Goal: Browse casually: Explore the website without a specific task or goal

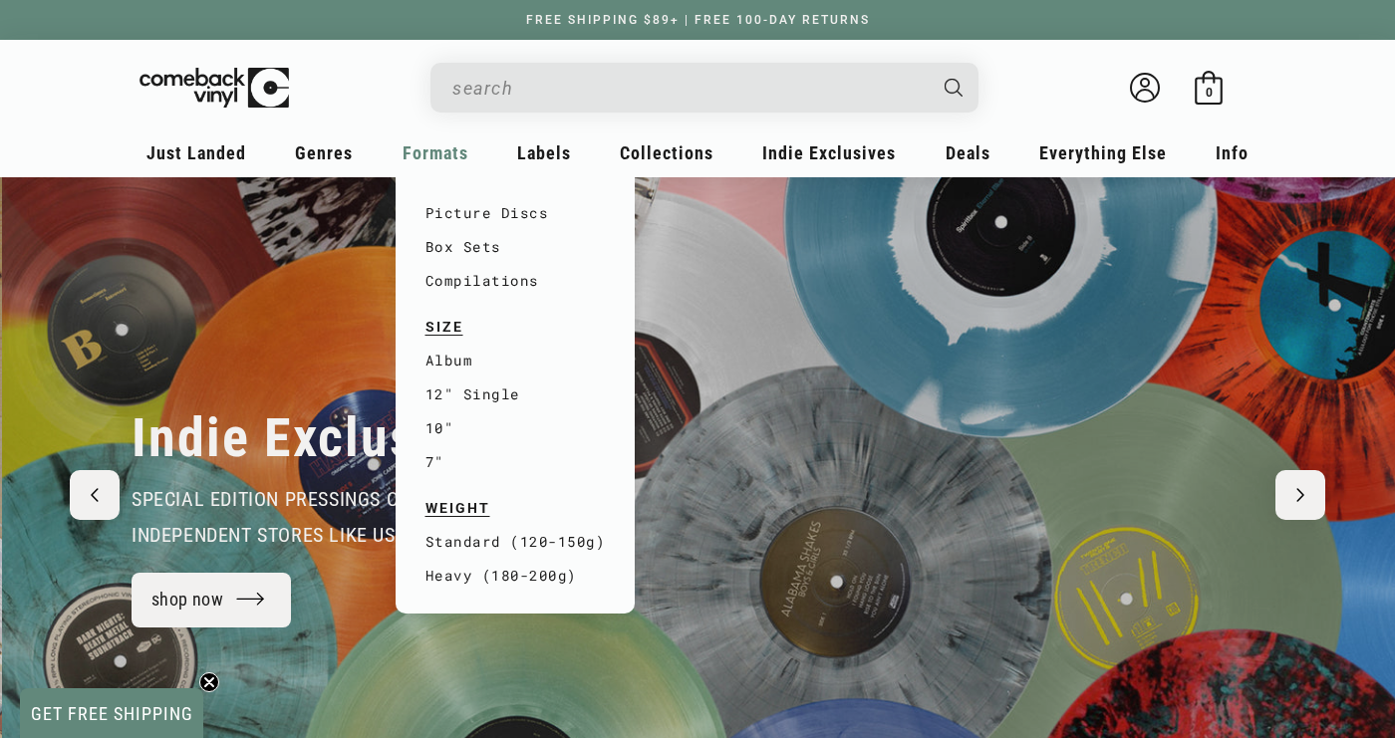
scroll to position [0, 1395]
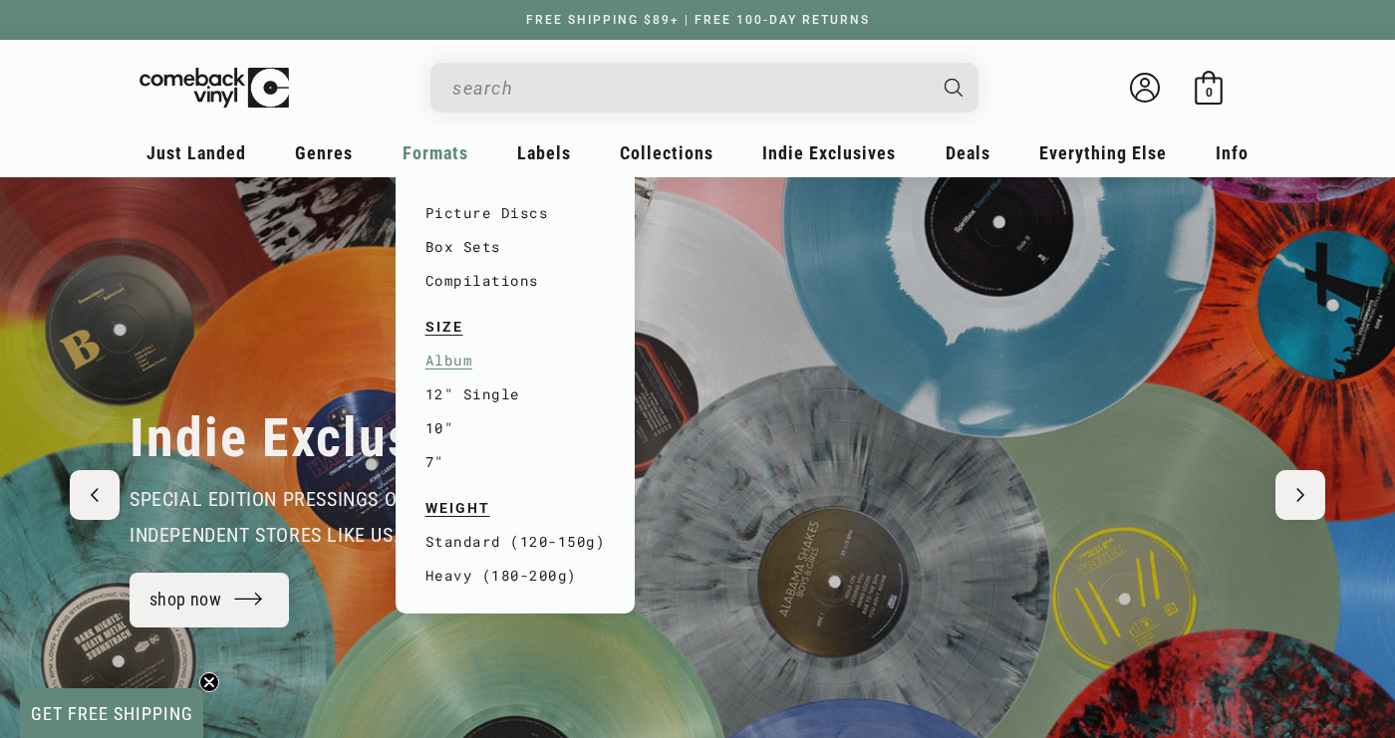
click at [458, 355] on link "Album" at bounding box center [515, 361] width 180 height 34
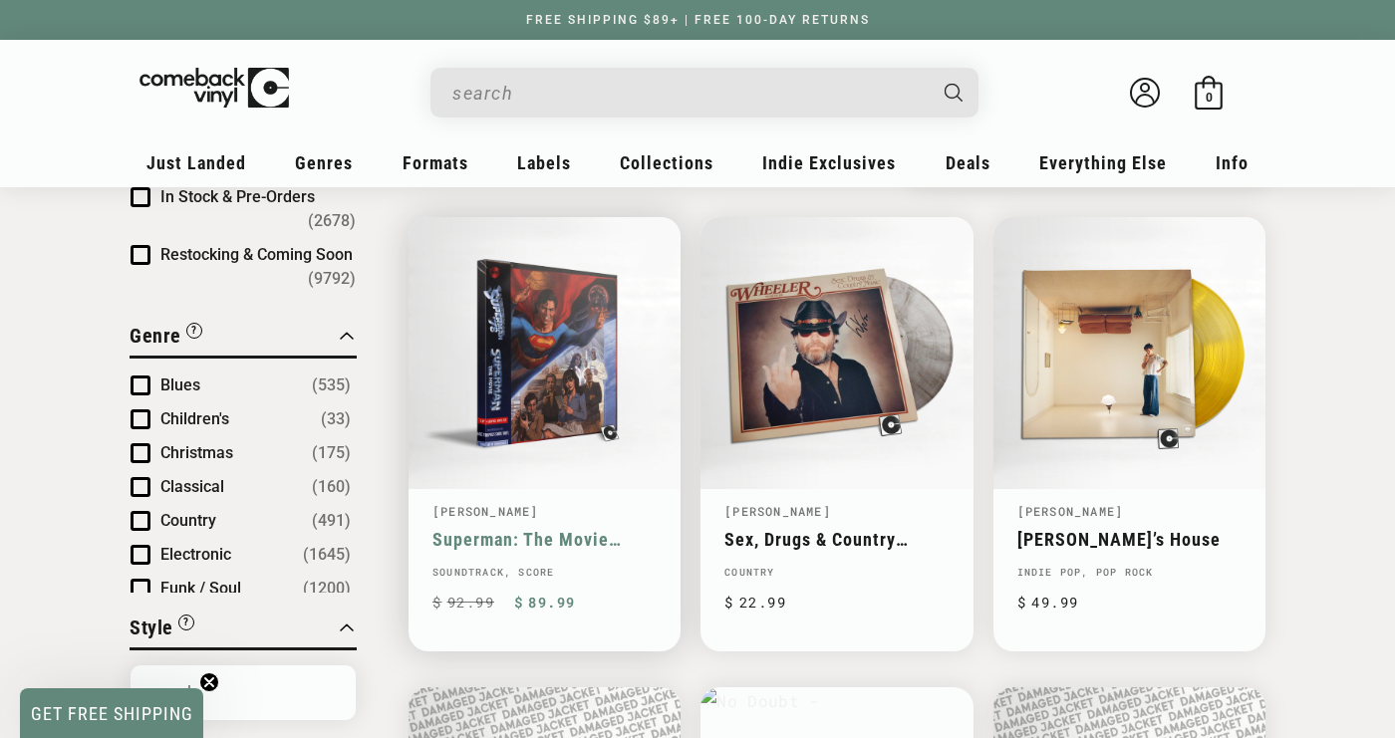
scroll to position [147, 0]
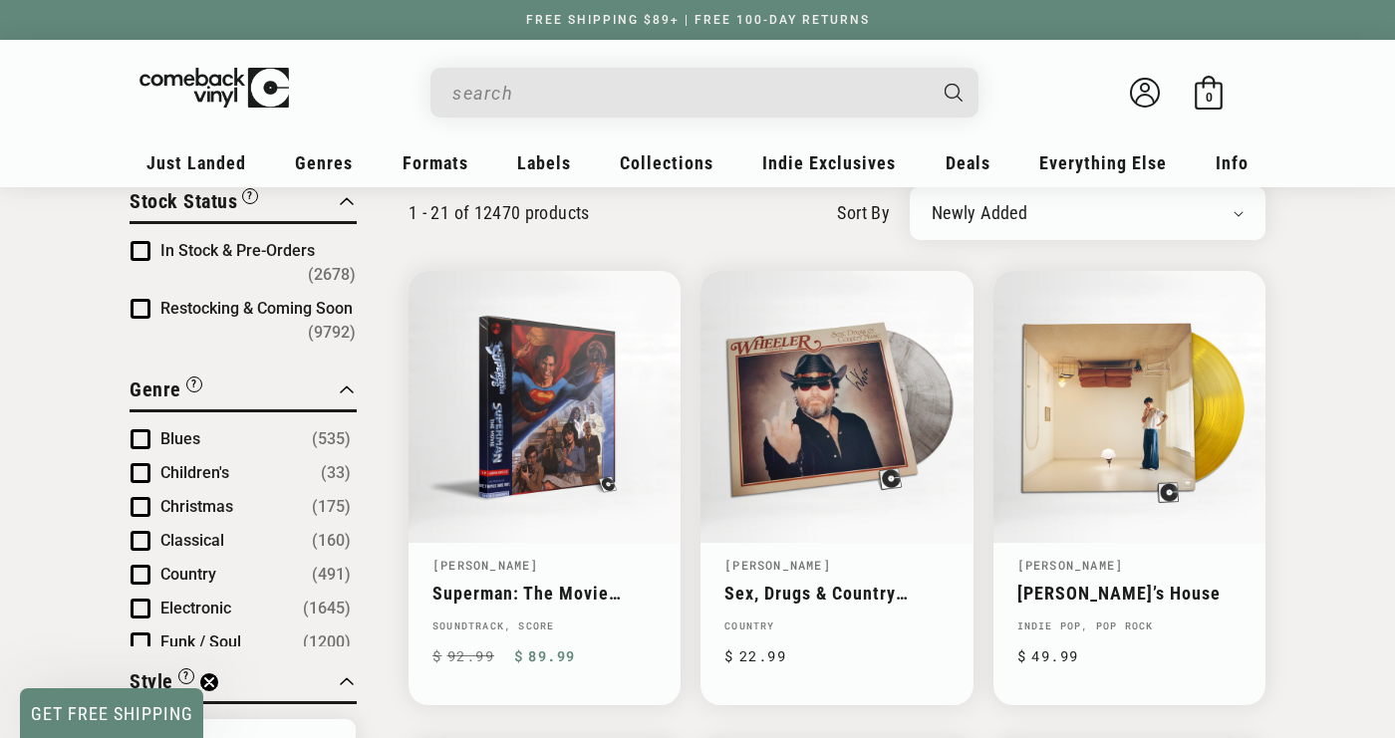
click at [141, 252] on span "Product filter" at bounding box center [141, 251] width 20 height 20
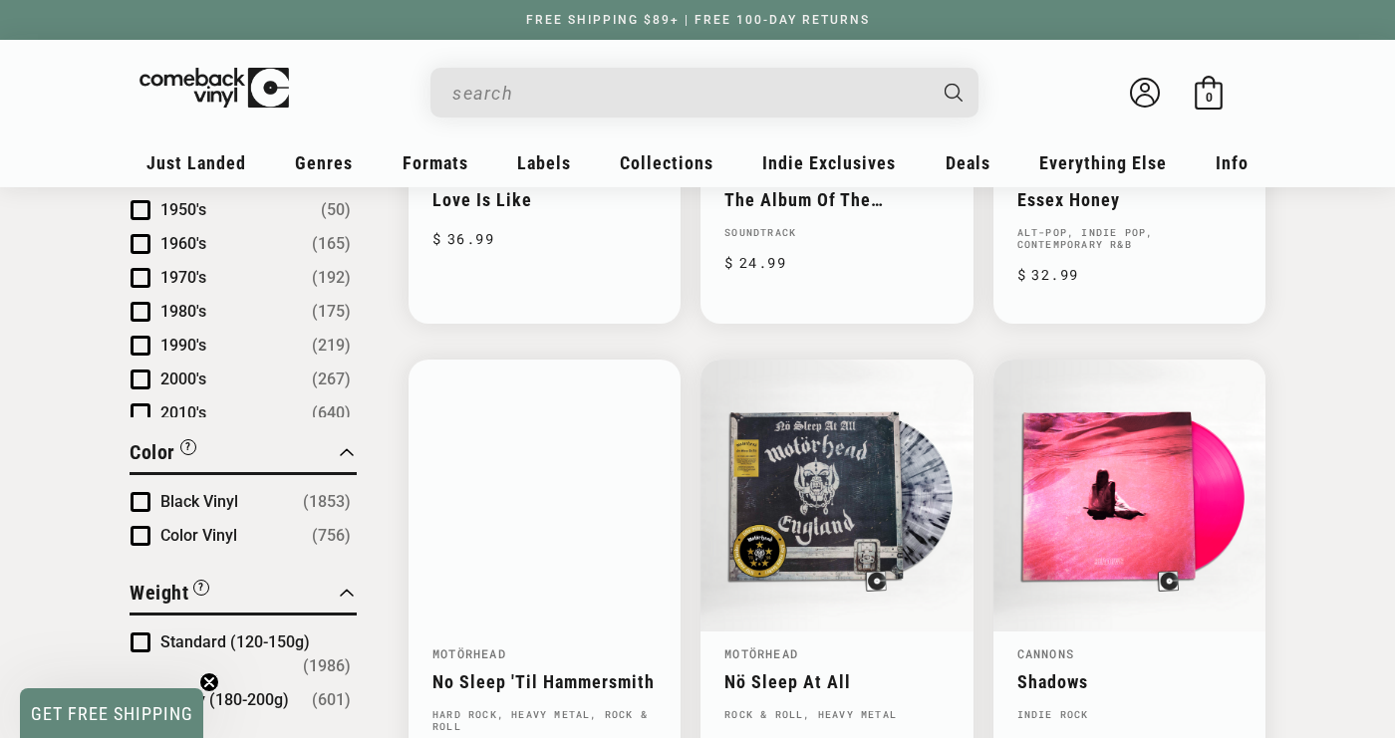
scroll to position [1485, 0]
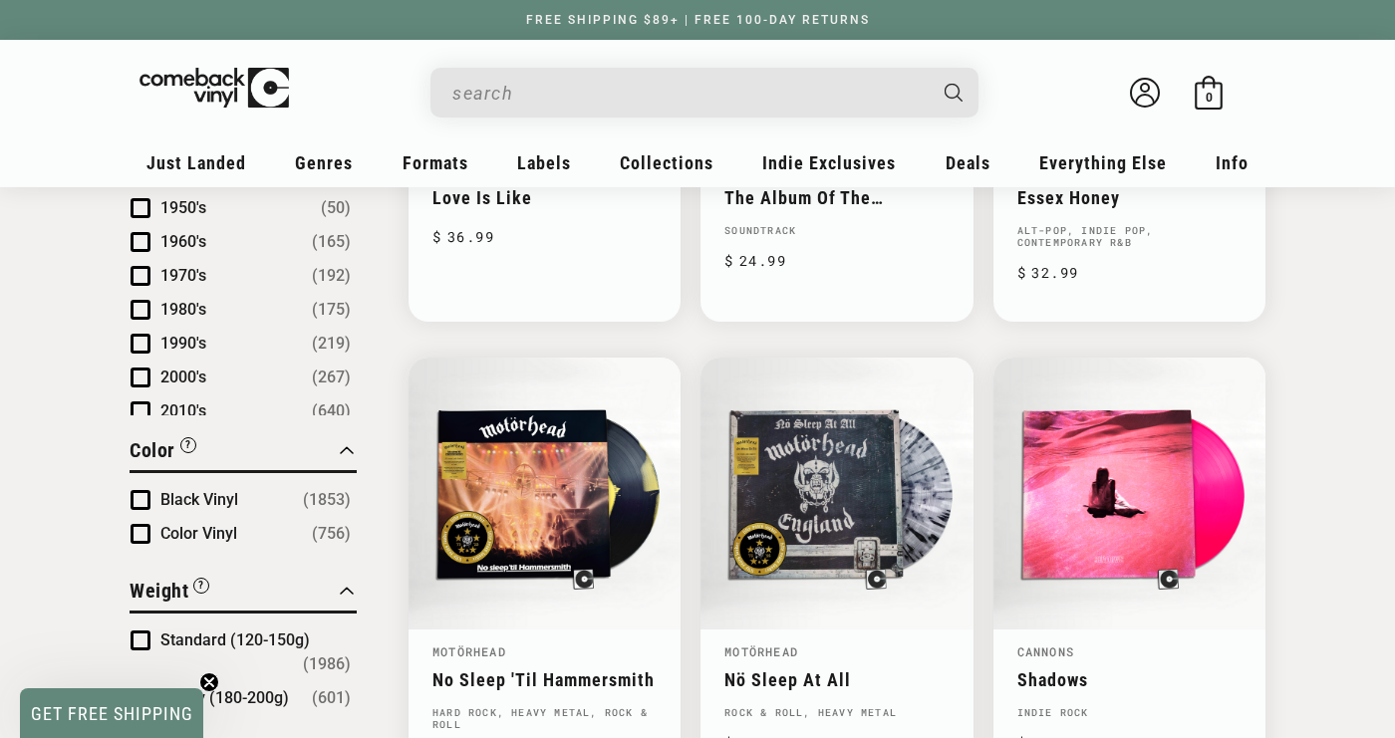
click at [136, 524] on span "Product filter" at bounding box center [141, 534] width 20 height 20
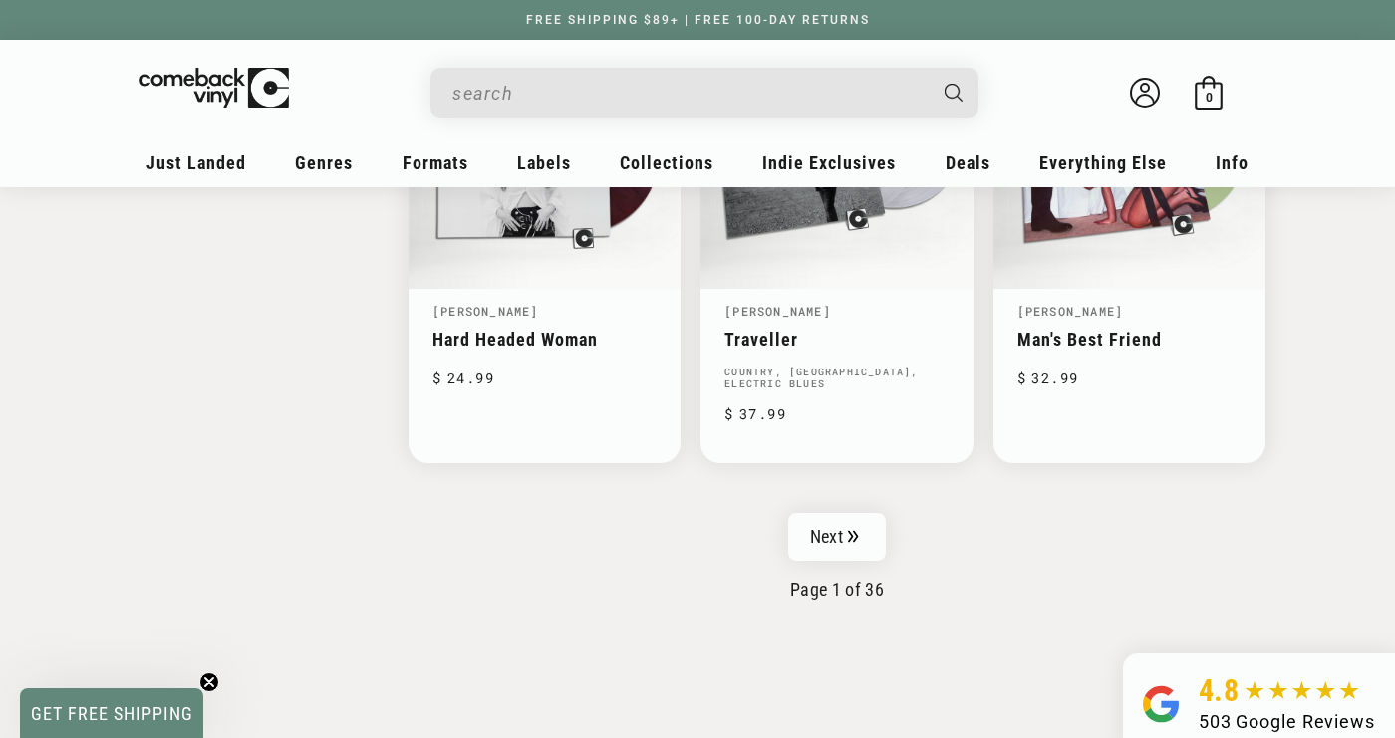
scroll to position [3238, 0]
click at [833, 515] on link "Next" at bounding box center [837, 536] width 98 height 48
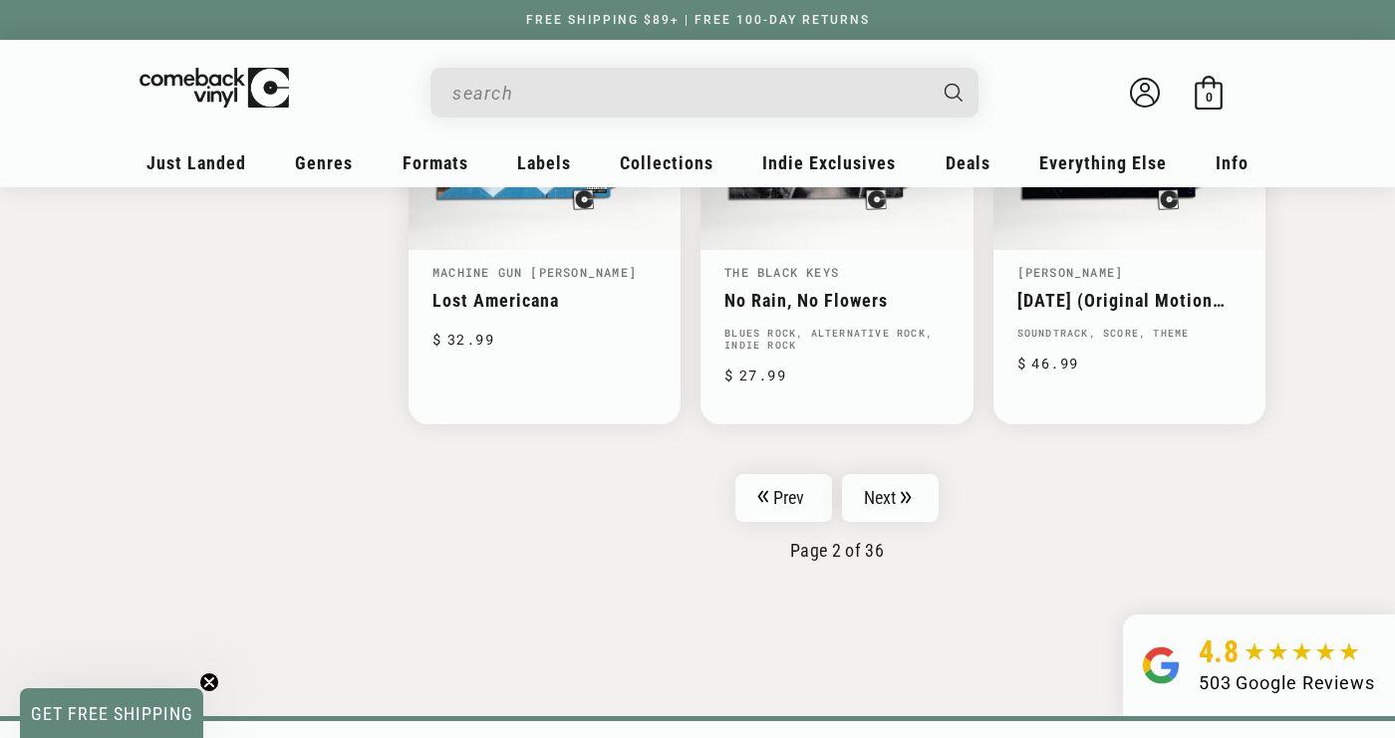
scroll to position [3300, 0]
click at [871, 502] on link "Next" at bounding box center [891, 498] width 98 height 48
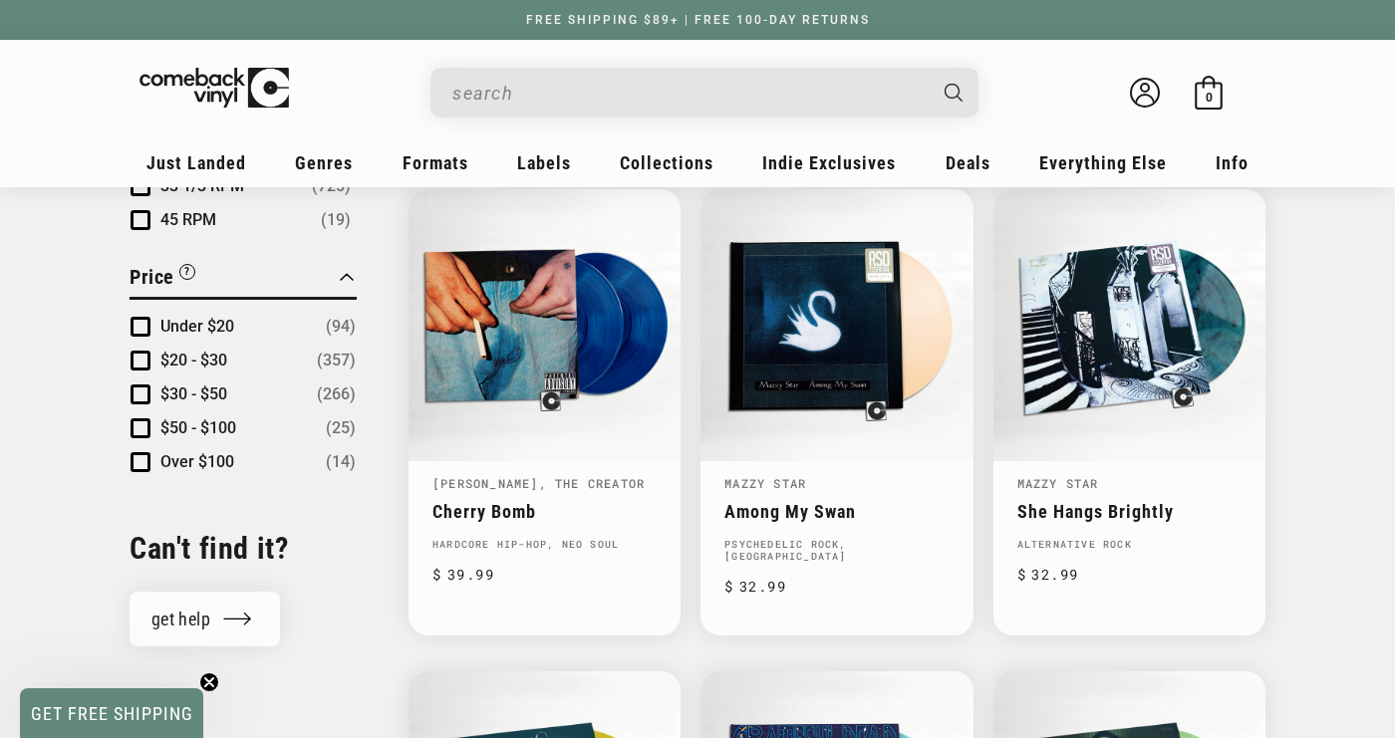
scroll to position [2138, 0]
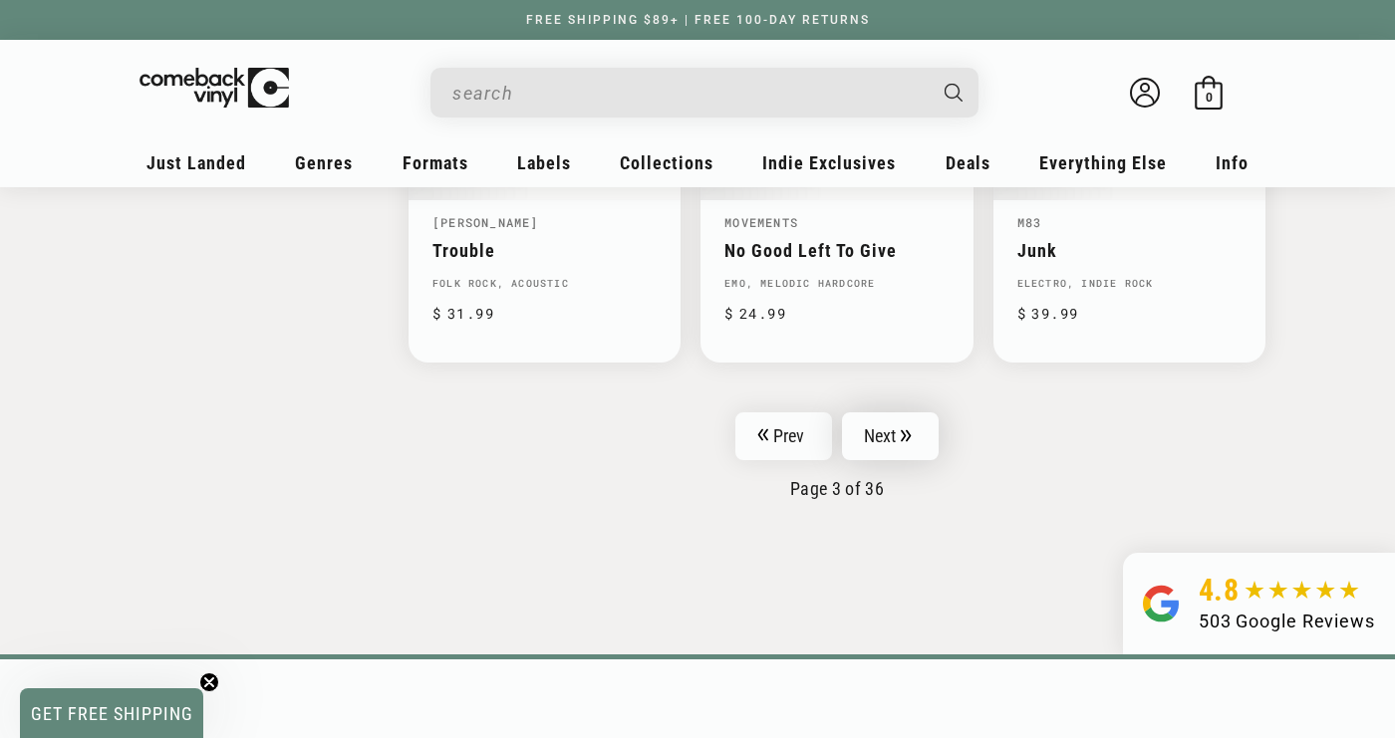
click at [882, 418] on link "Next" at bounding box center [891, 436] width 98 height 48
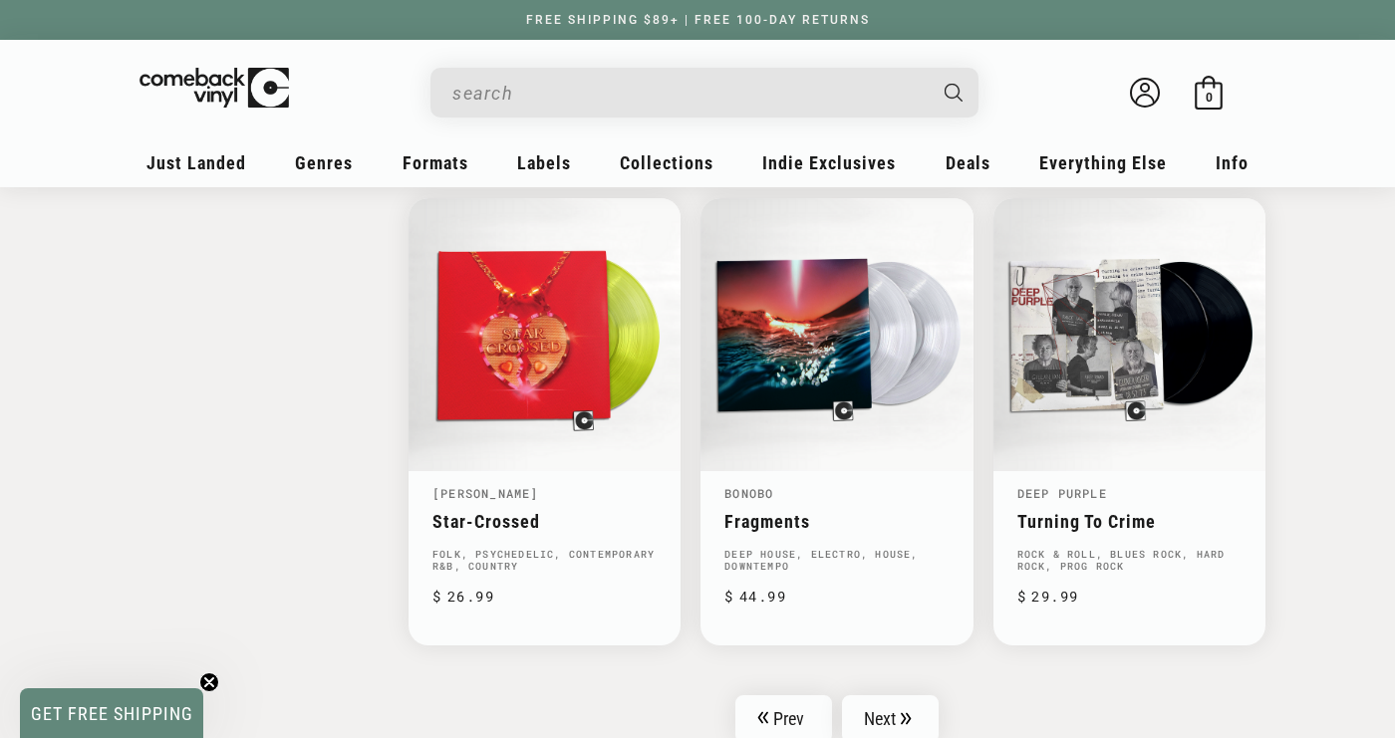
scroll to position [3082, 0]
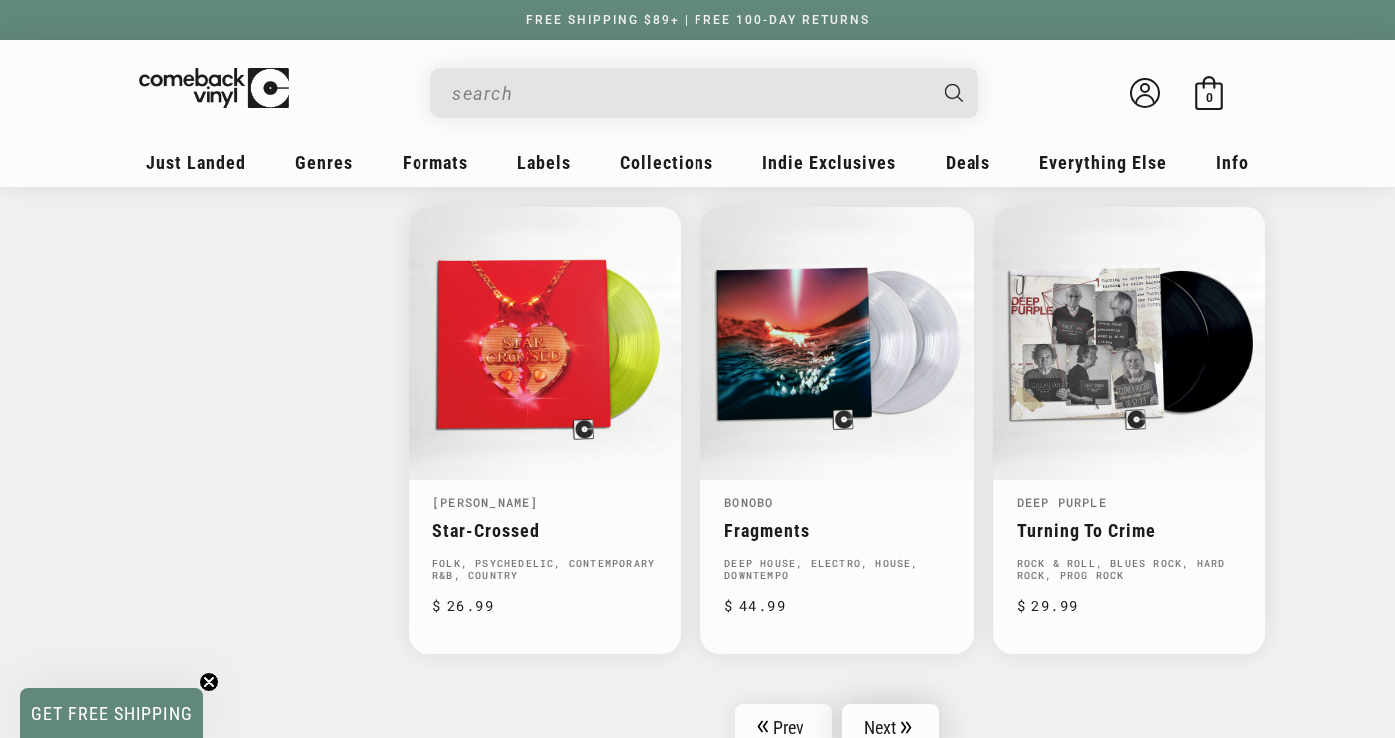
click at [925, 721] on link "Next" at bounding box center [891, 728] width 98 height 48
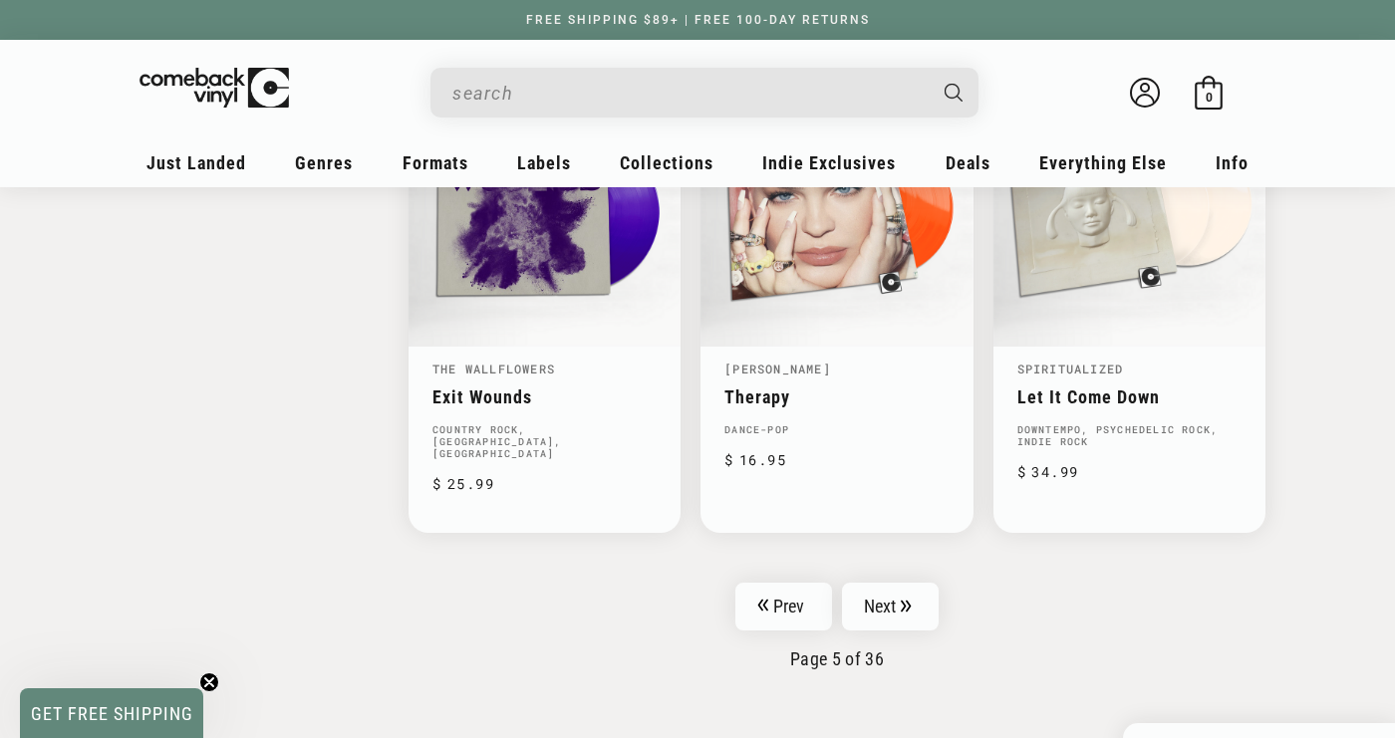
scroll to position [3206, 0]
click at [866, 582] on link "Next" at bounding box center [891, 606] width 98 height 48
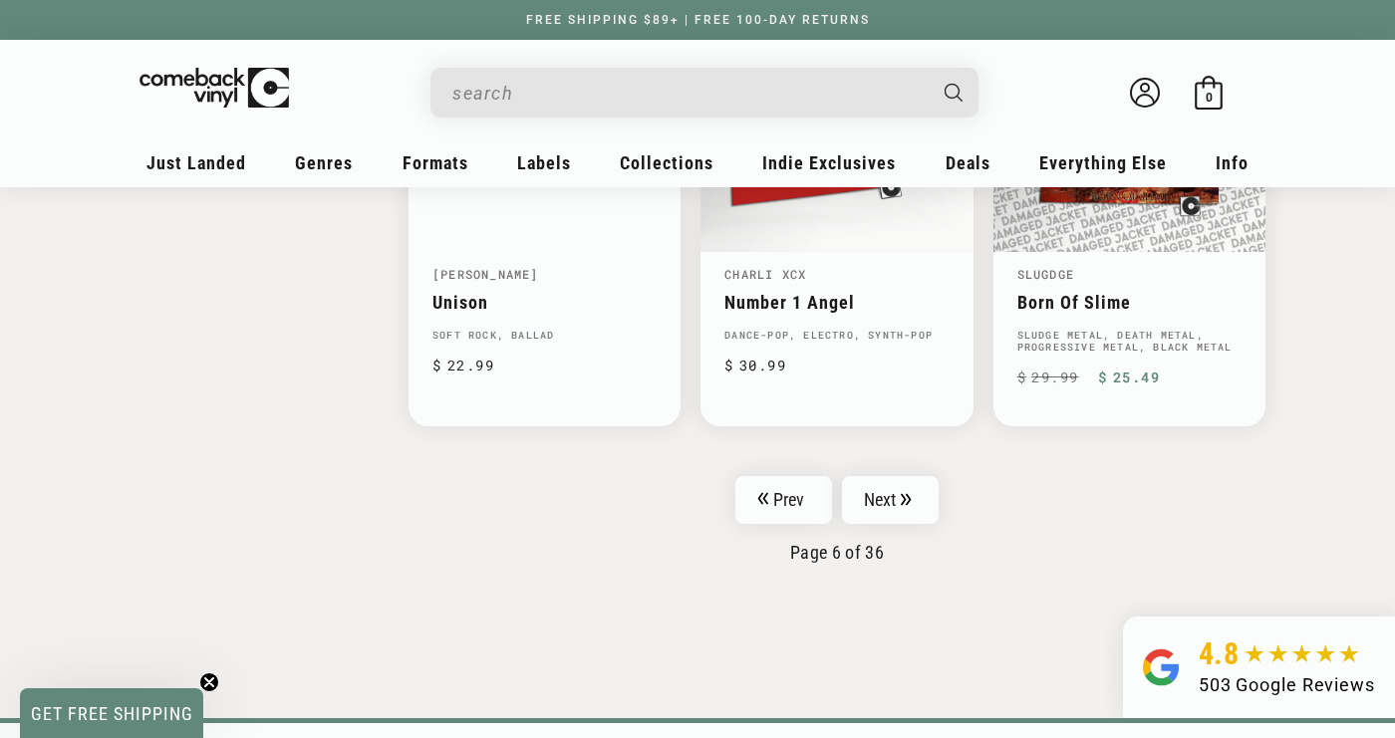
scroll to position [3322, 0]
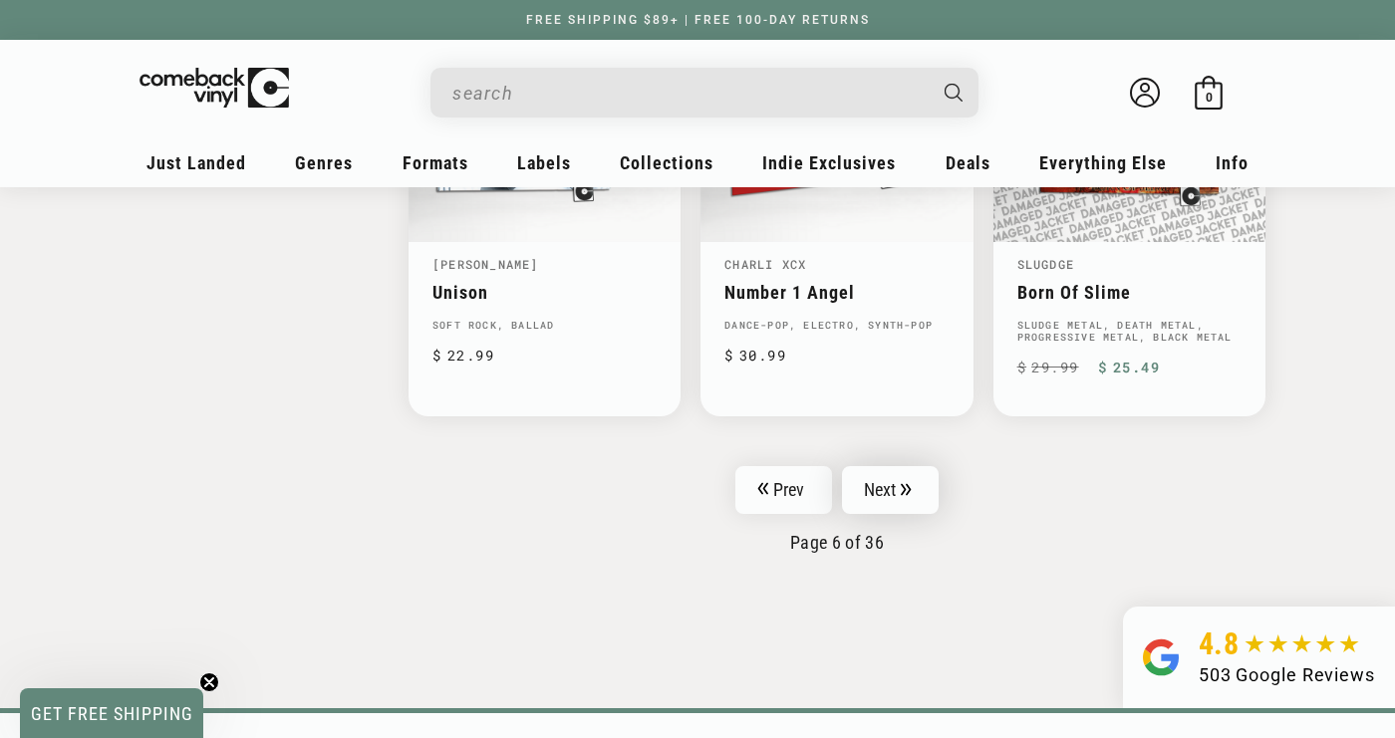
click at [928, 480] on link "Next" at bounding box center [891, 490] width 98 height 48
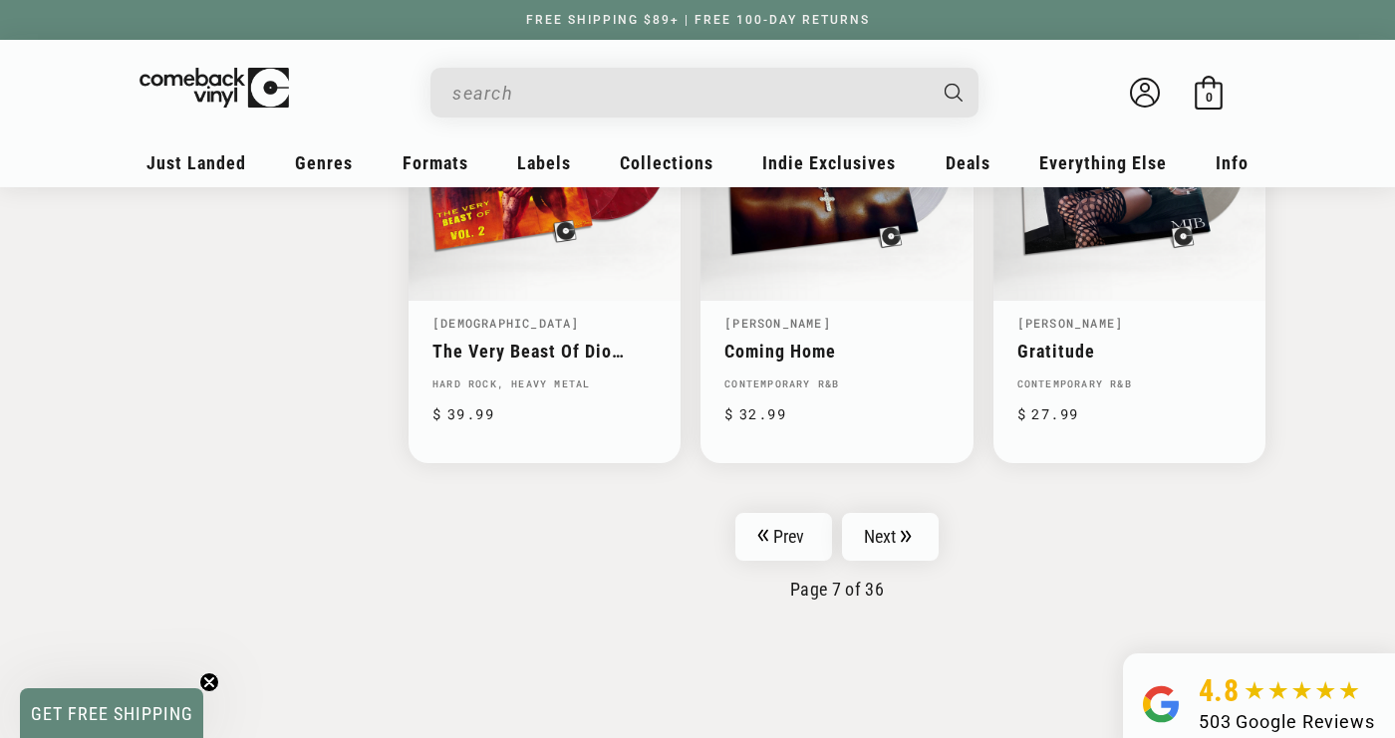
scroll to position [3257, 0]
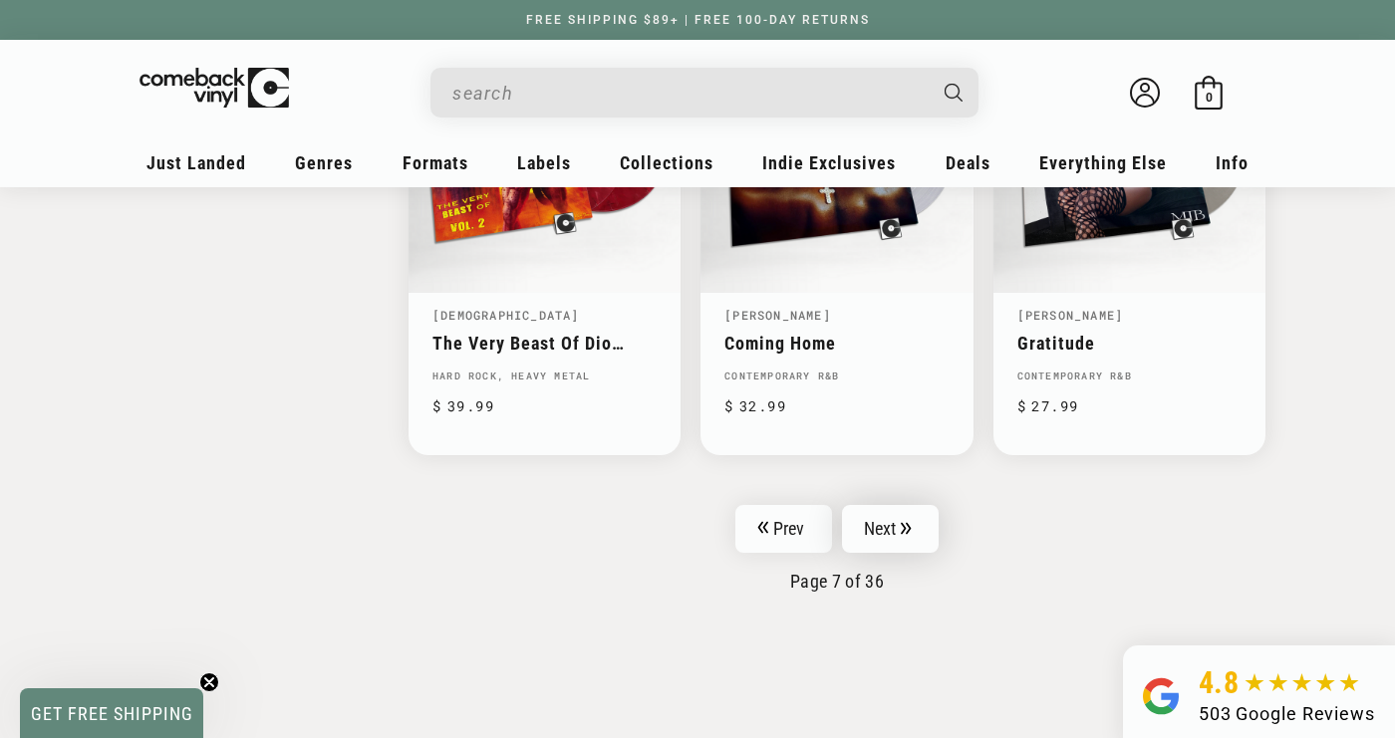
click at [914, 526] on link "Next" at bounding box center [891, 529] width 98 height 48
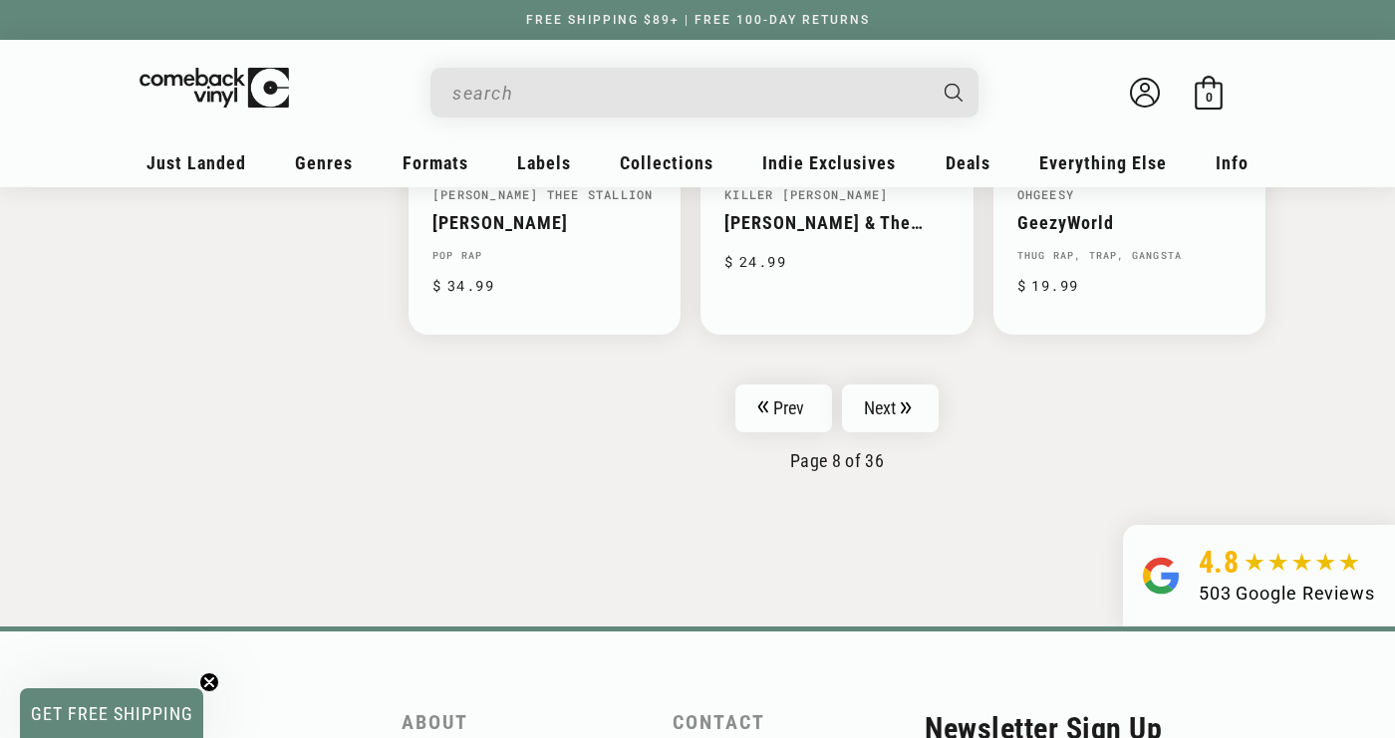
scroll to position [3376, 0]
click at [890, 394] on link "Next" at bounding box center [891, 410] width 98 height 48
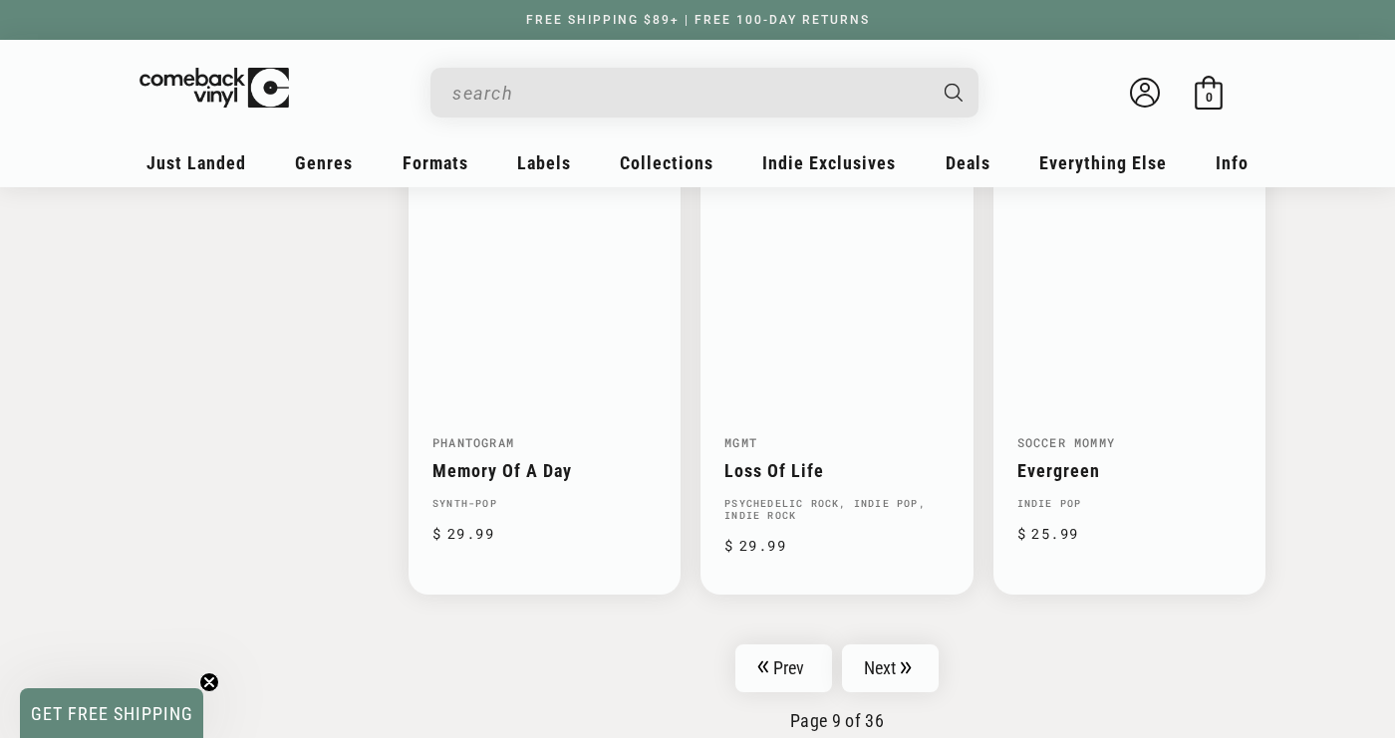
scroll to position [3146, 0]
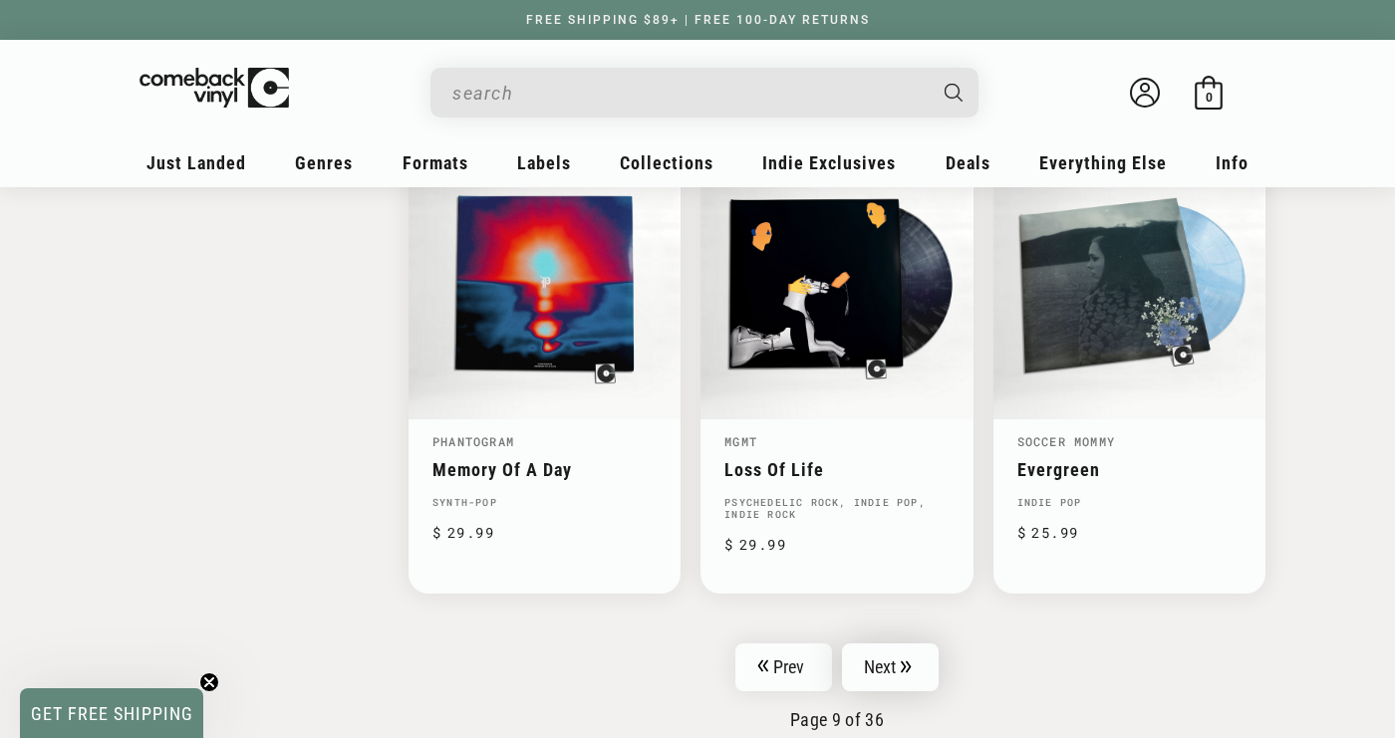
click at [904, 644] on link "Next" at bounding box center [891, 668] width 98 height 48
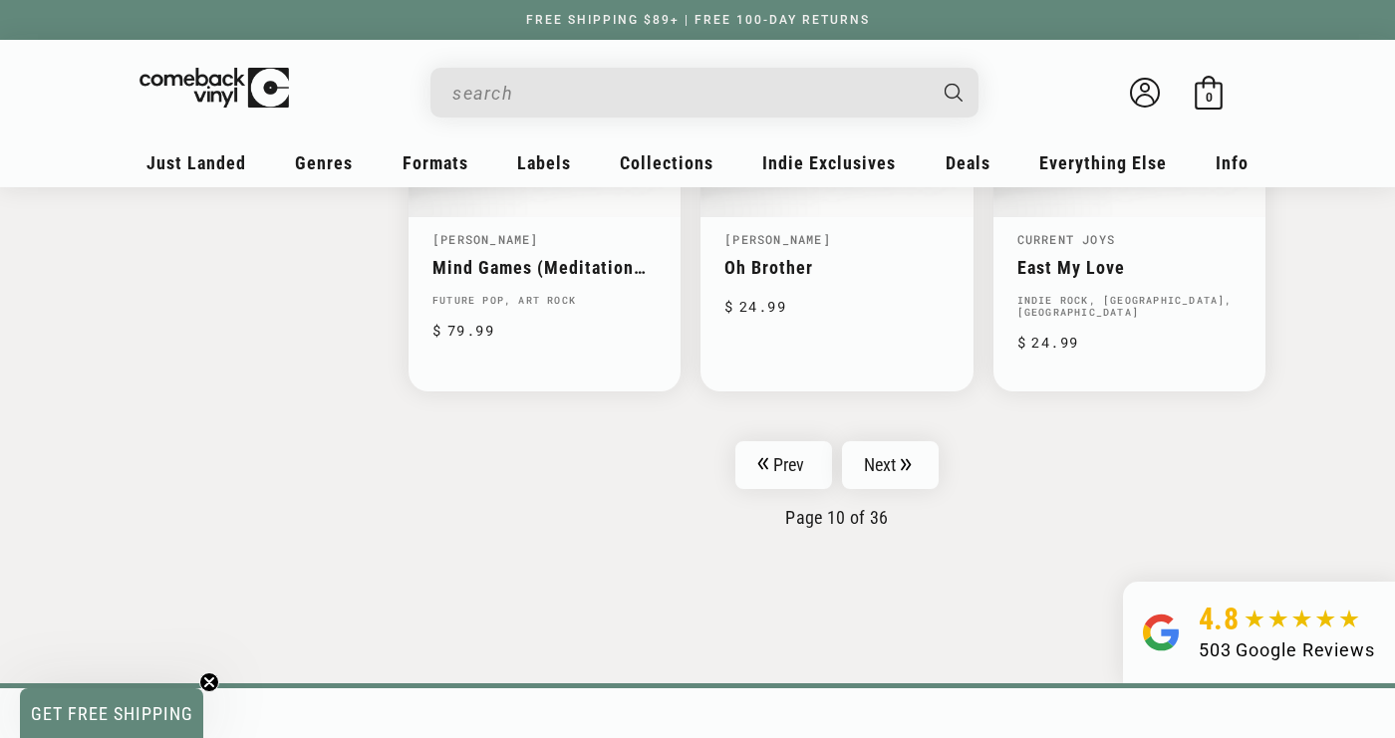
scroll to position [3346, 0]
click at [893, 456] on link "Next" at bounding box center [891, 466] width 98 height 48
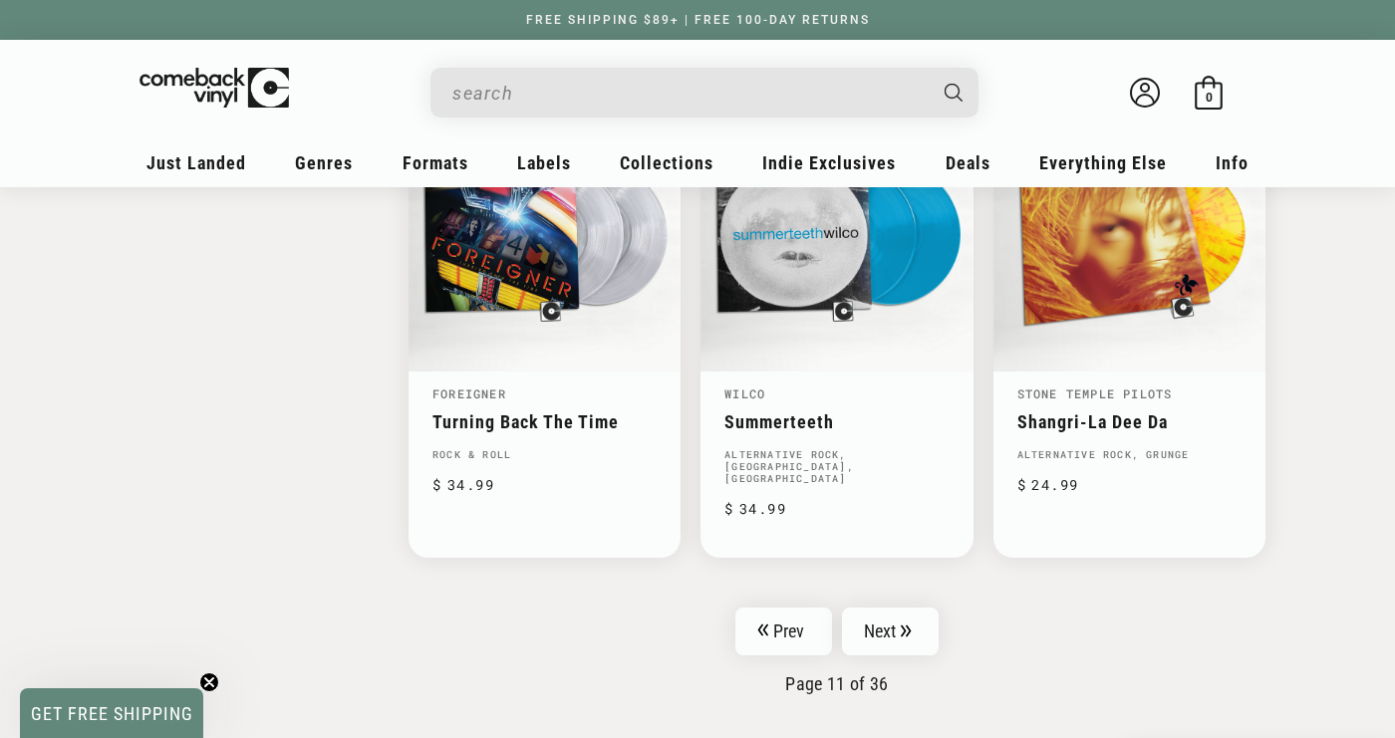
scroll to position [3122, 0]
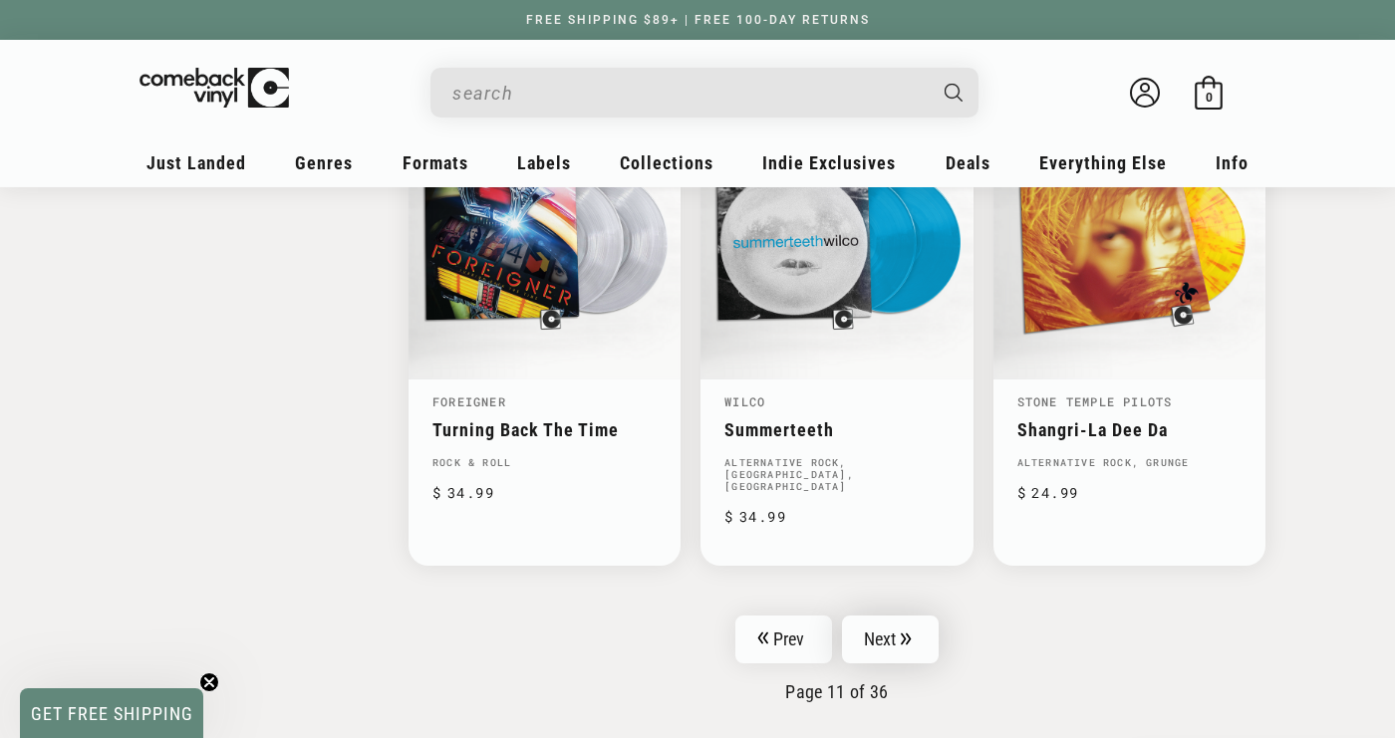
click at [882, 643] on link "Next" at bounding box center [891, 640] width 98 height 48
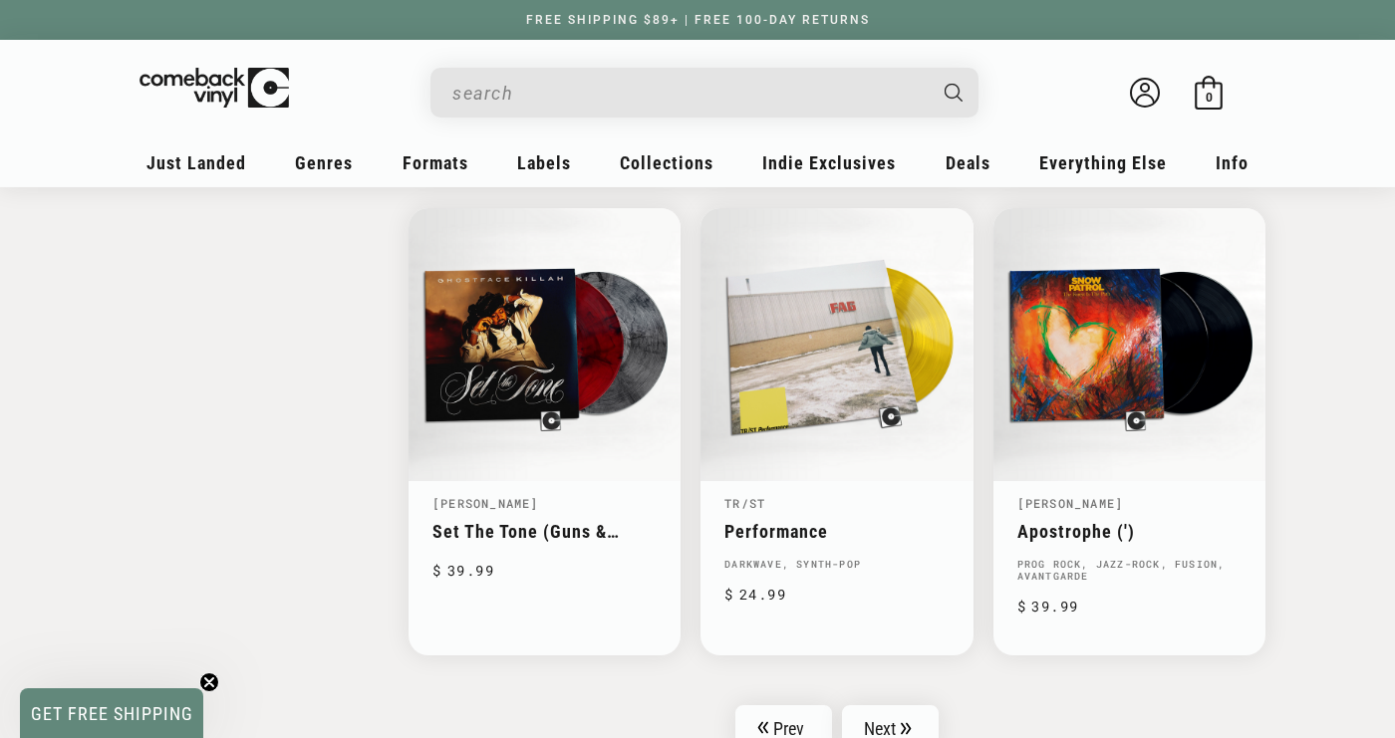
scroll to position [3082, 0]
click at [881, 704] on link "Next" at bounding box center [891, 728] width 98 height 48
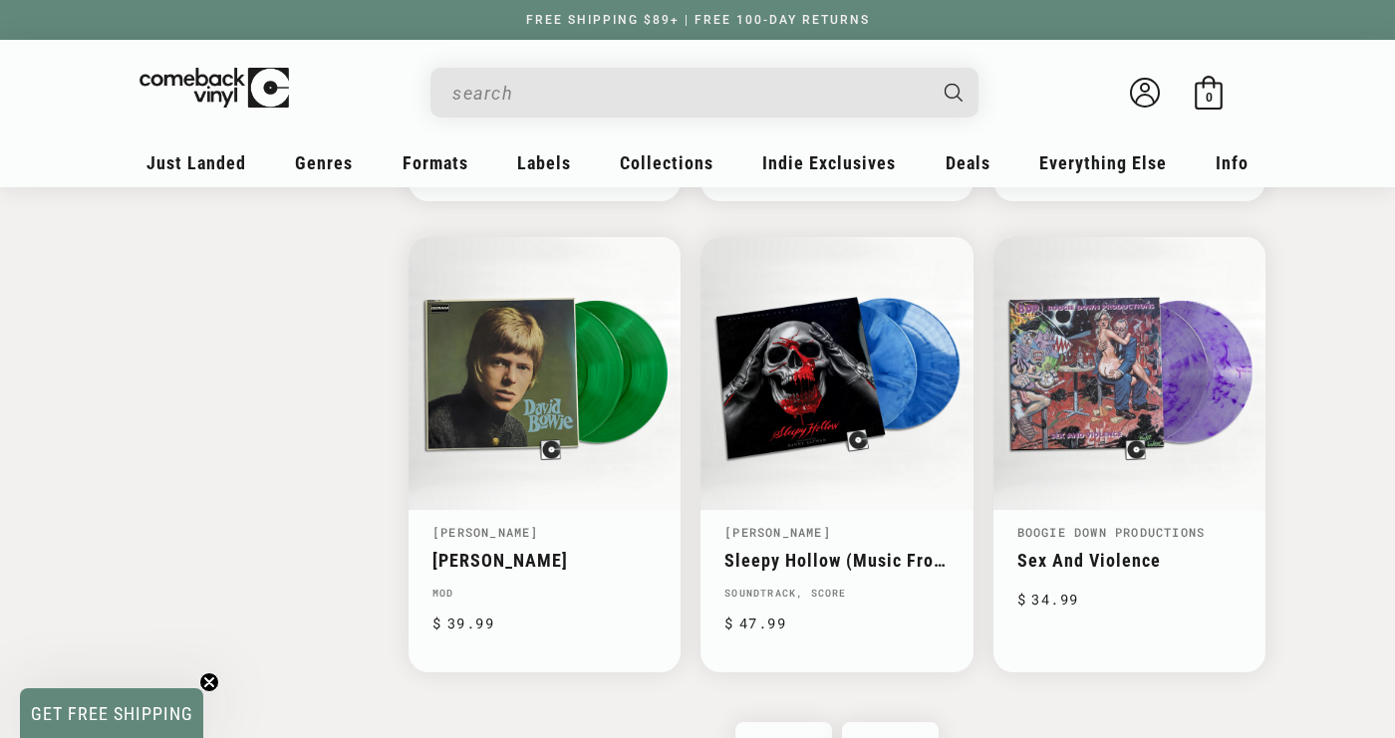
scroll to position [3057, 0]
click at [900, 721] on link "Next" at bounding box center [891, 745] width 98 height 48
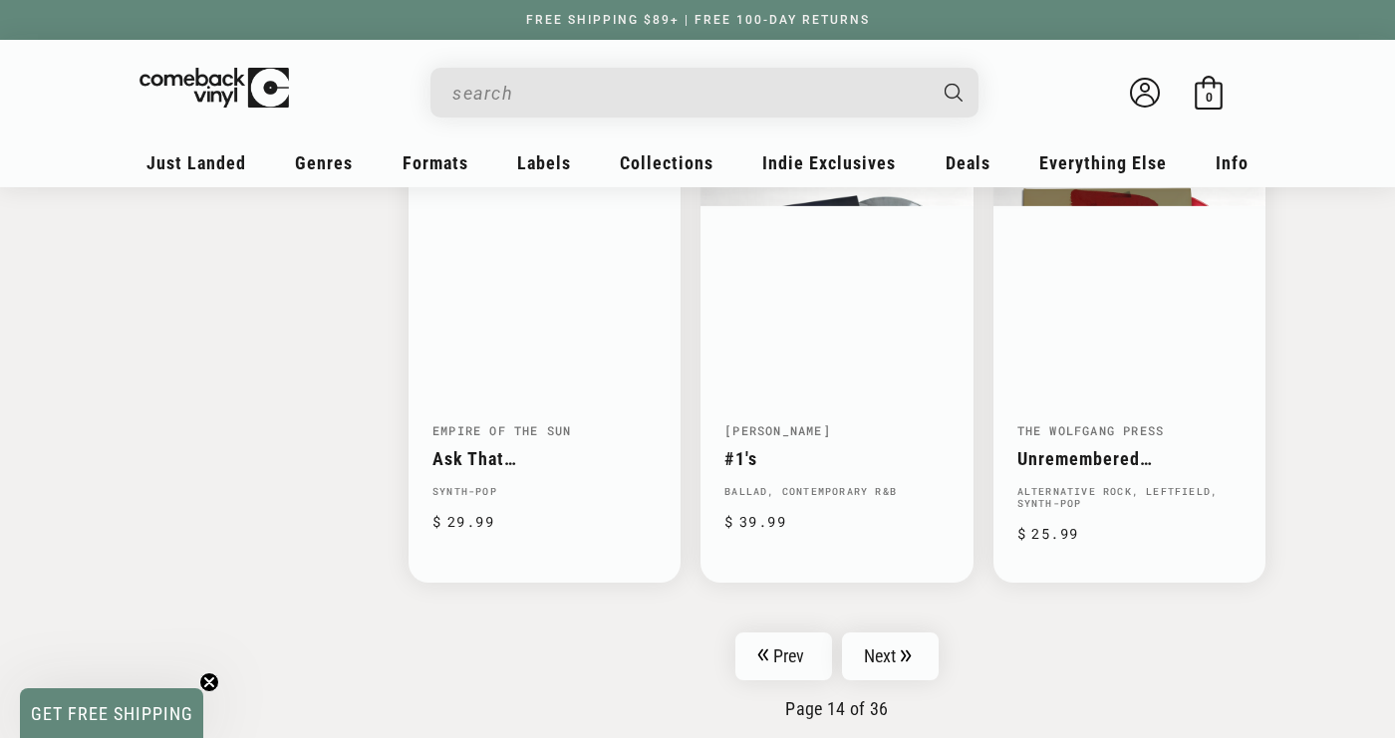
scroll to position [3184, 0]
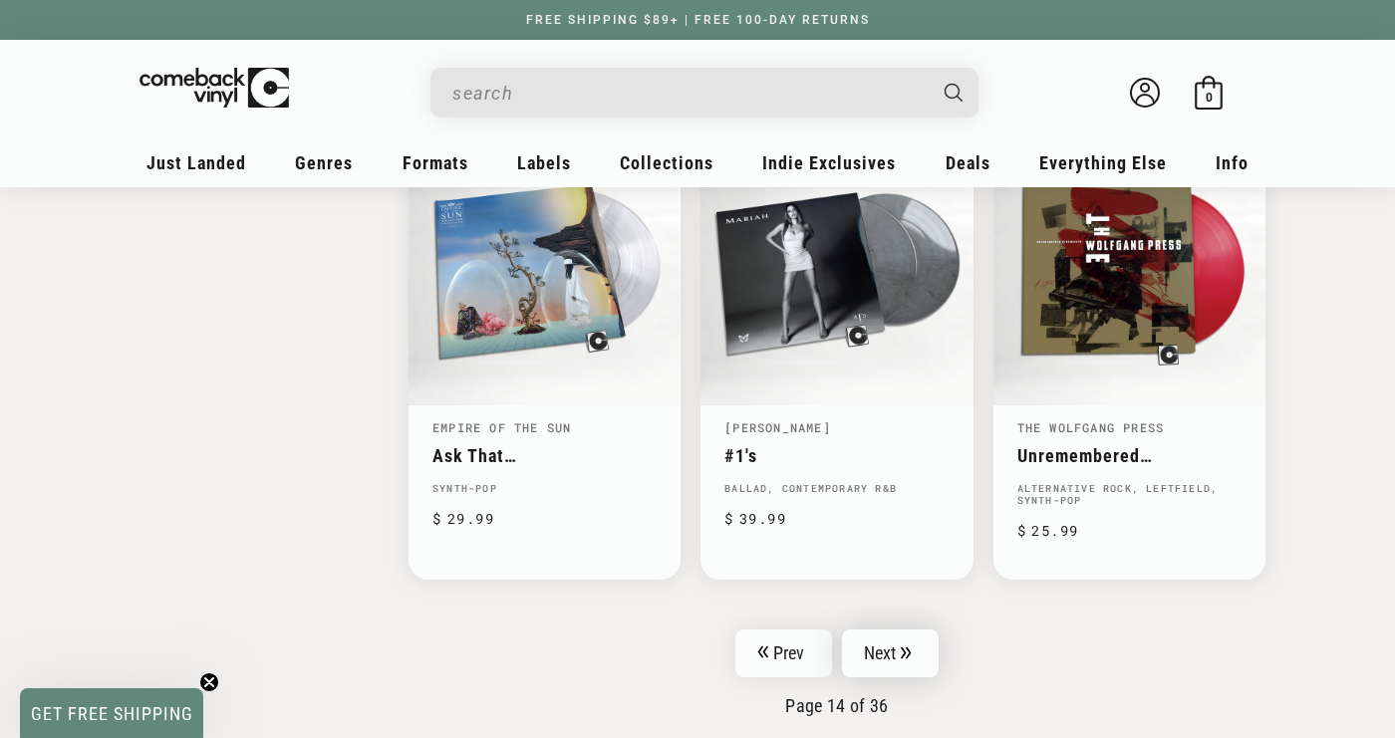
click at [905, 648] on icon "Pagination" at bounding box center [906, 653] width 11 height 13
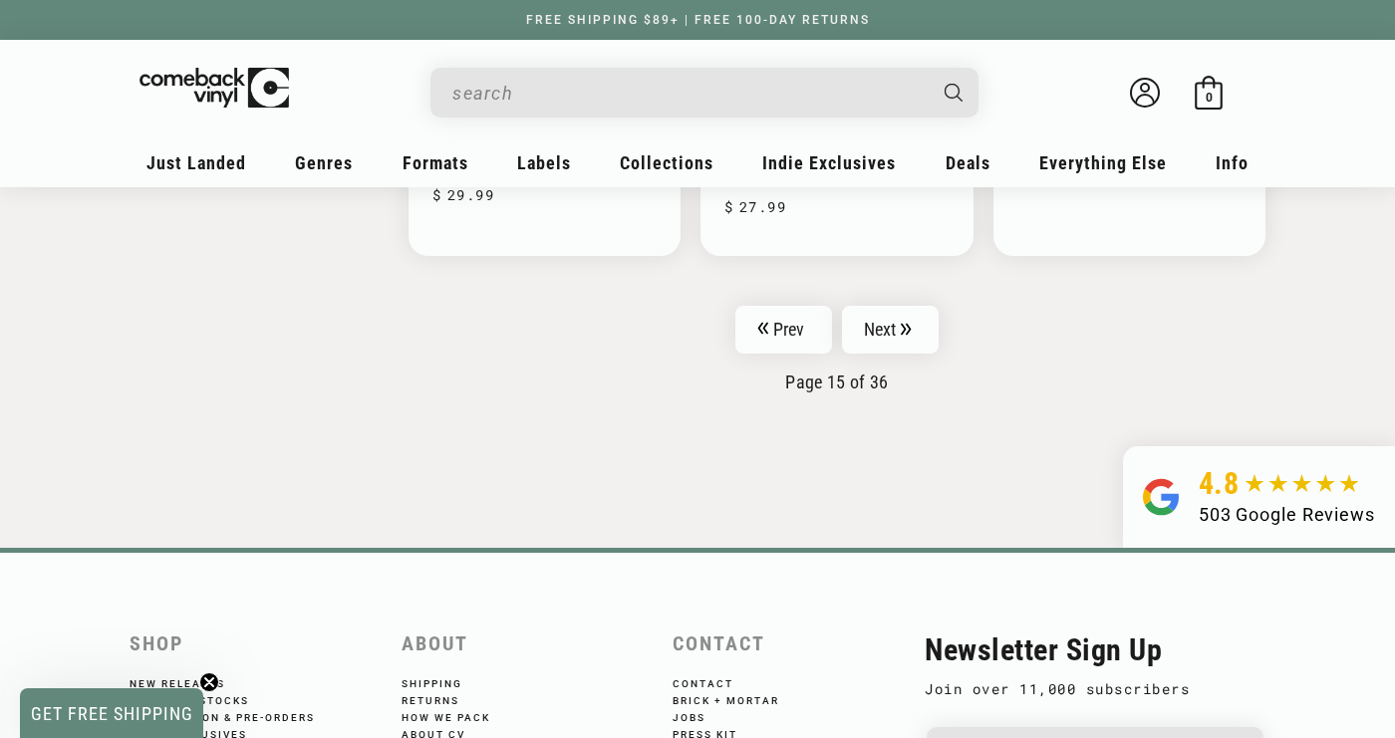
scroll to position [3469, 0]
click at [912, 315] on link "Next" at bounding box center [891, 329] width 98 height 48
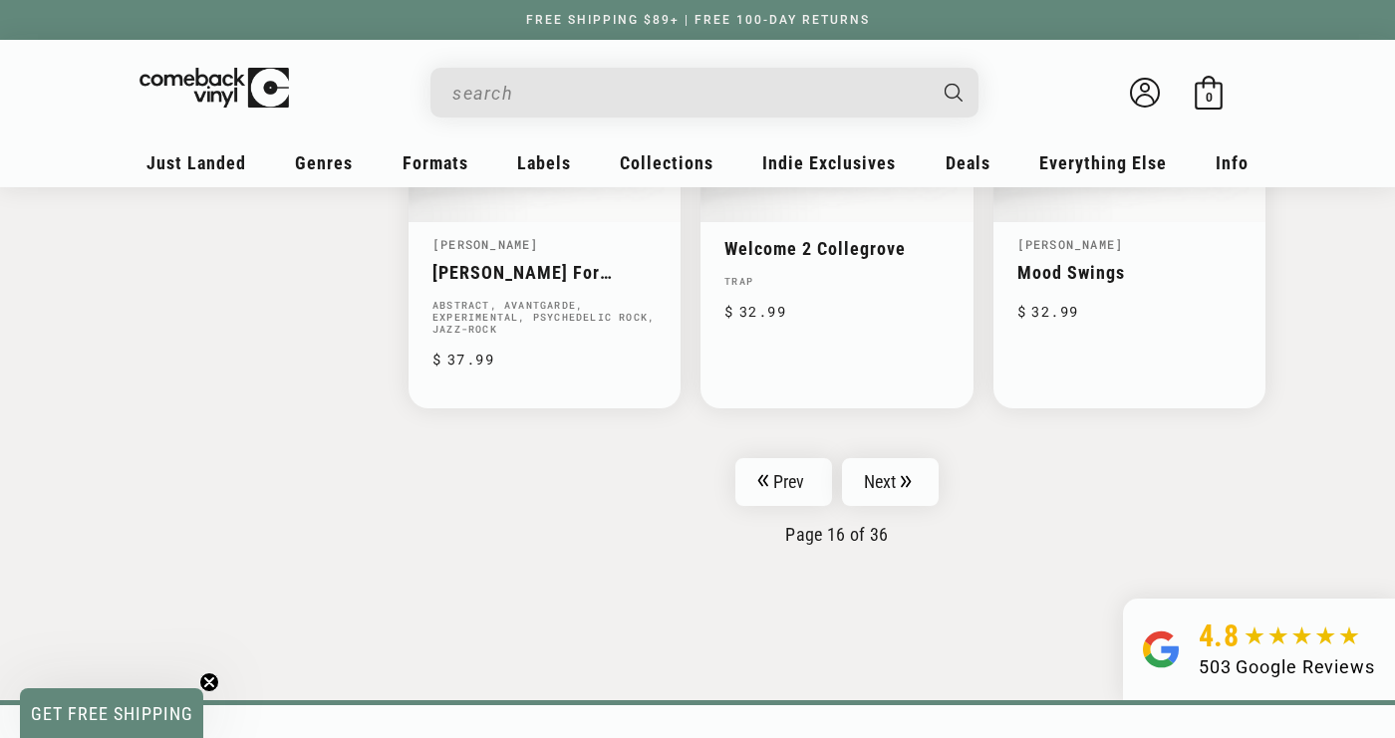
scroll to position [3294, 0]
click at [874, 477] on link "Next" at bounding box center [891, 480] width 98 height 48
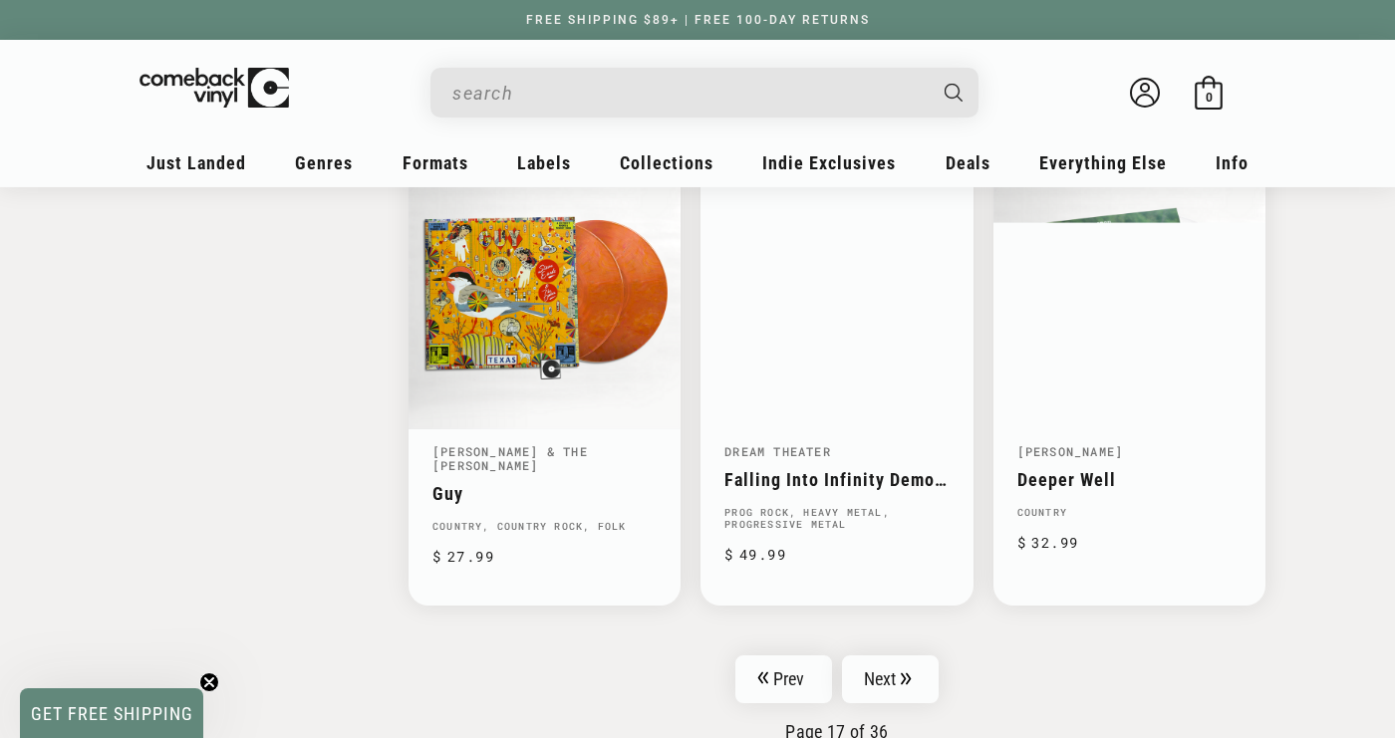
scroll to position [3135, 0]
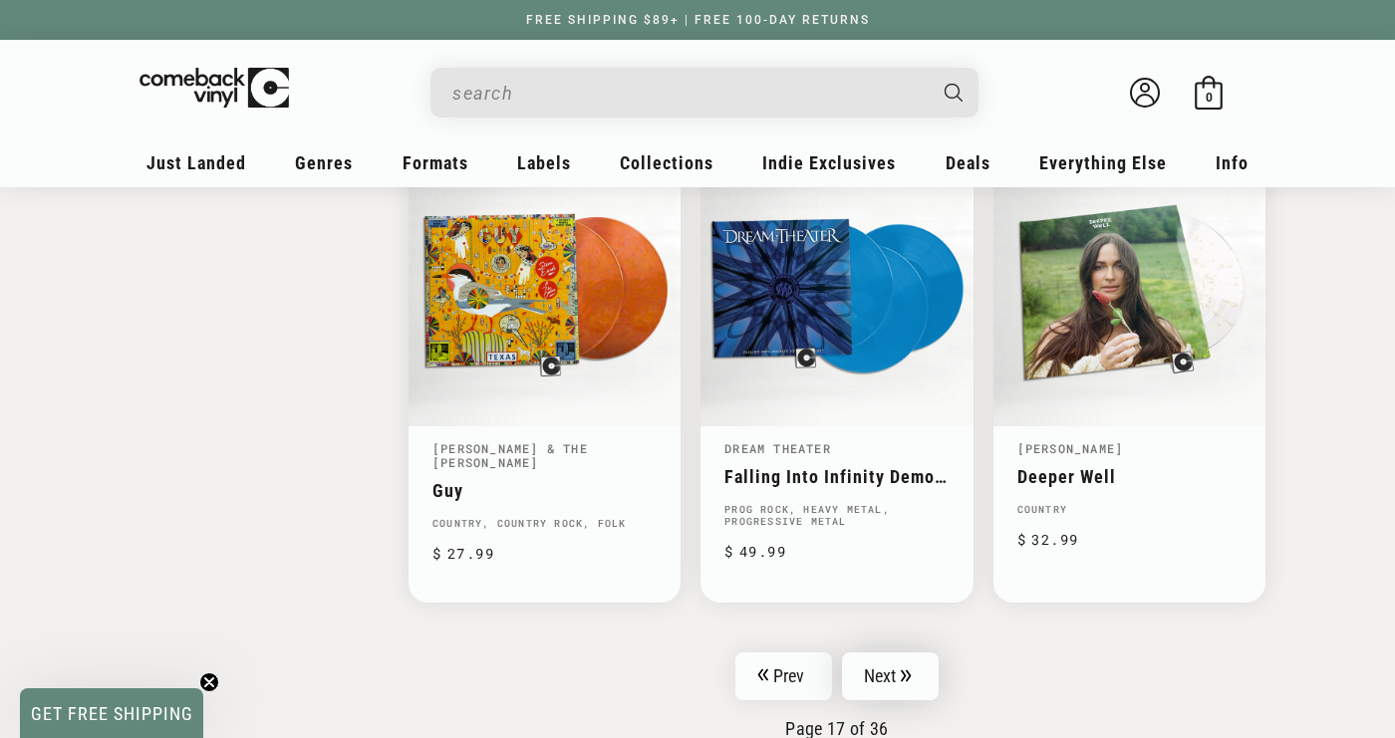
click at [881, 671] on link "Next" at bounding box center [891, 677] width 98 height 48
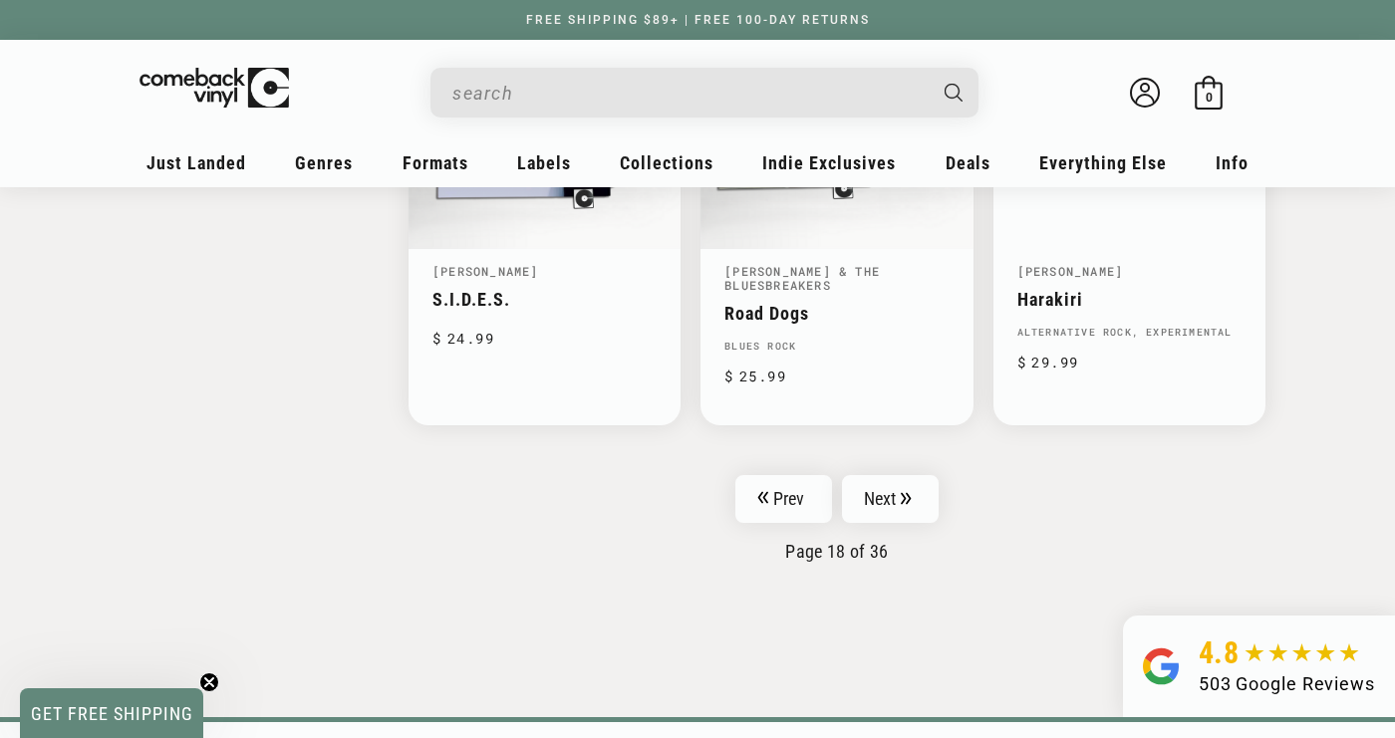
scroll to position [3290, 0]
click at [874, 505] on link "Next" at bounding box center [891, 498] width 98 height 48
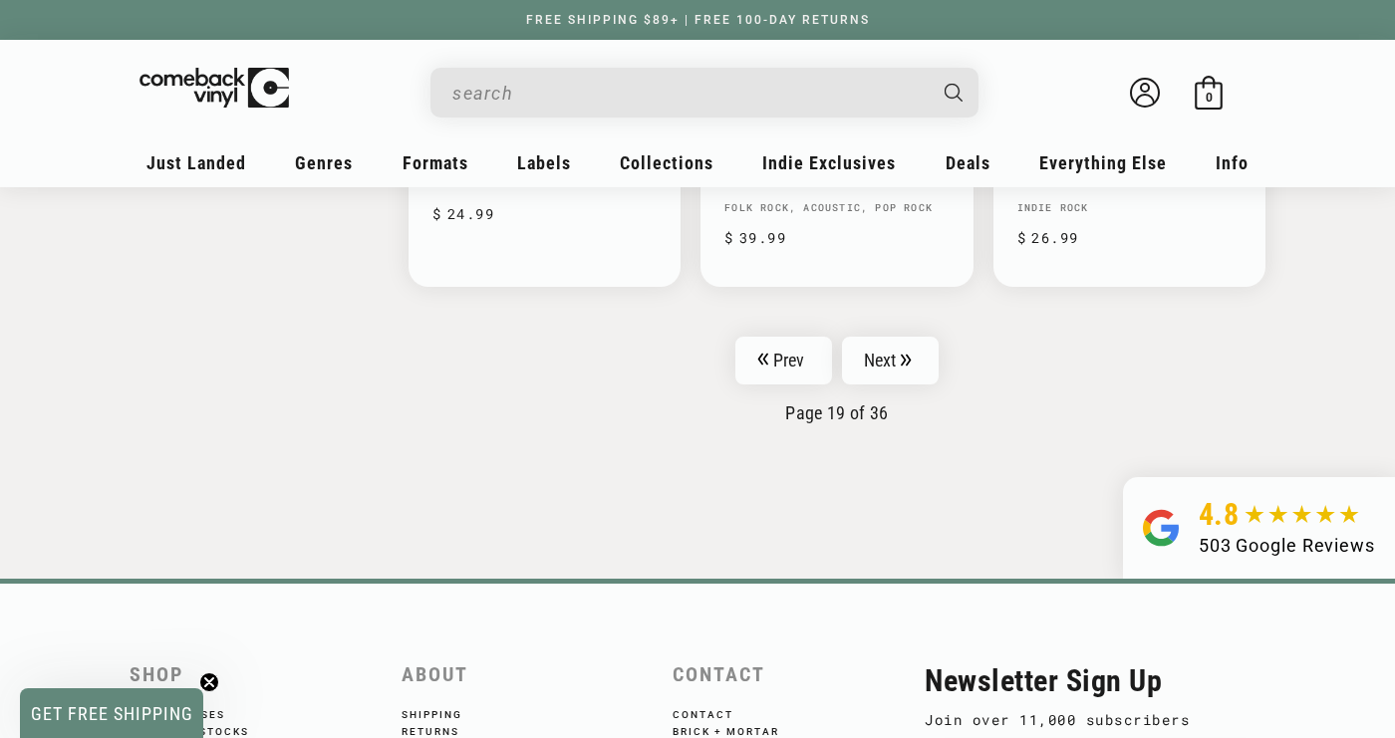
scroll to position [3403, 0]
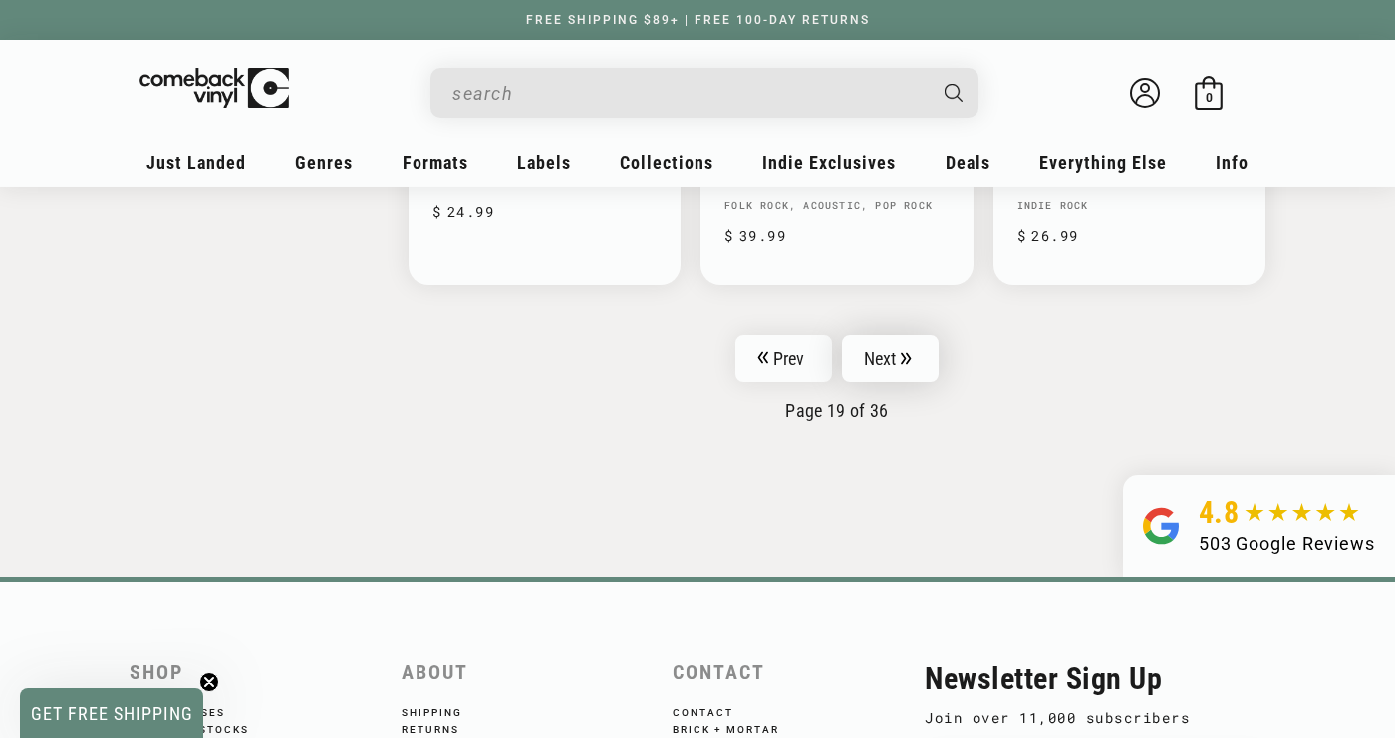
click at [891, 349] on link "Next" at bounding box center [891, 359] width 98 height 48
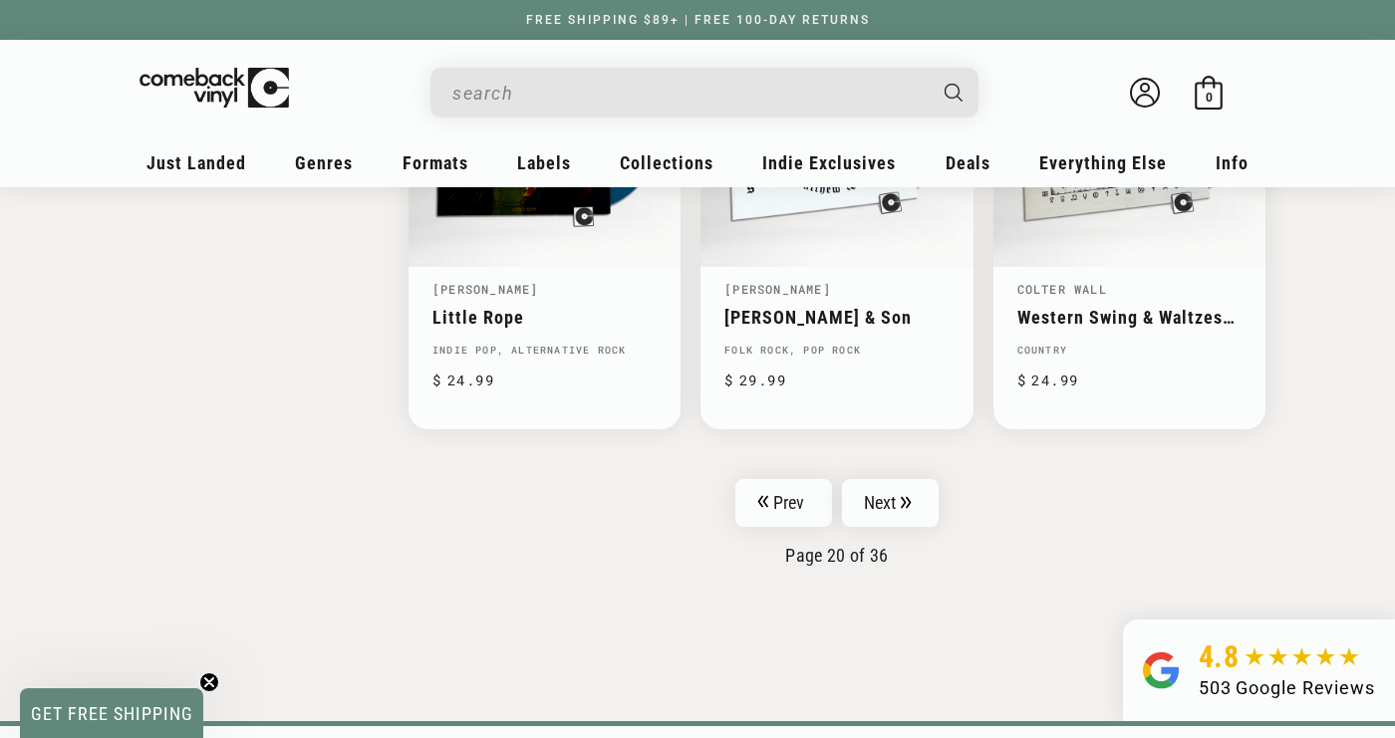
scroll to position [3260, 0]
click at [897, 500] on link "Next" at bounding box center [891, 502] width 98 height 48
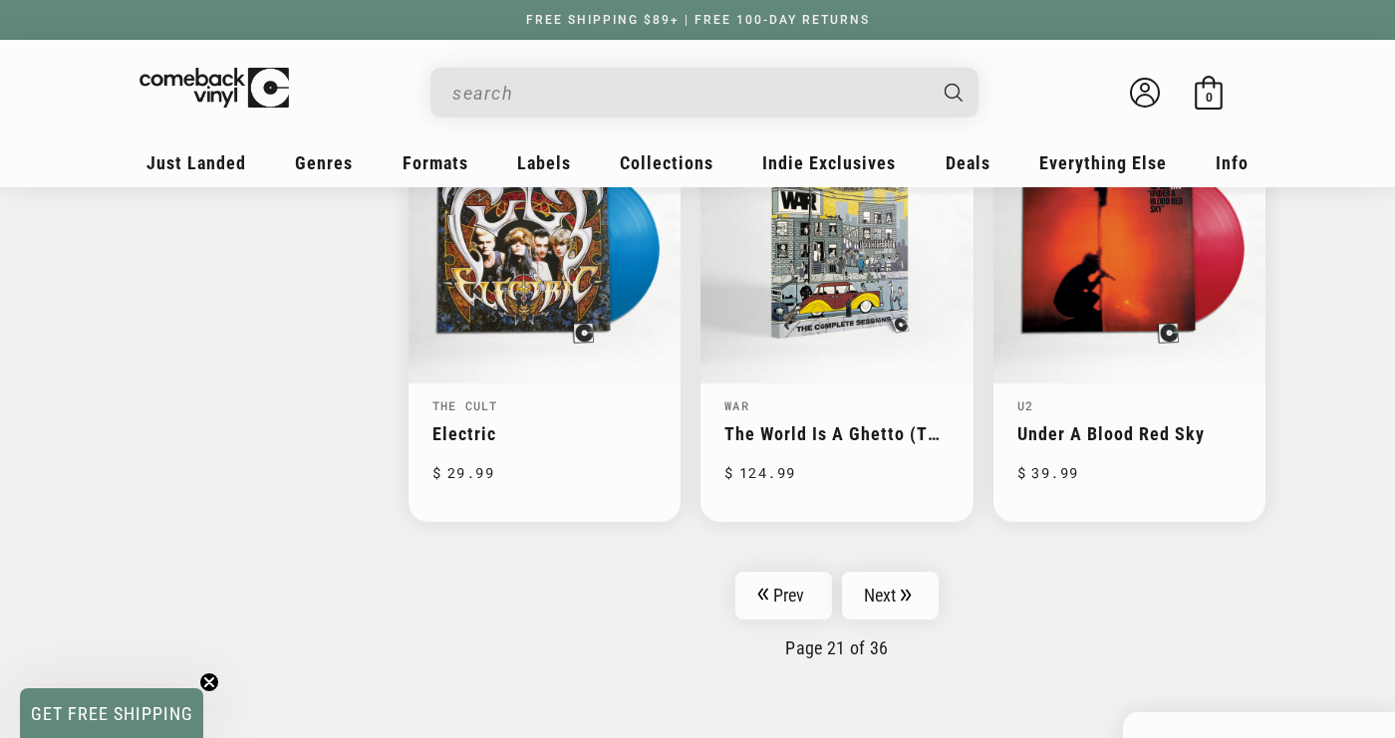
scroll to position [3157, 0]
click at [874, 579] on link "Next" at bounding box center [891, 595] width 98 height 48
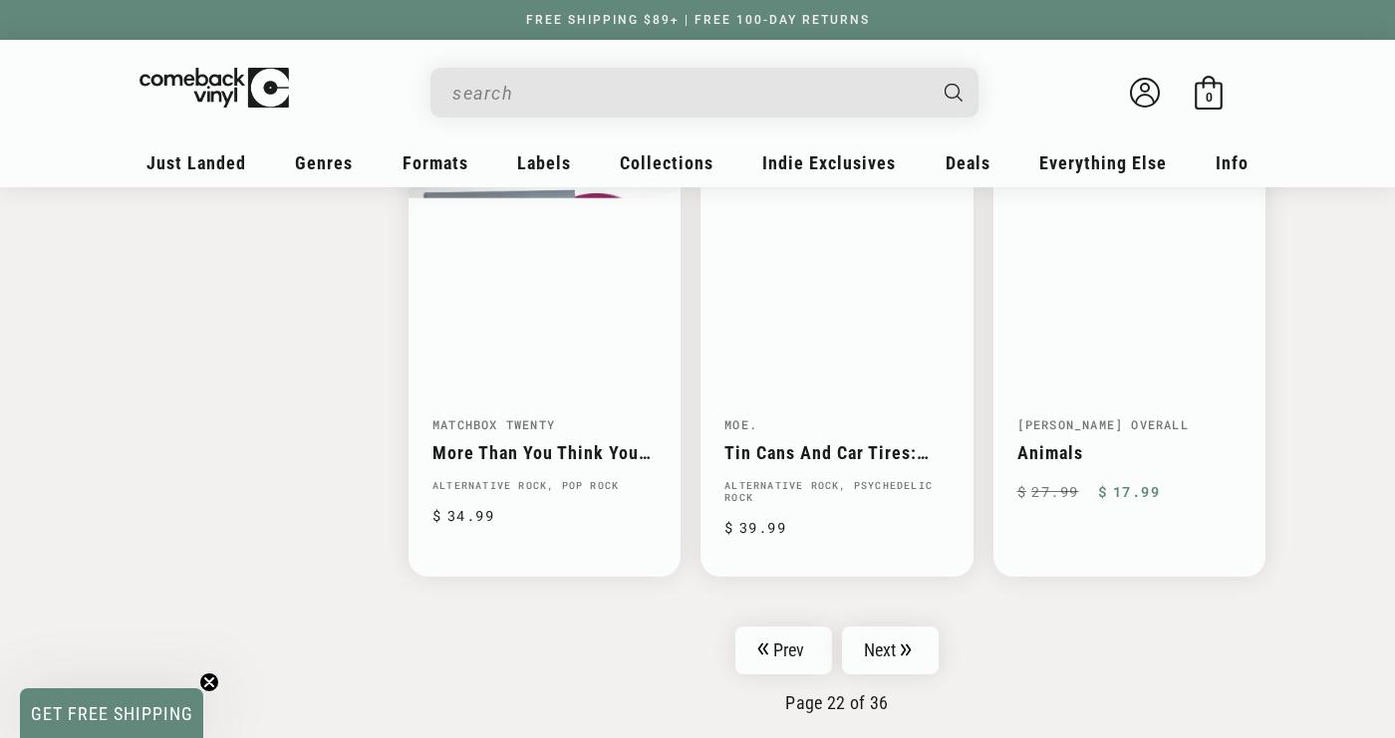
scroll to position [3125, 0]
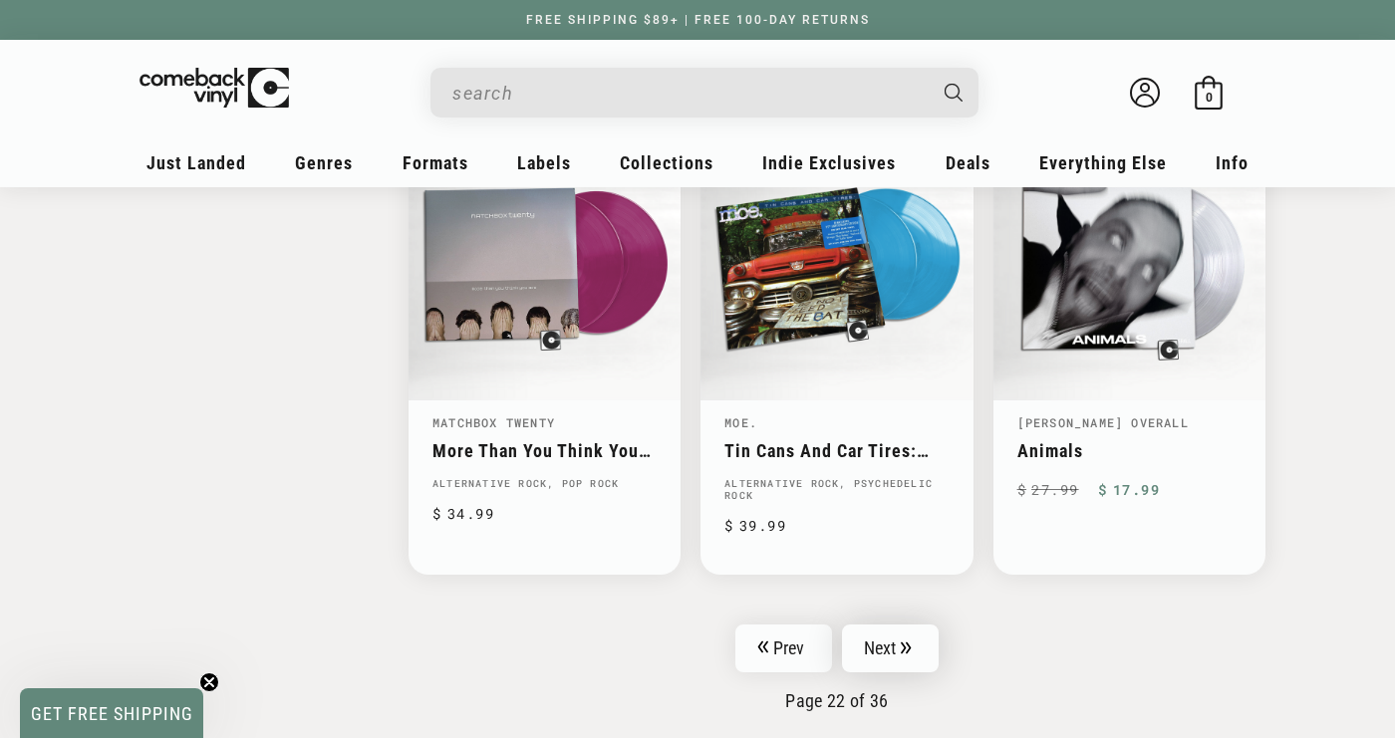
click at [911, 652] on link "Next" at bounding box center [891, 649] width 98 height 48
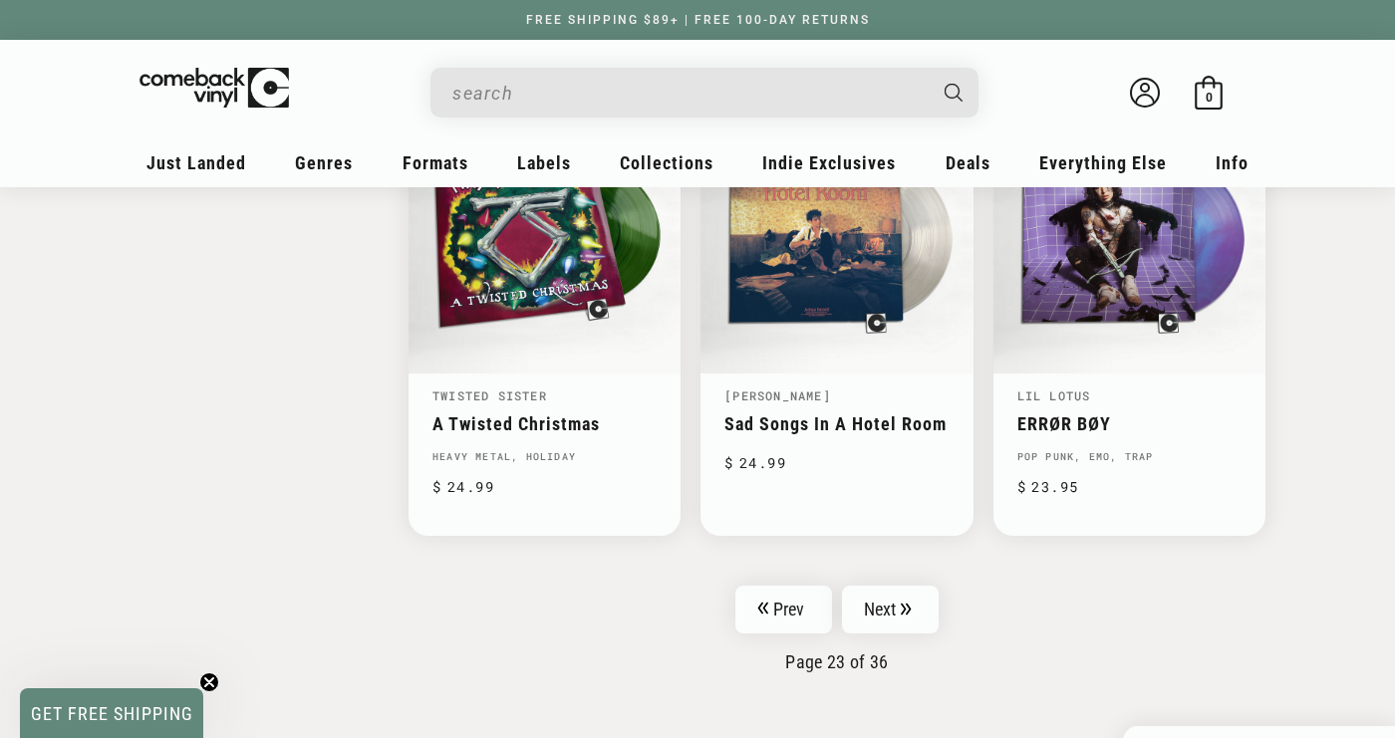
scroll to position [3197, 0]
click at [908, 614] on link "Next" at bounding box center [891, 609] width 98 height 48
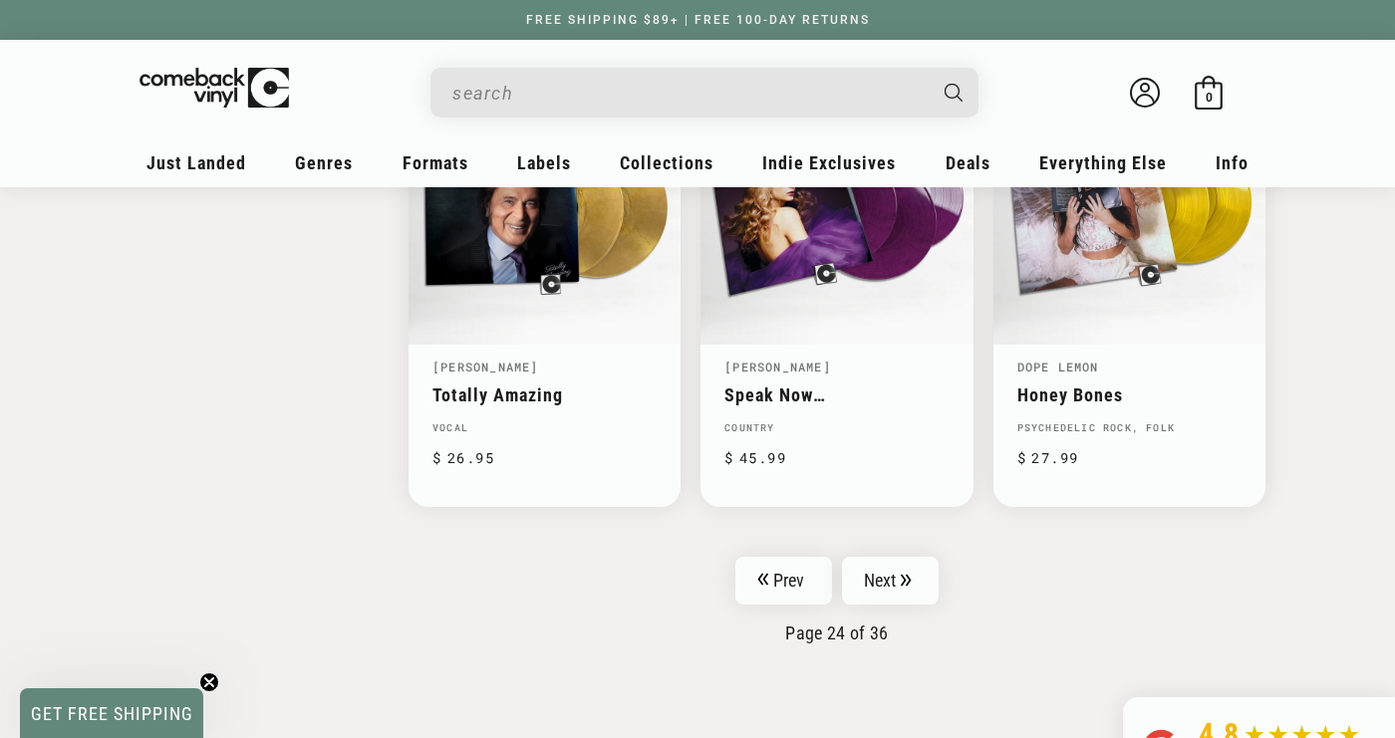
scroll to position [3170, 0]
click at [908, 563] on link "Next" at bounding box center [891, 580] width 98 height 48
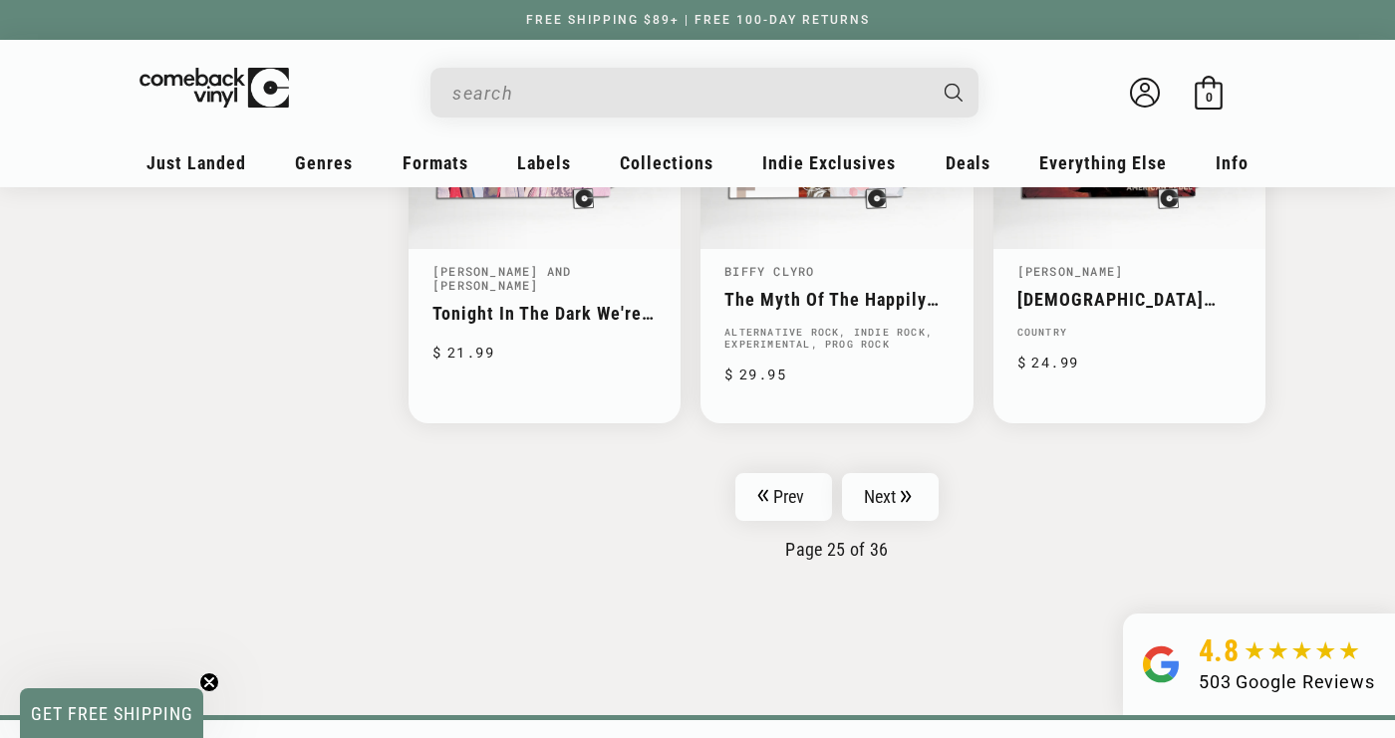
scroll to position [3286, 0]
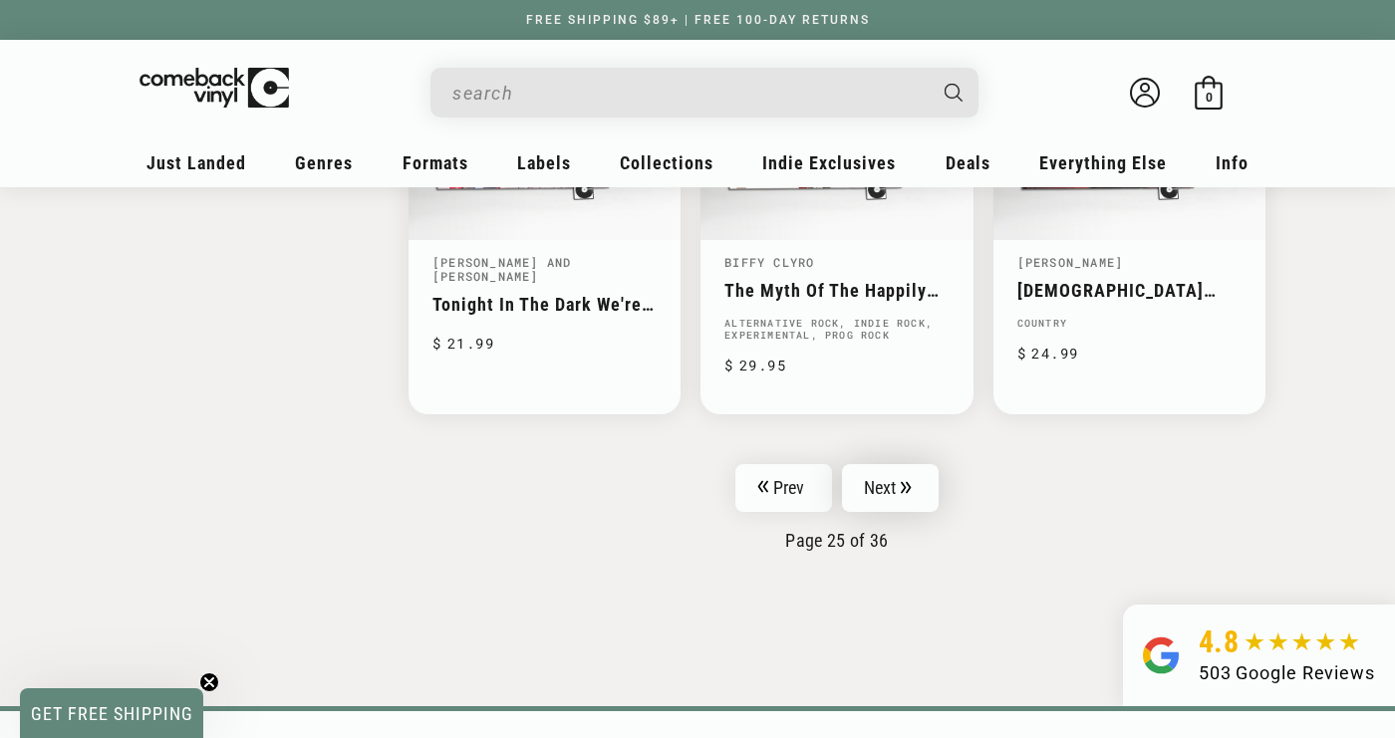
click at [910, 481] on icon "Pagination" at bounding box center [906, 487] width 11 height 13
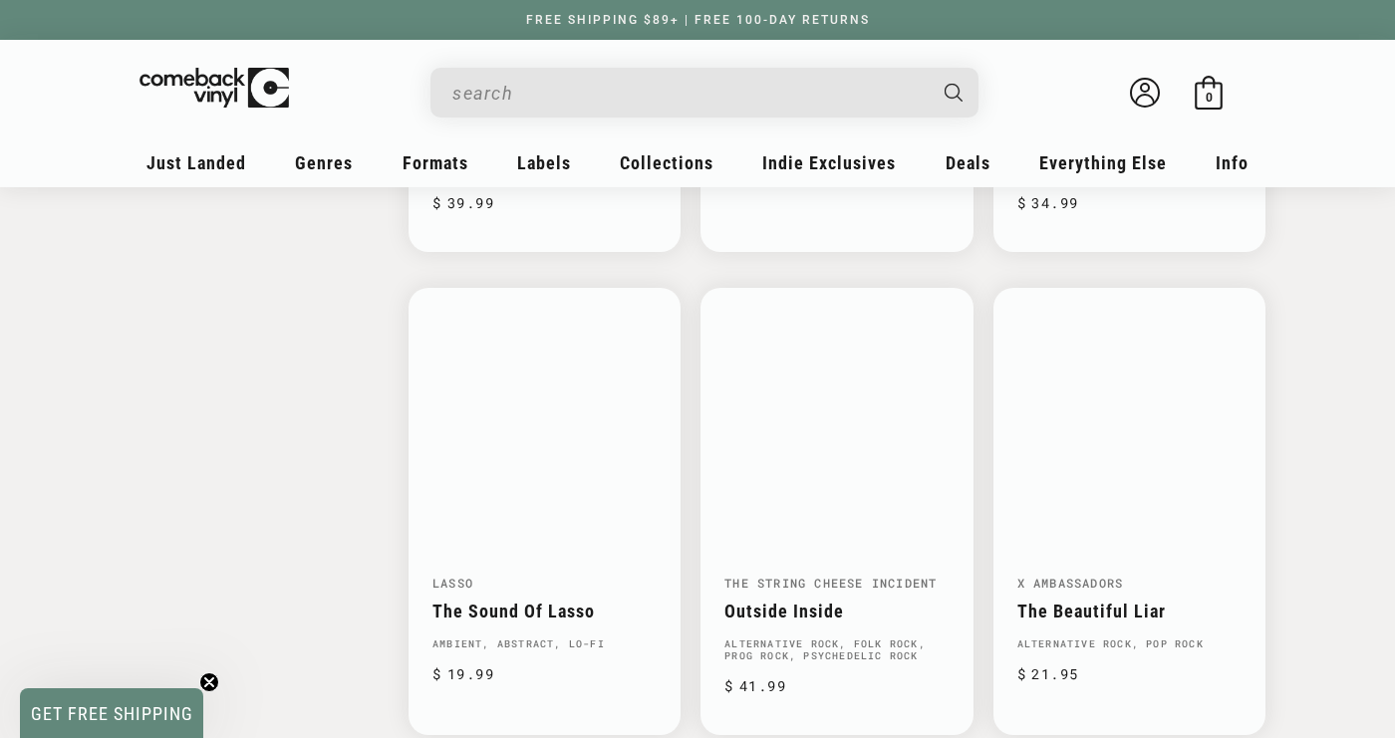
scroll to position [2980, 0]
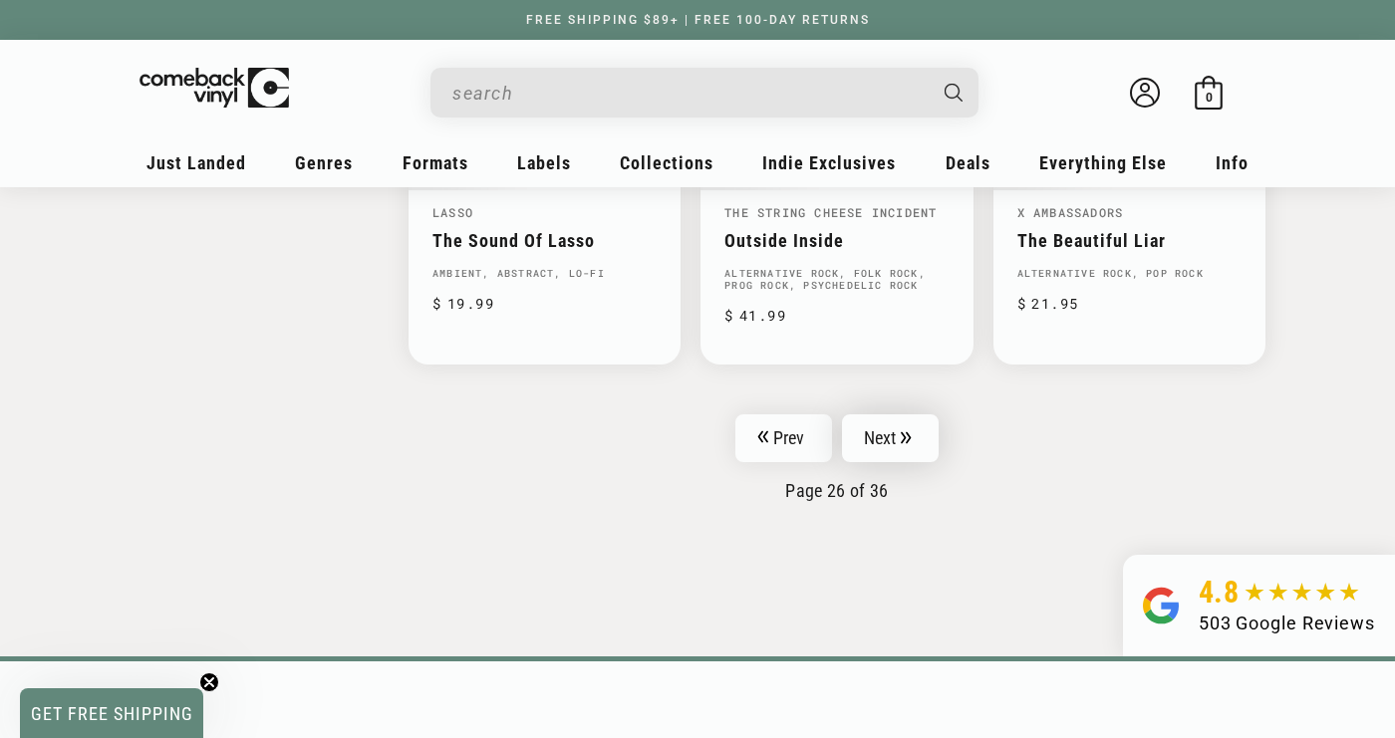
click at [919, 438] on link "Next" at bounding box center [891, 438] width 98 height 48
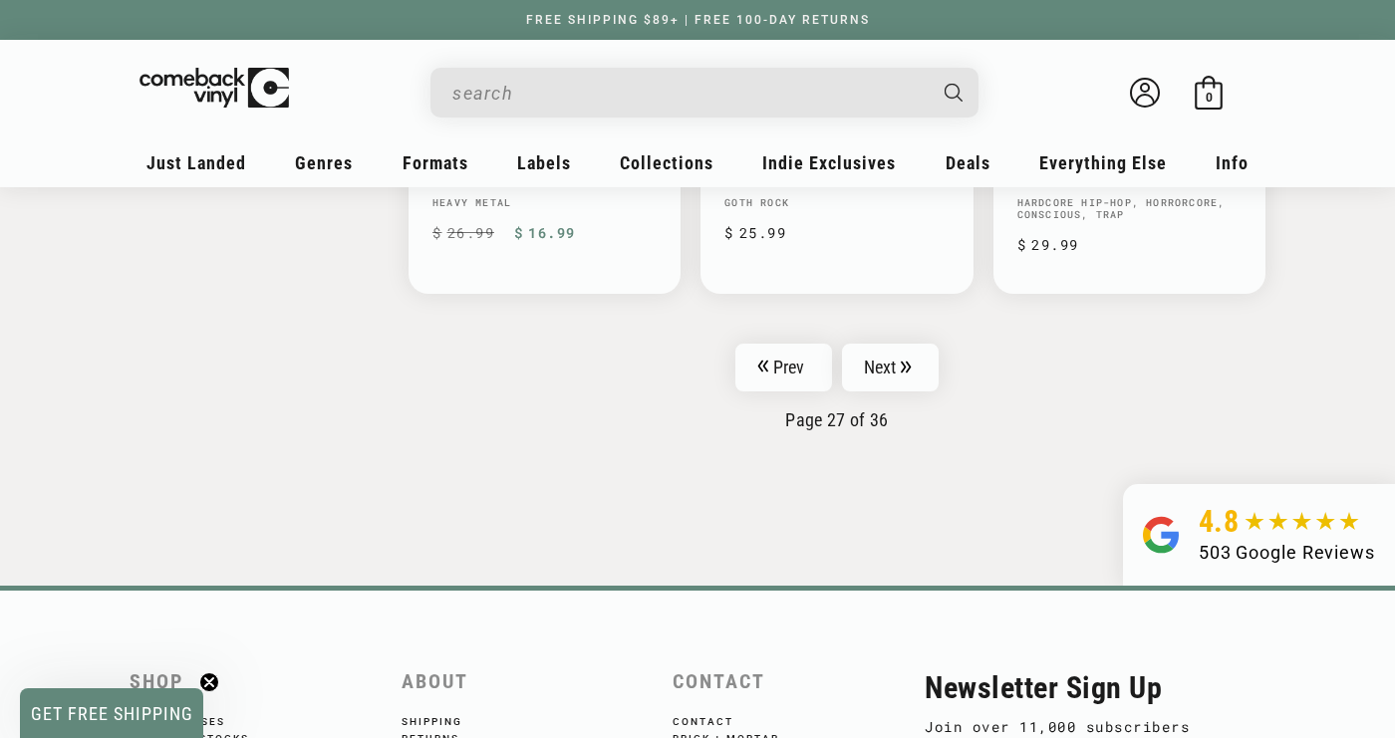
scroll to position [3459, 0]
click at [896, 343] on link "Next" at bounding box center [891, 367] width 98 height 48
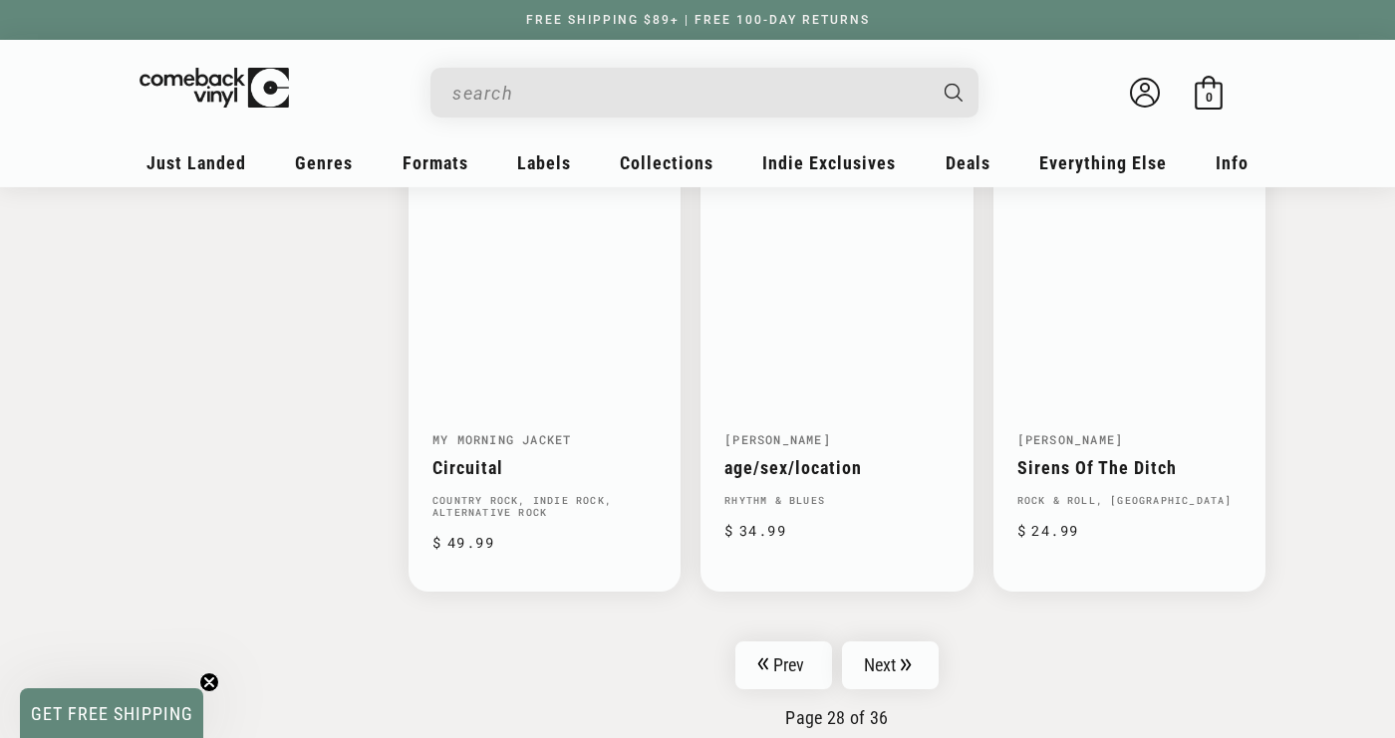
scroll to position [3125, 0]
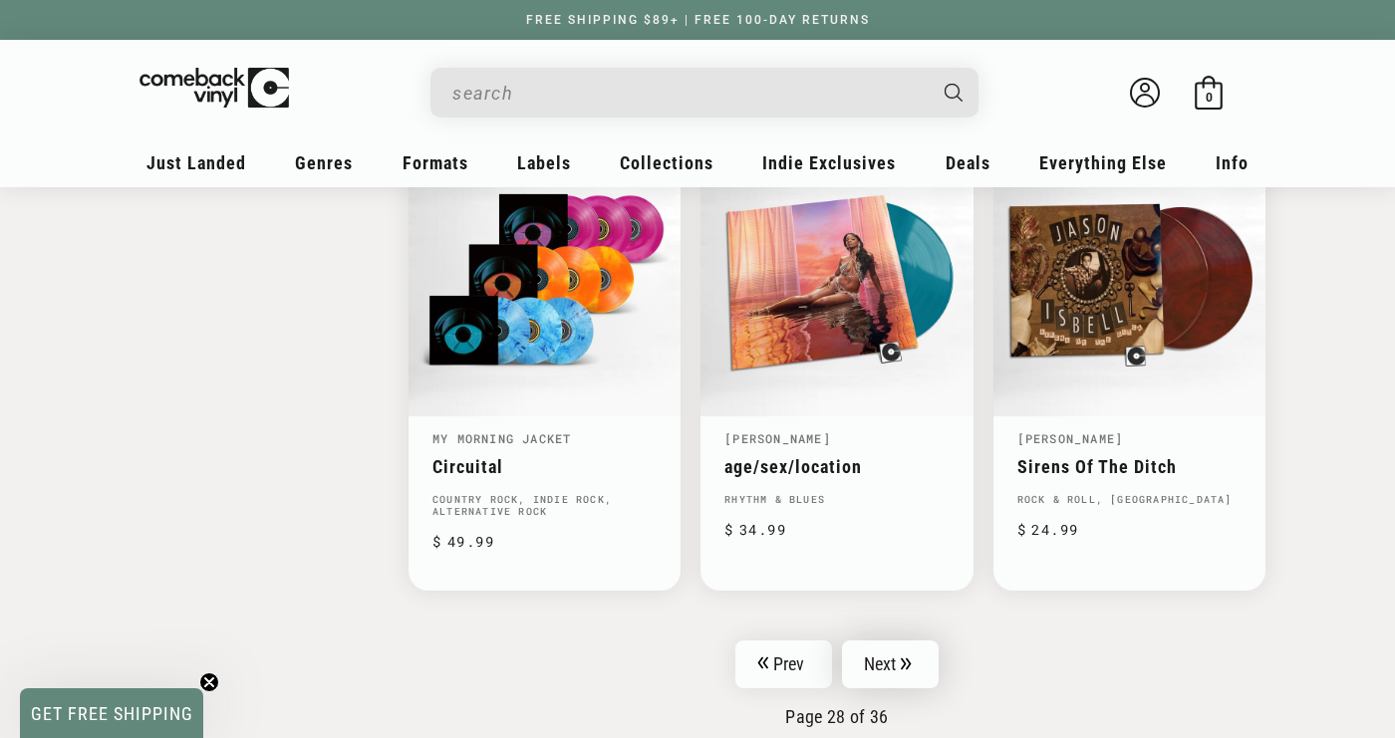
click at [896, 641] on link "Next" at bounding box center [891, 665] width 98 height 48
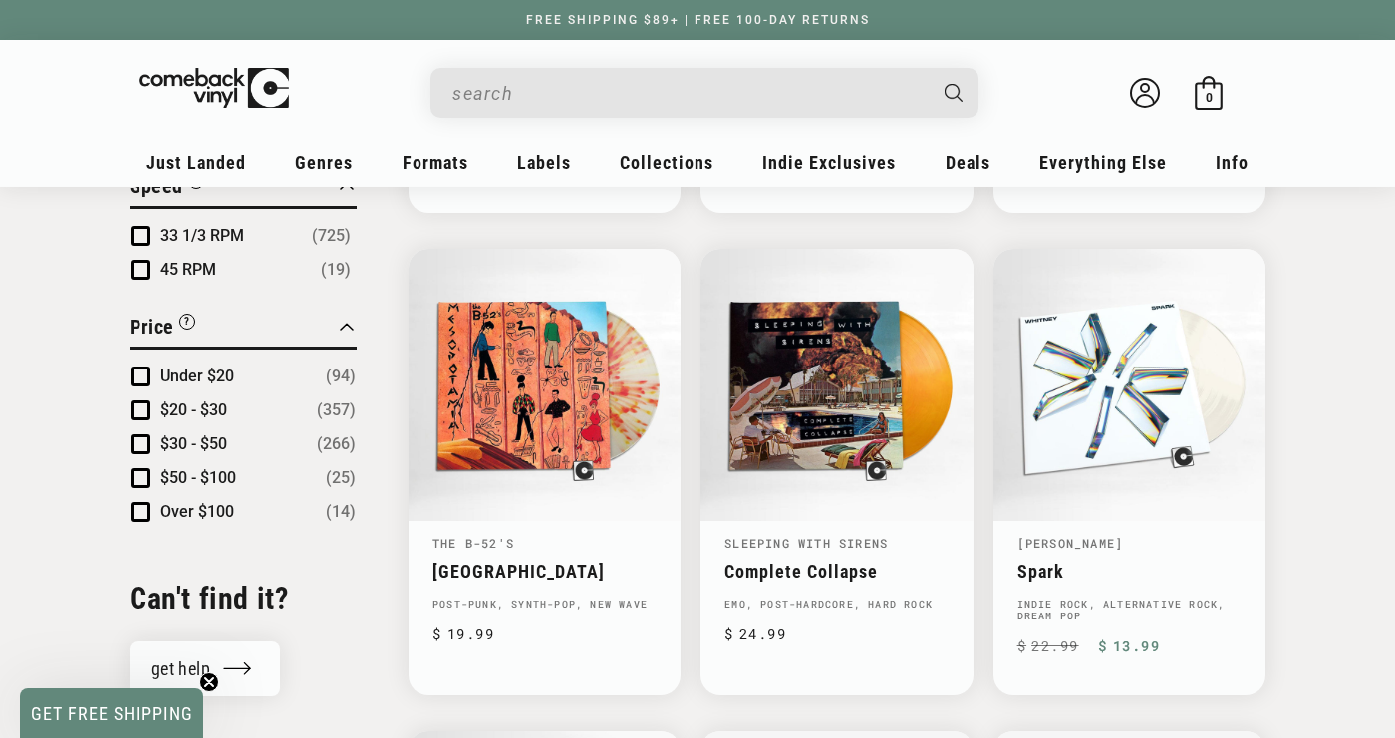
scroll to position [2088, 0]
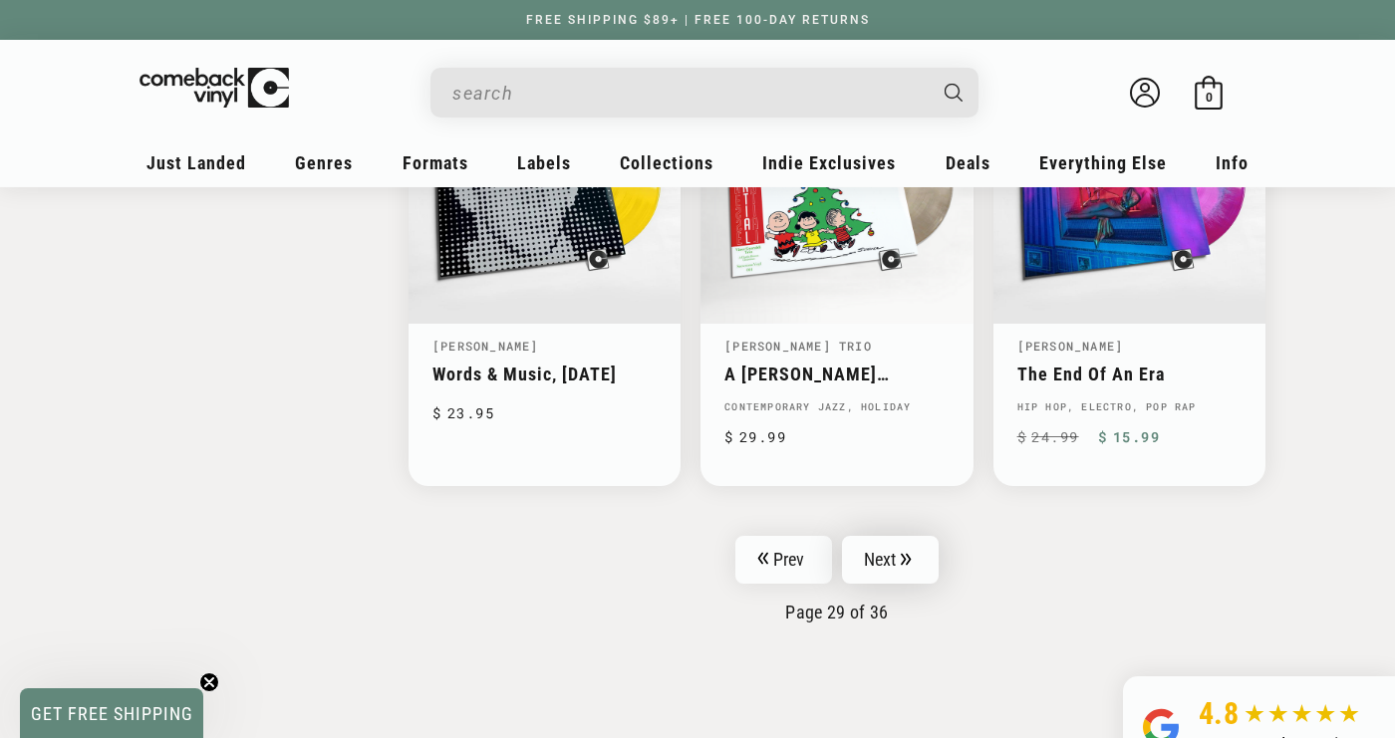
click at [869, 554] on link "Next" at bounding box center [891, 560] width 98 height 48
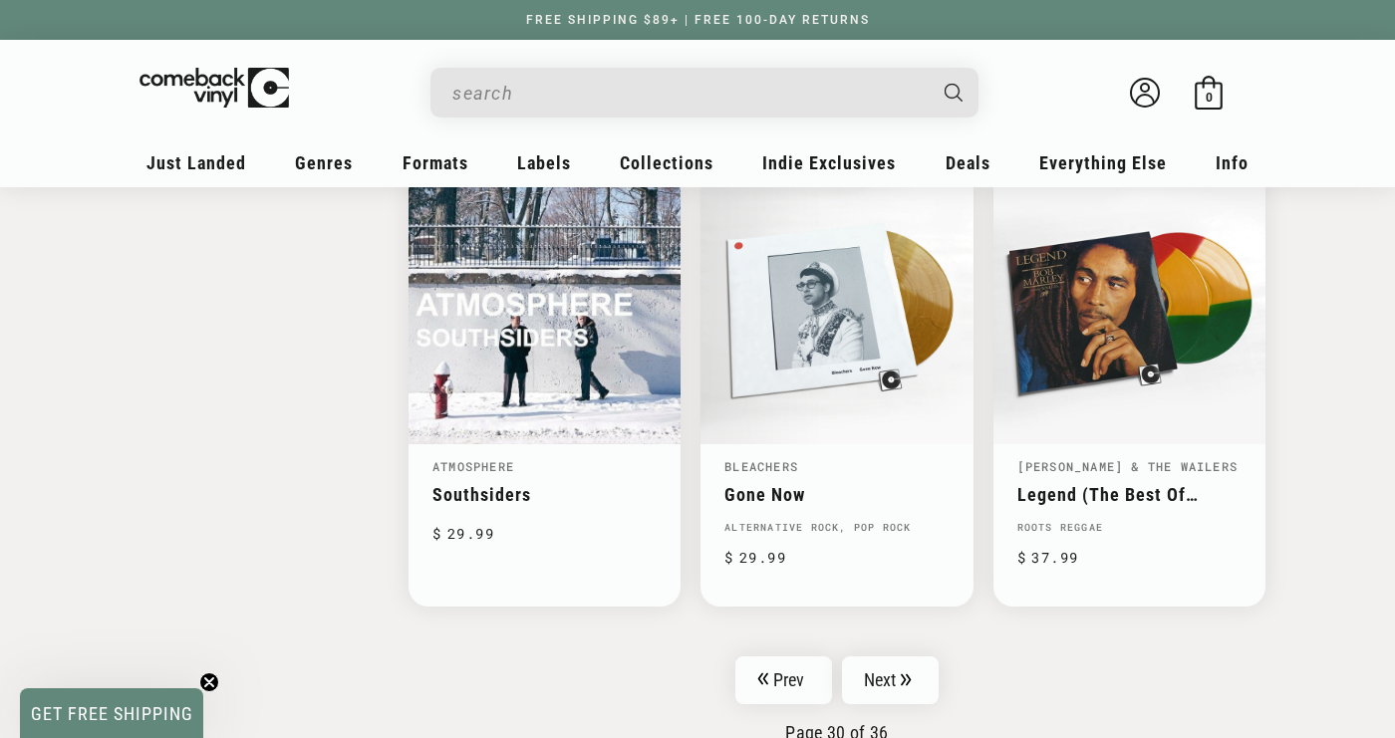
scroll to position [3109, 0]
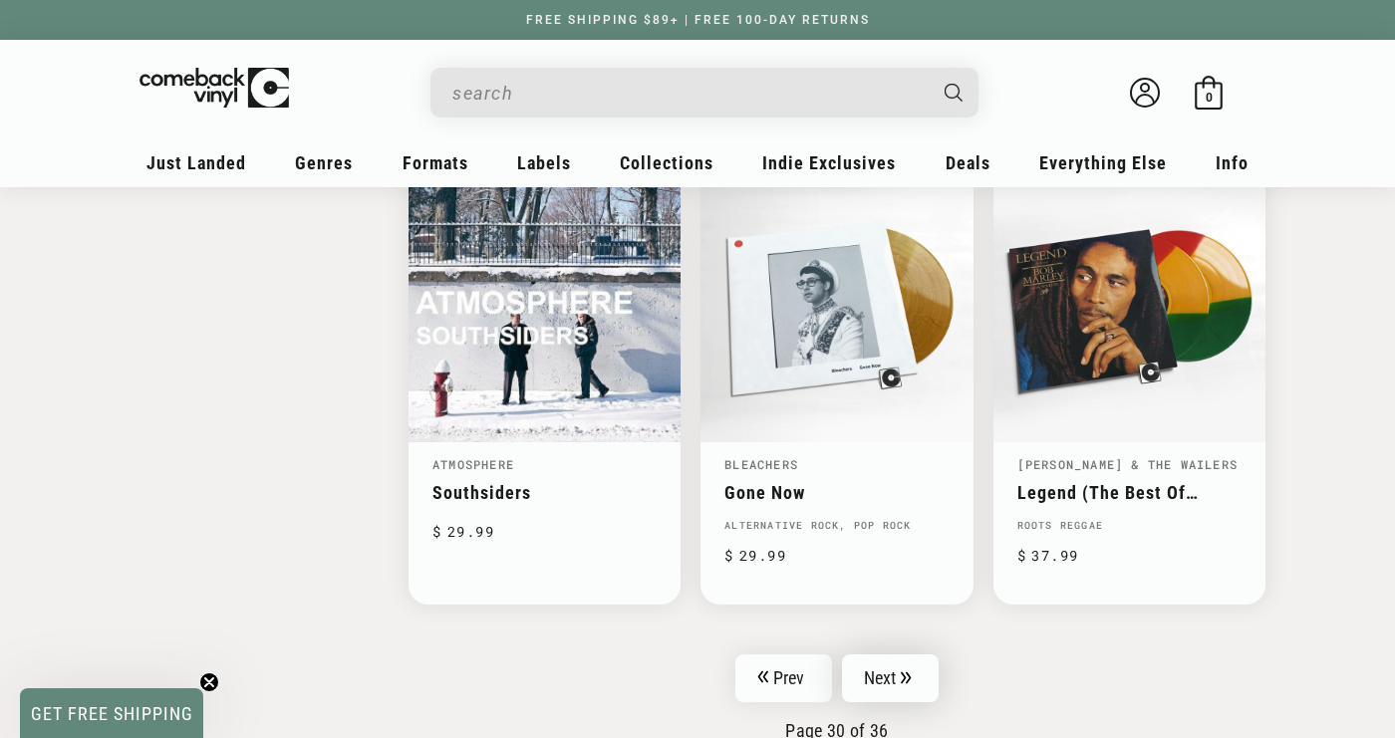
click at [879, 676] on link "Next" at bounding box center [891, 679] width 98 height 48
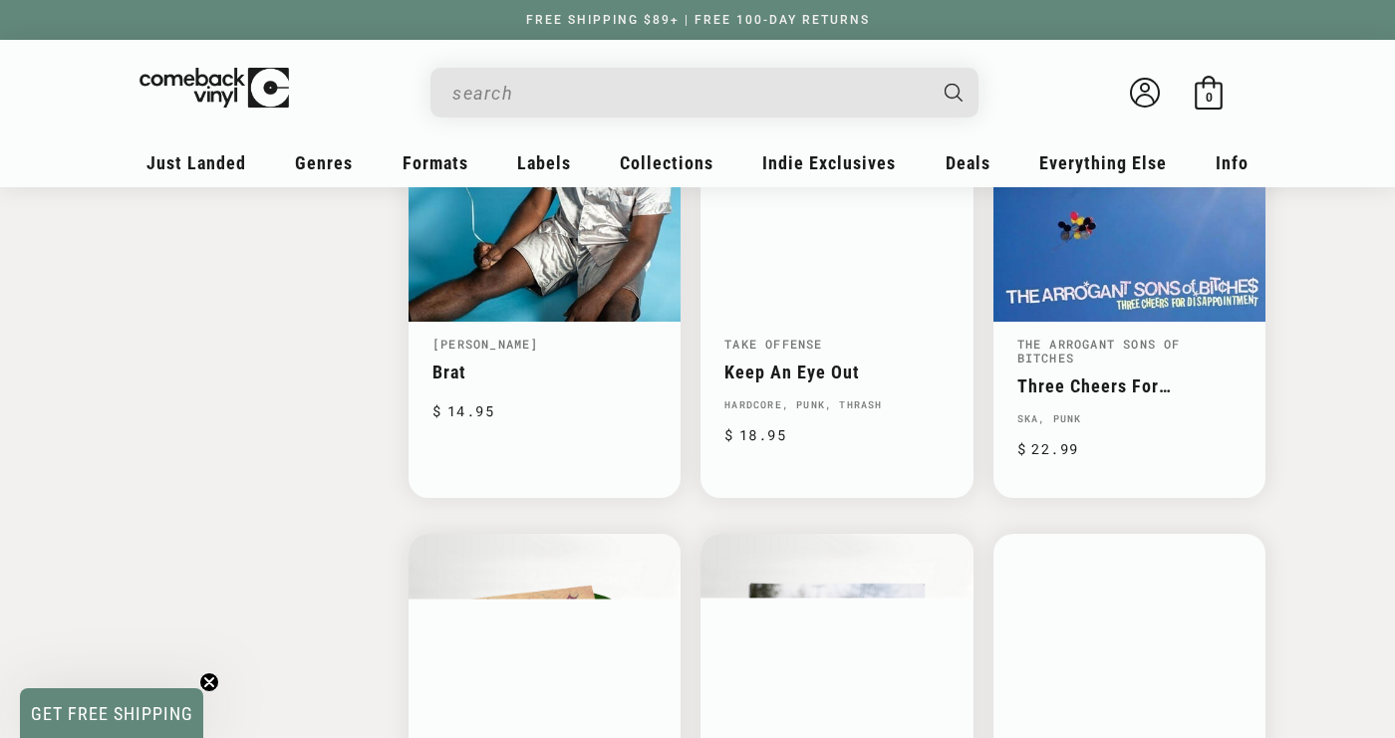
scroll to position [2757, 0]
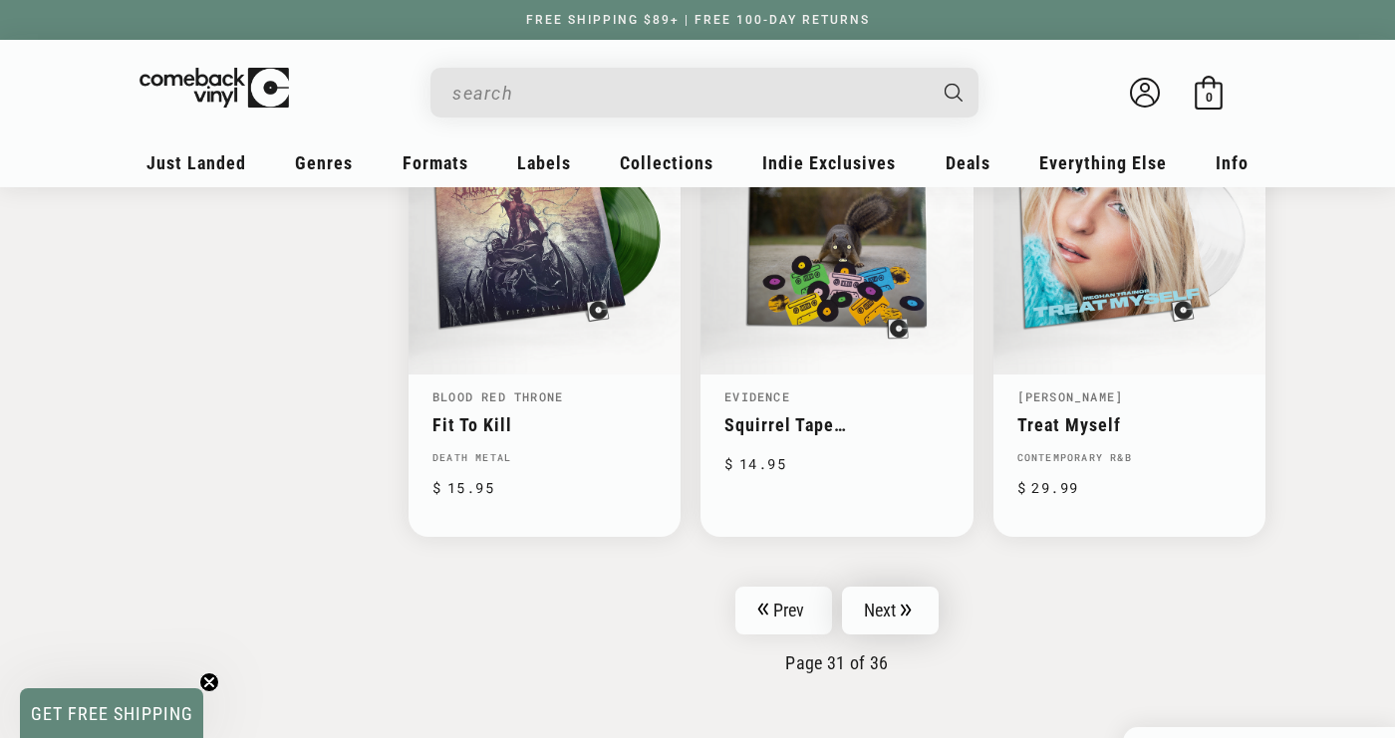
click at [889, 605] on link "Next" at bounding box center [891, 611] width 98 height 48
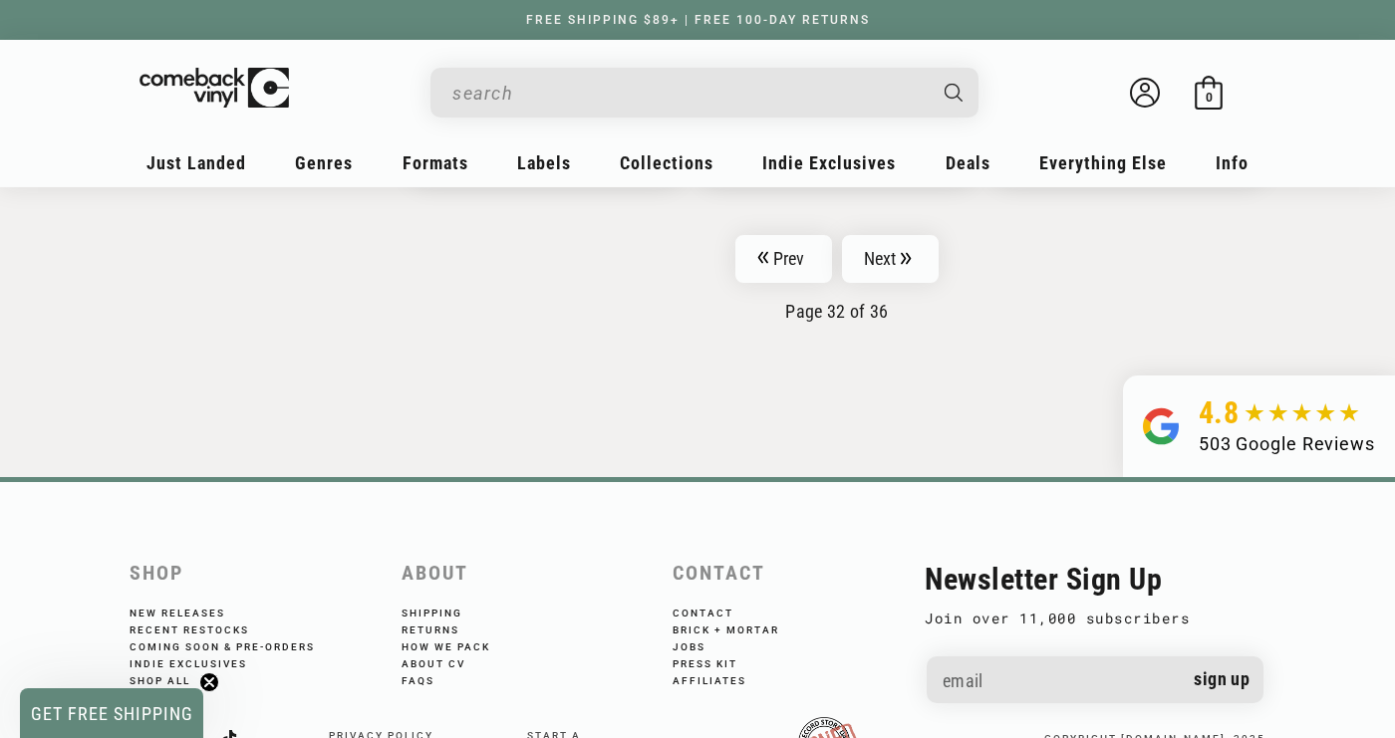
scroll to position [3533, 0]
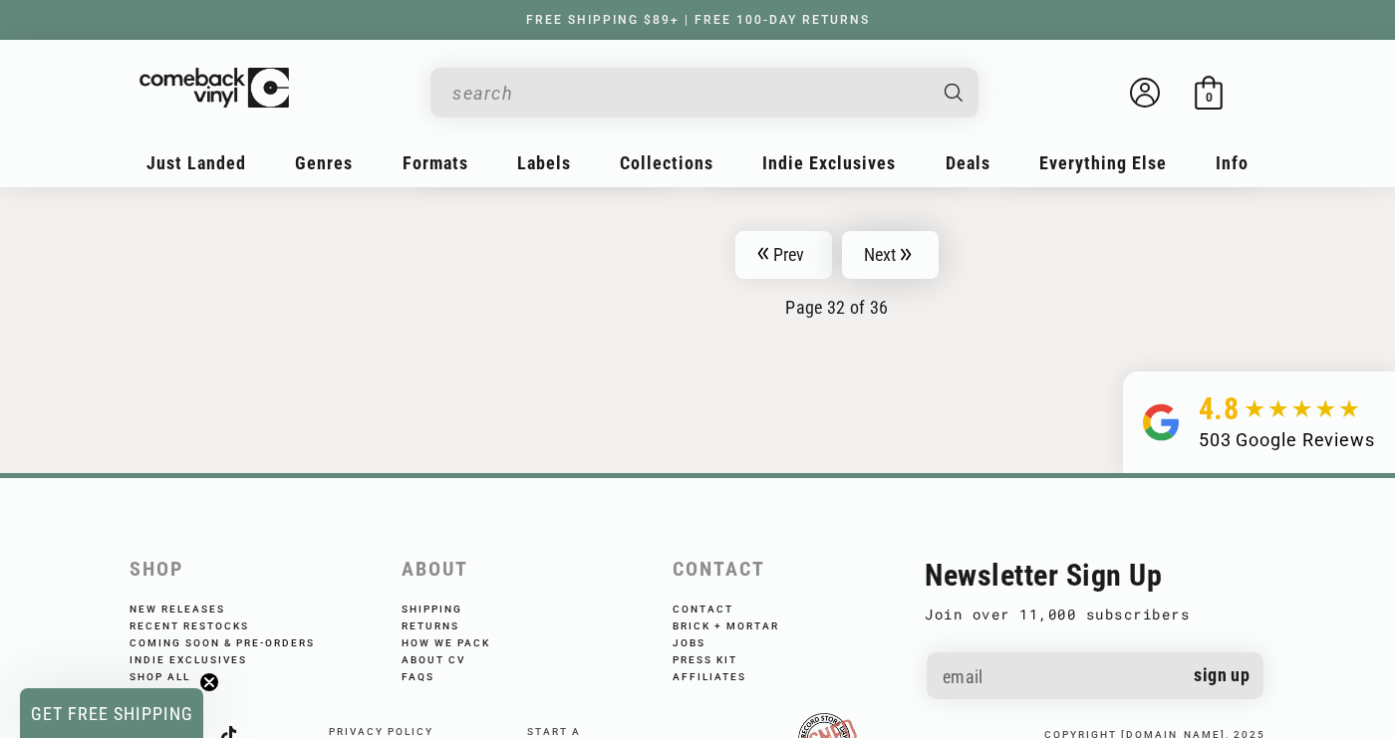
click at [887, 231] on link "Next" at bounding box center [891, 255] width 98 height 48
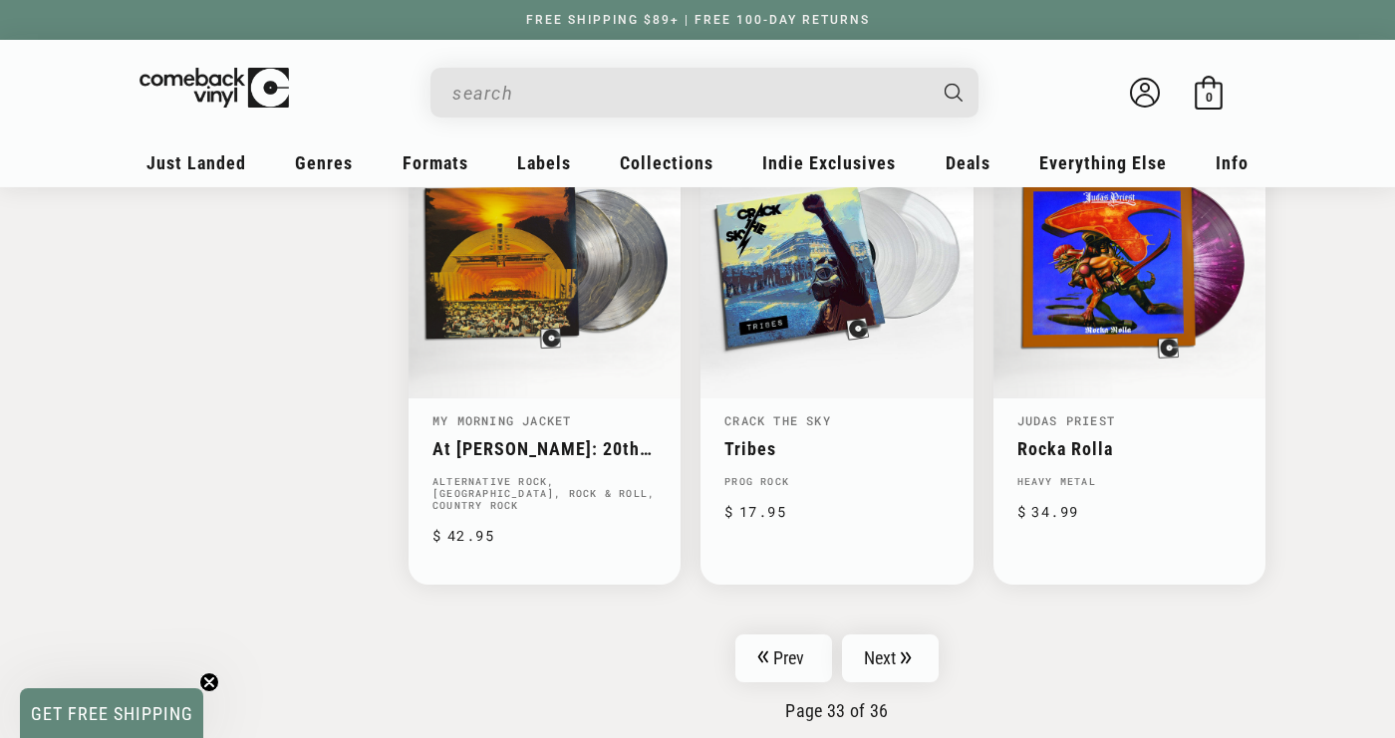
scroll to position [3142, 0]
click at [897, 634] on link "Next" at bounding box center [891, 658] width 98 height 48
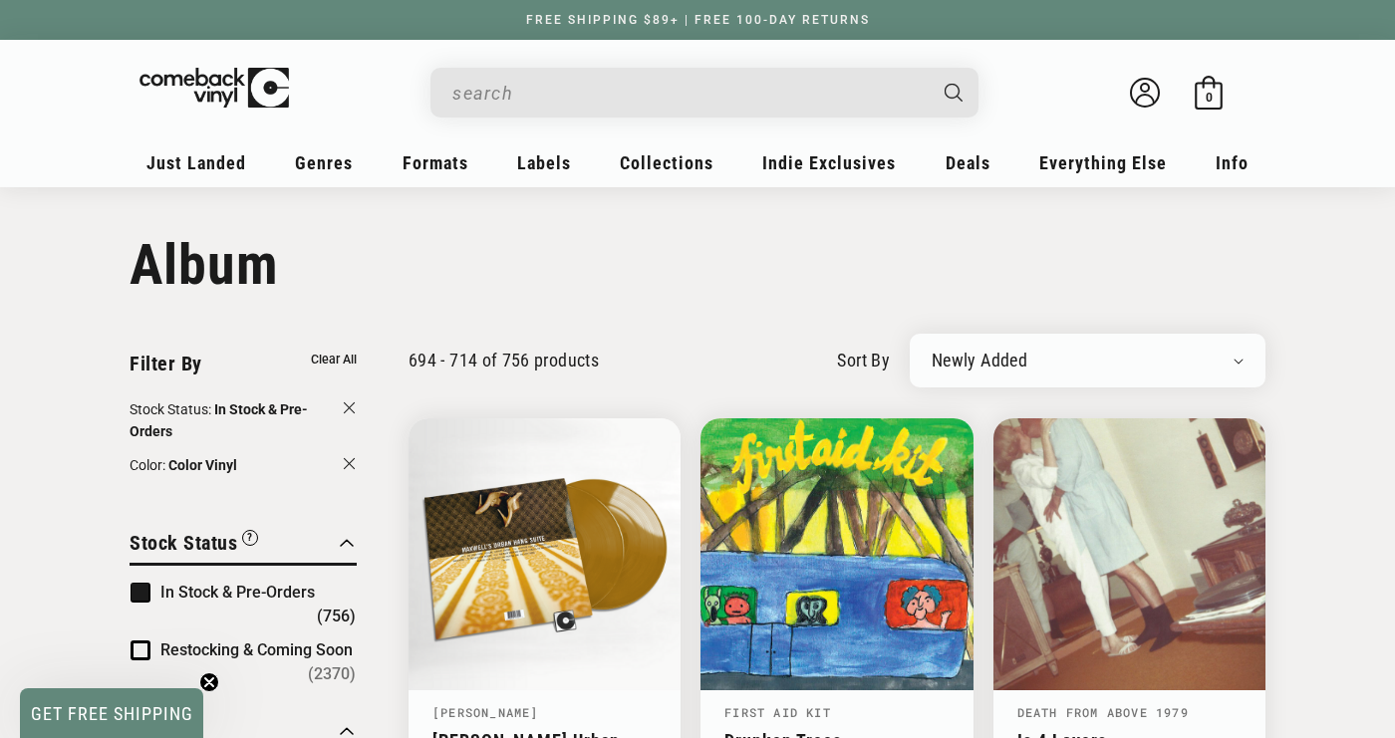
drag, startPoint x: 897, startPoint y: 606, endPoint x: 917, endPoint y: 259, distance: 347.3
click at [917, 259] on h1 "Collection: Album" at bounding box center [698, 265] width 1136 height 66
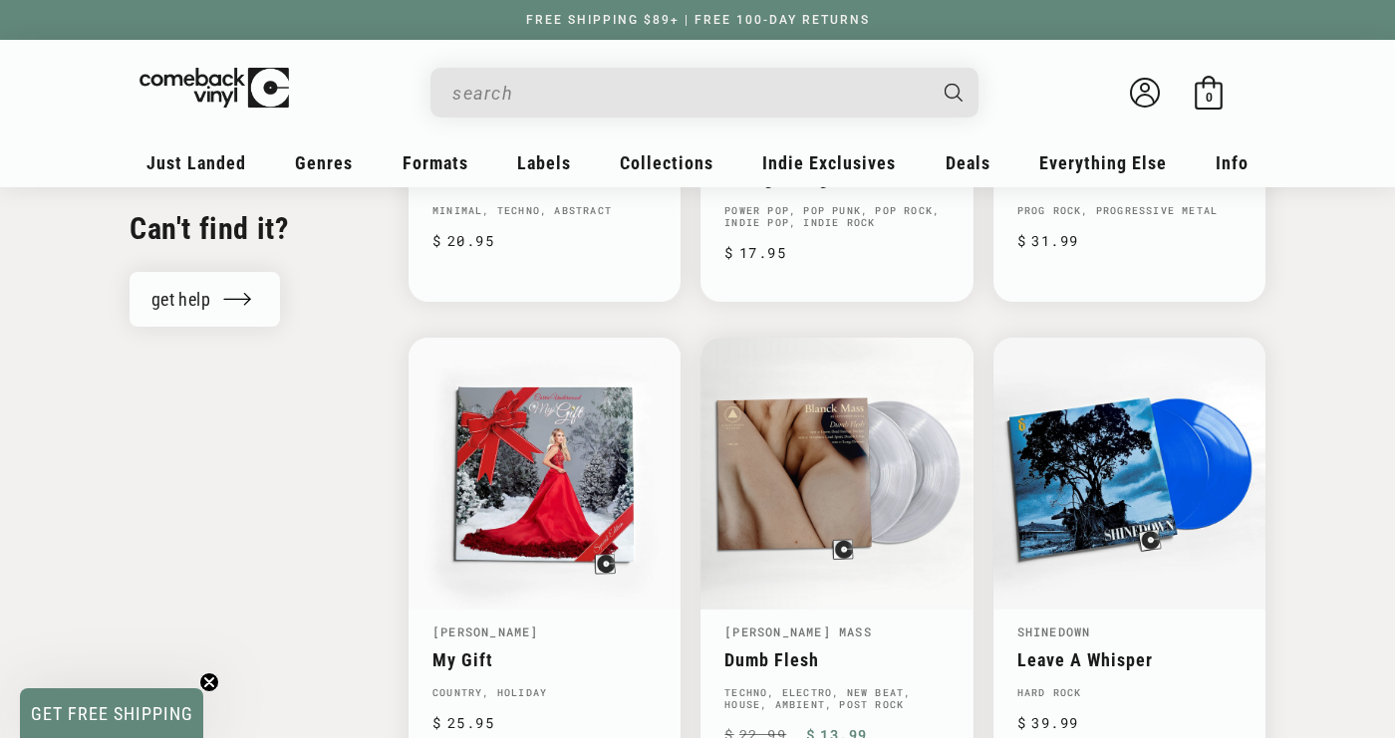
scroll to position [2458, 0]
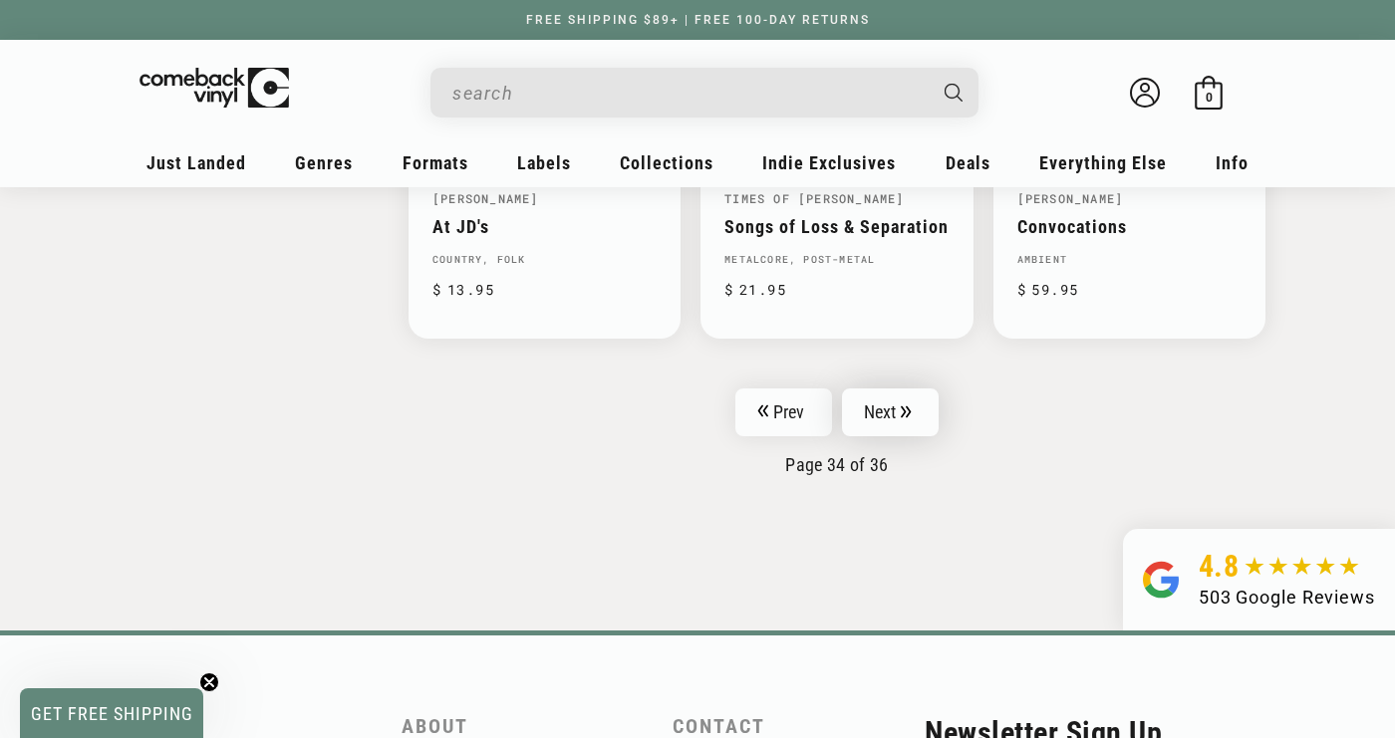
click at [889, 401] on link "Next" at bounding box center [891, 413] width 98 height 48
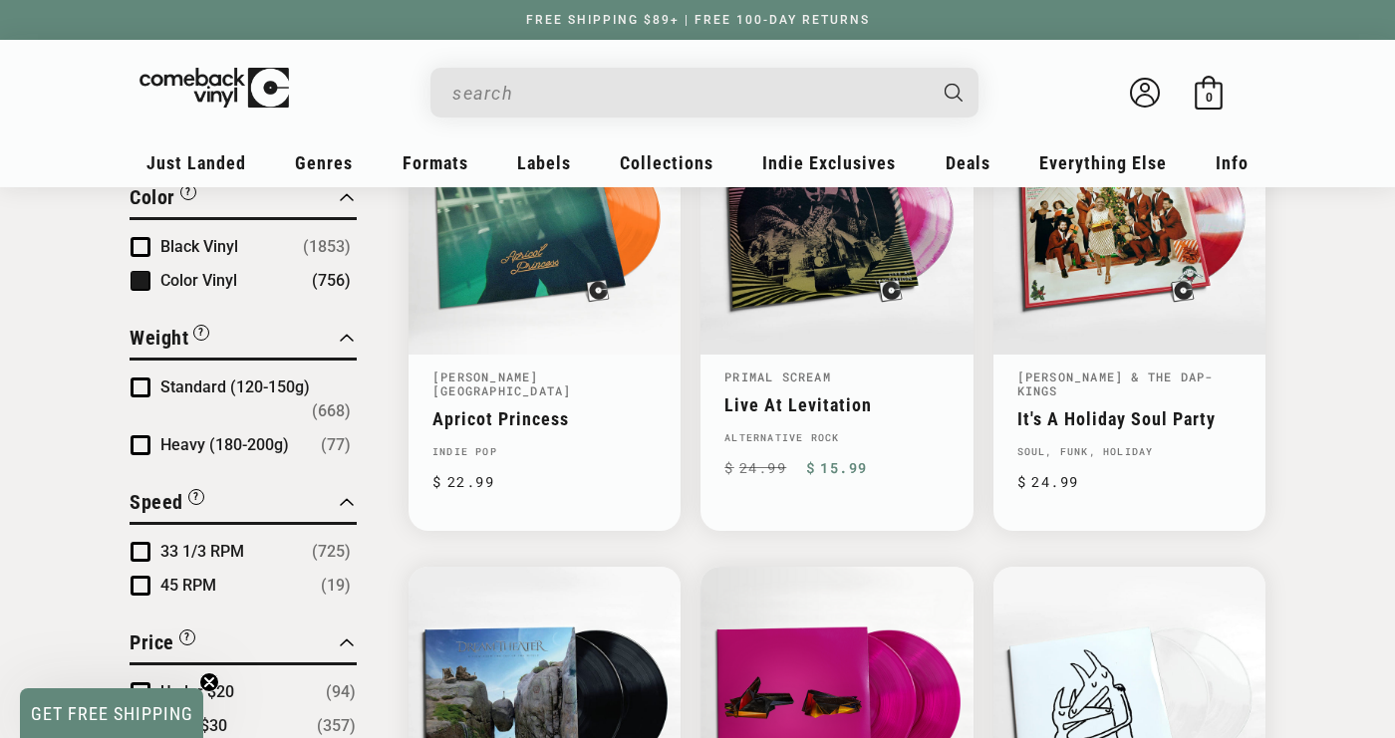
scroll to position [1775, 0]
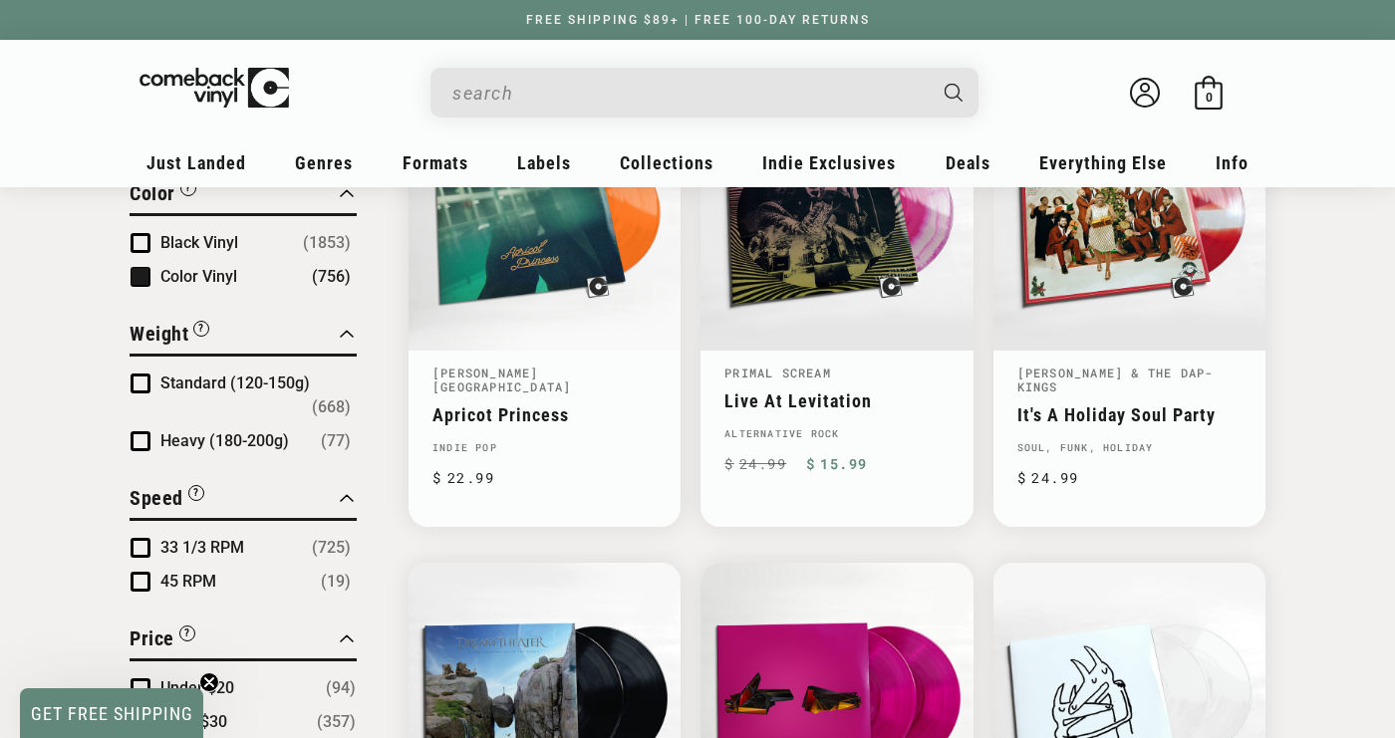
click at [889, 401] on link "Live At Levitation" at bounding box center [836, 401] width 224 height 21
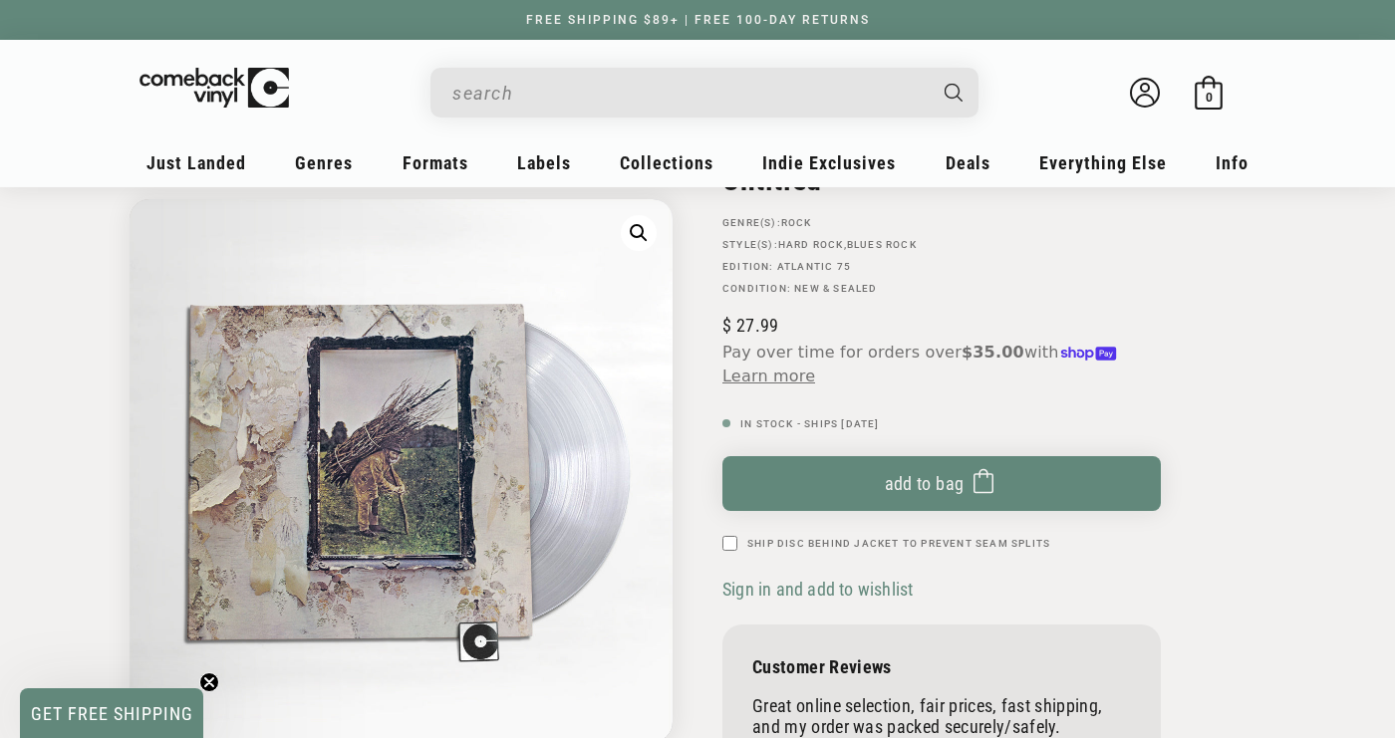
scroll to position [176, 0]
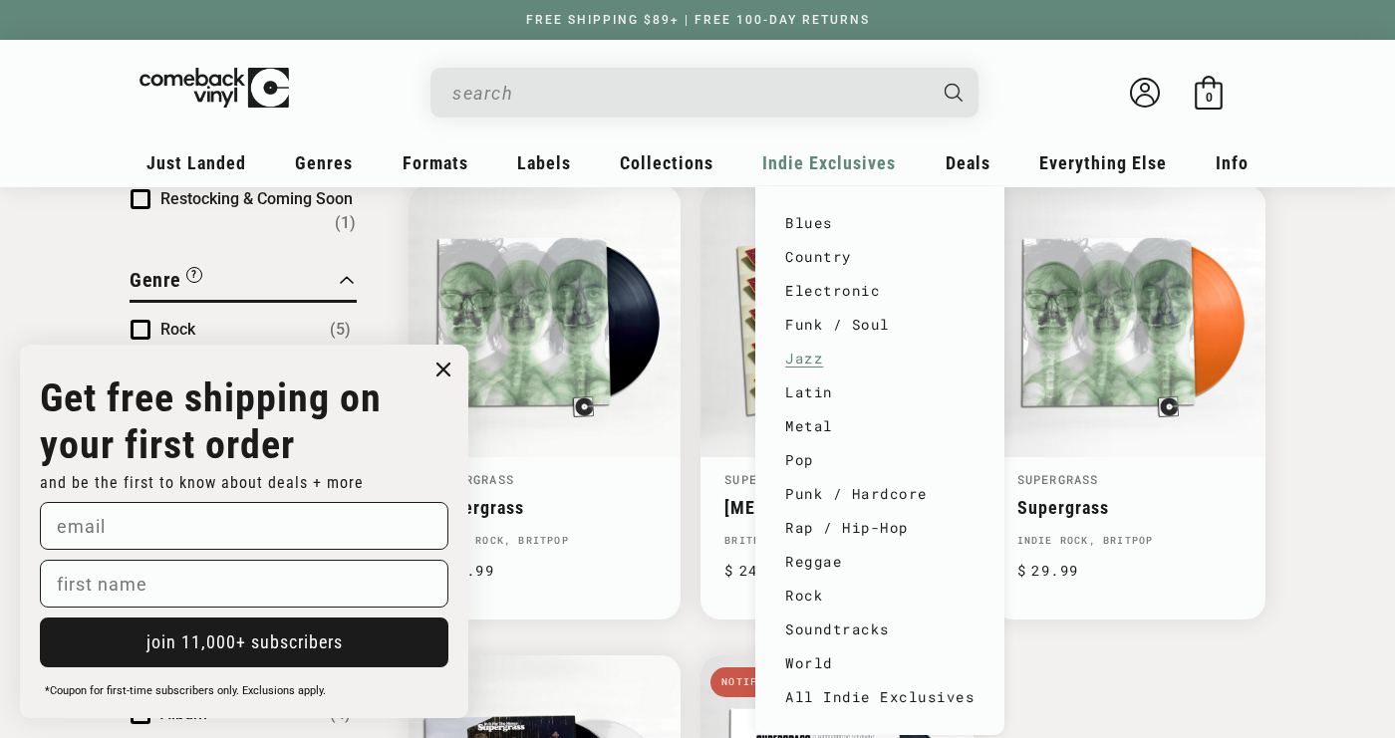
scroll to position [235, 0]
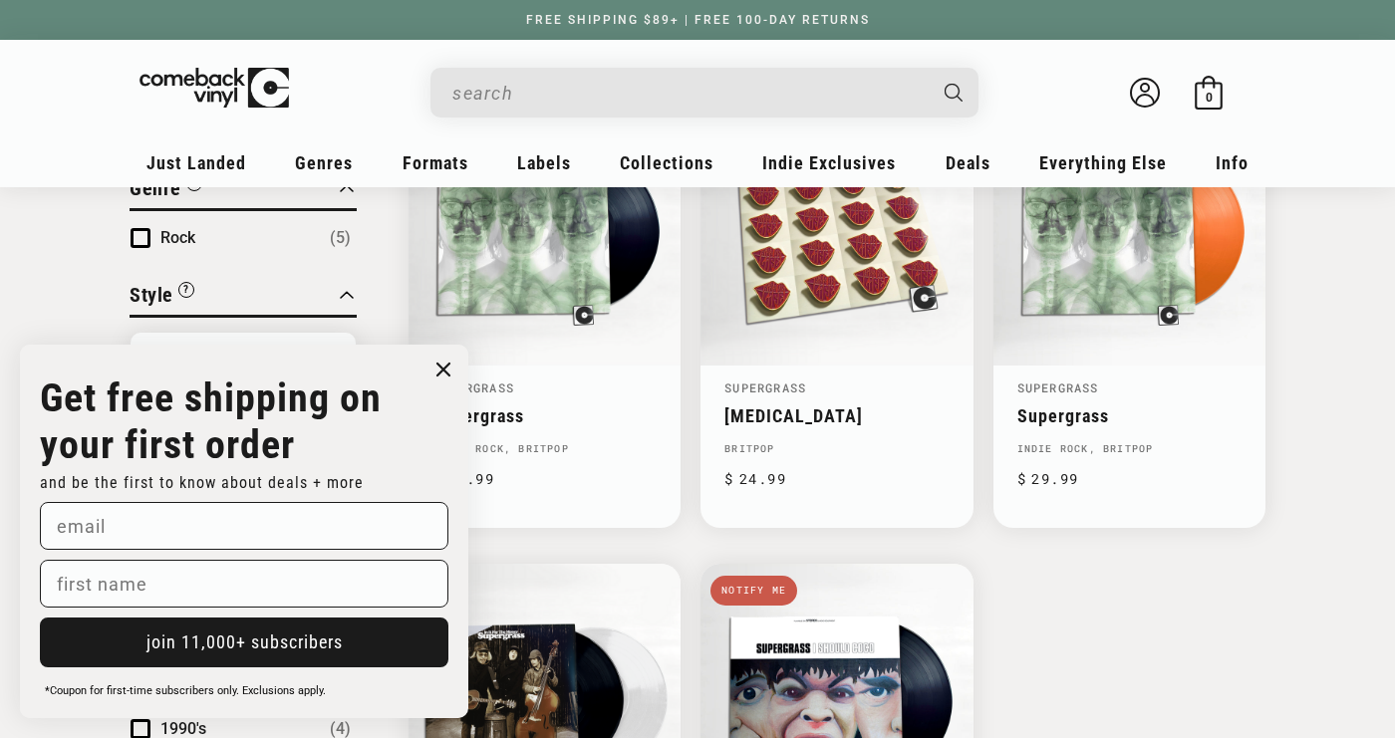
scroll to position [326, 0]
click at [441, 366] on circle "Close dialog" at bounding box center [443, 370] width 29 height 29
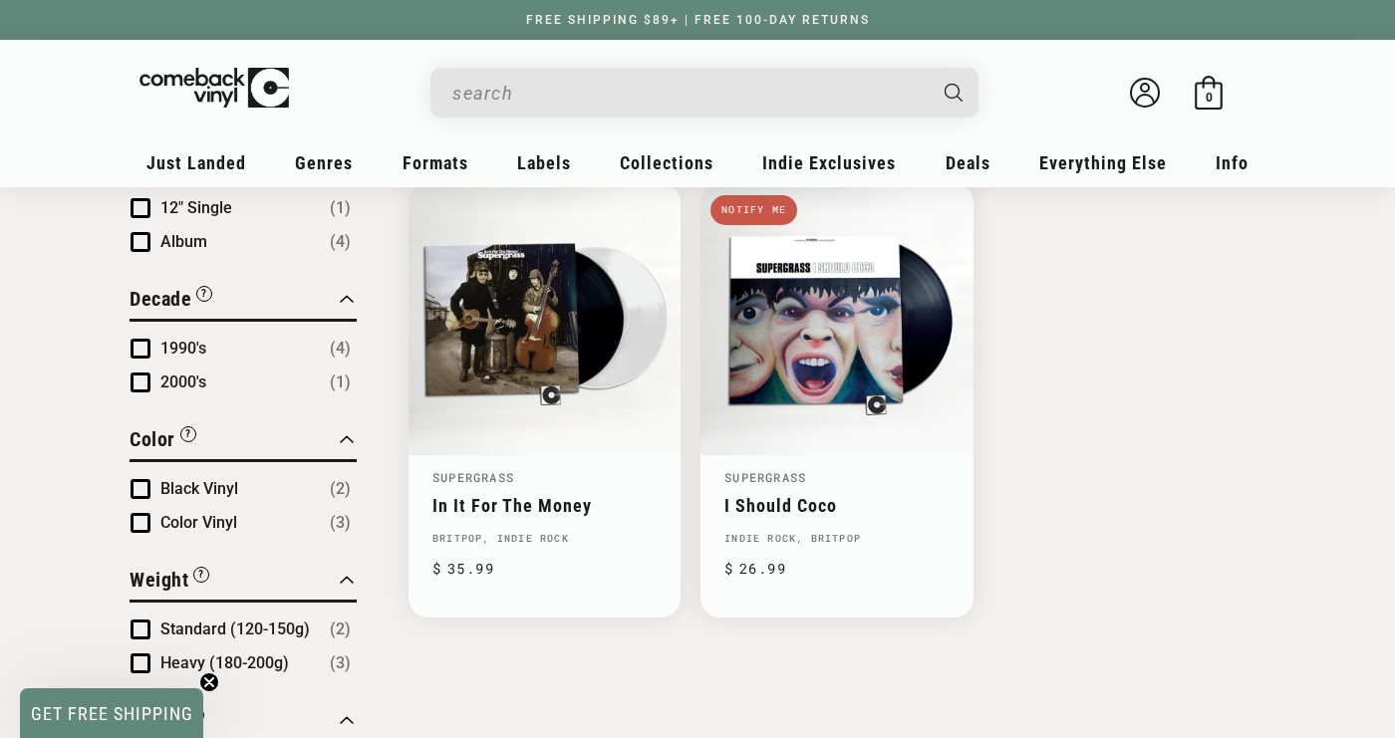
scroll to position [707, 0]
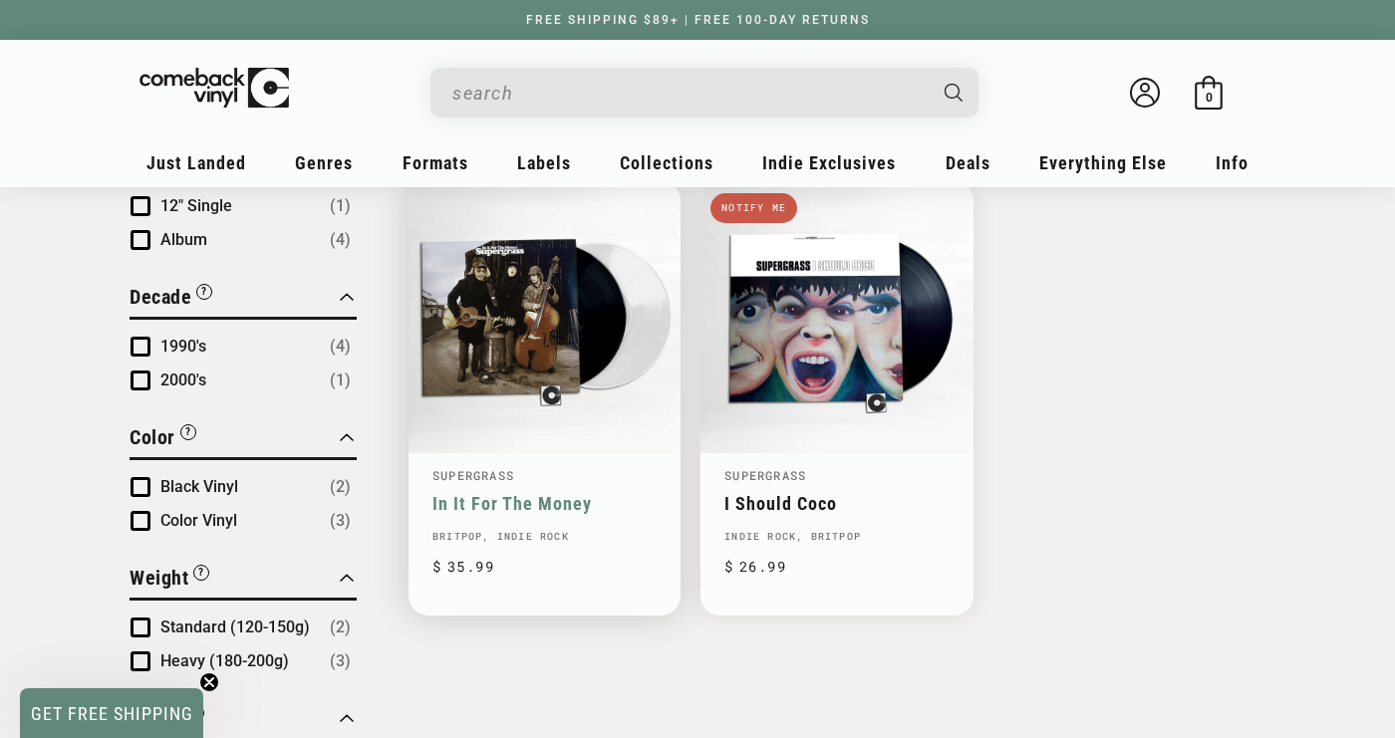
click at [515, 500] on link "In It For The Money" at bounding box center [544, 503] width 224 height 21
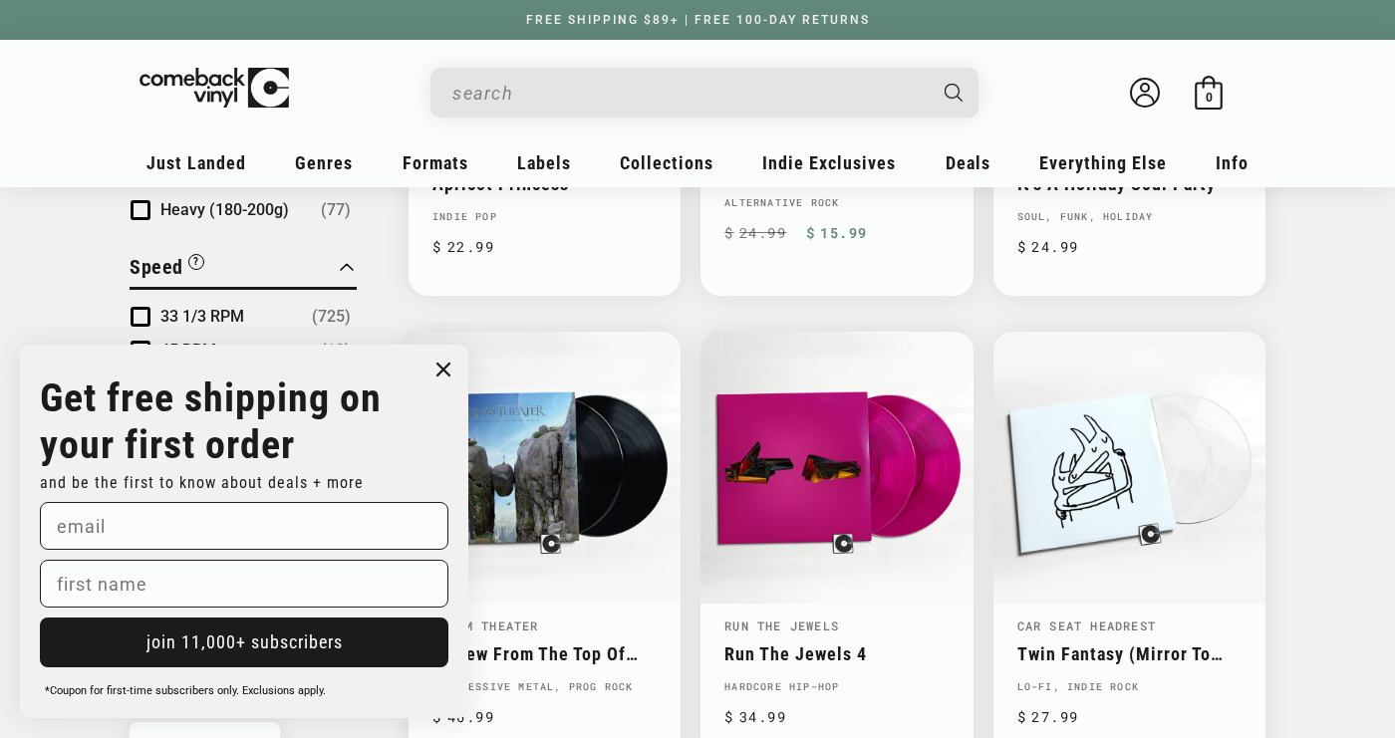
scroll to position [2007, 0]
click at [433, 521] on span "FLYOUT Form" at bounding box center [437, 526] width 16 height 16
type input "current.resident@outlook.com"
type input "Jon"
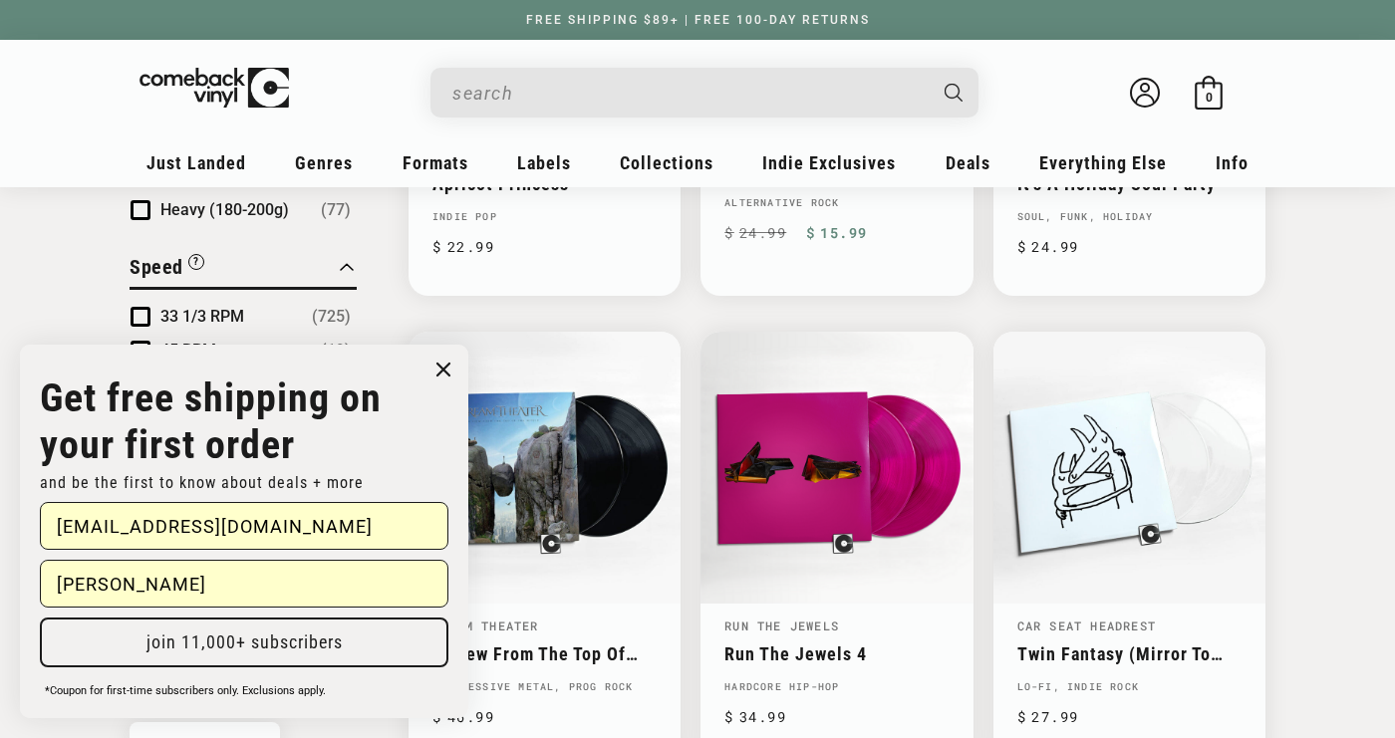
click at [249, 661] on button "join 11,000+ subscribers" at bounding box center [244, 643] width 408 height 50
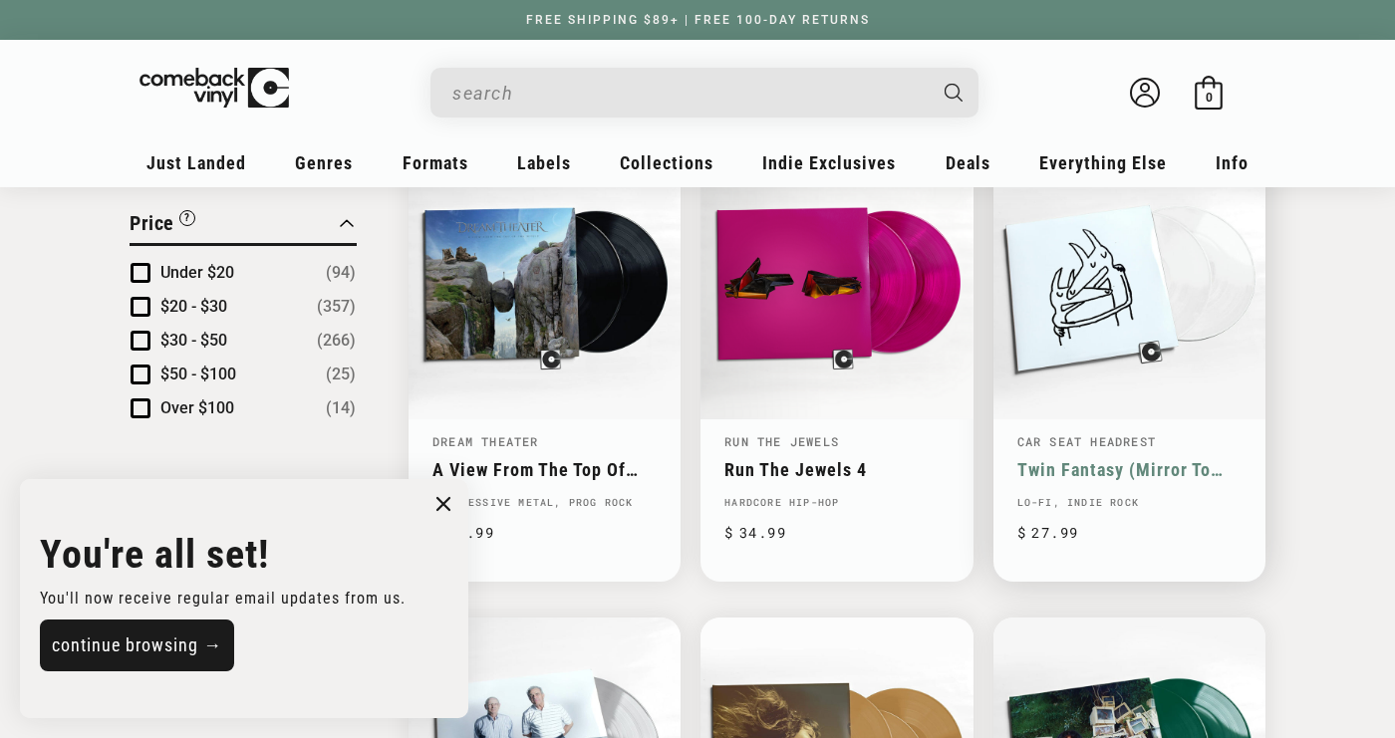
scroll to position [2279, 0]
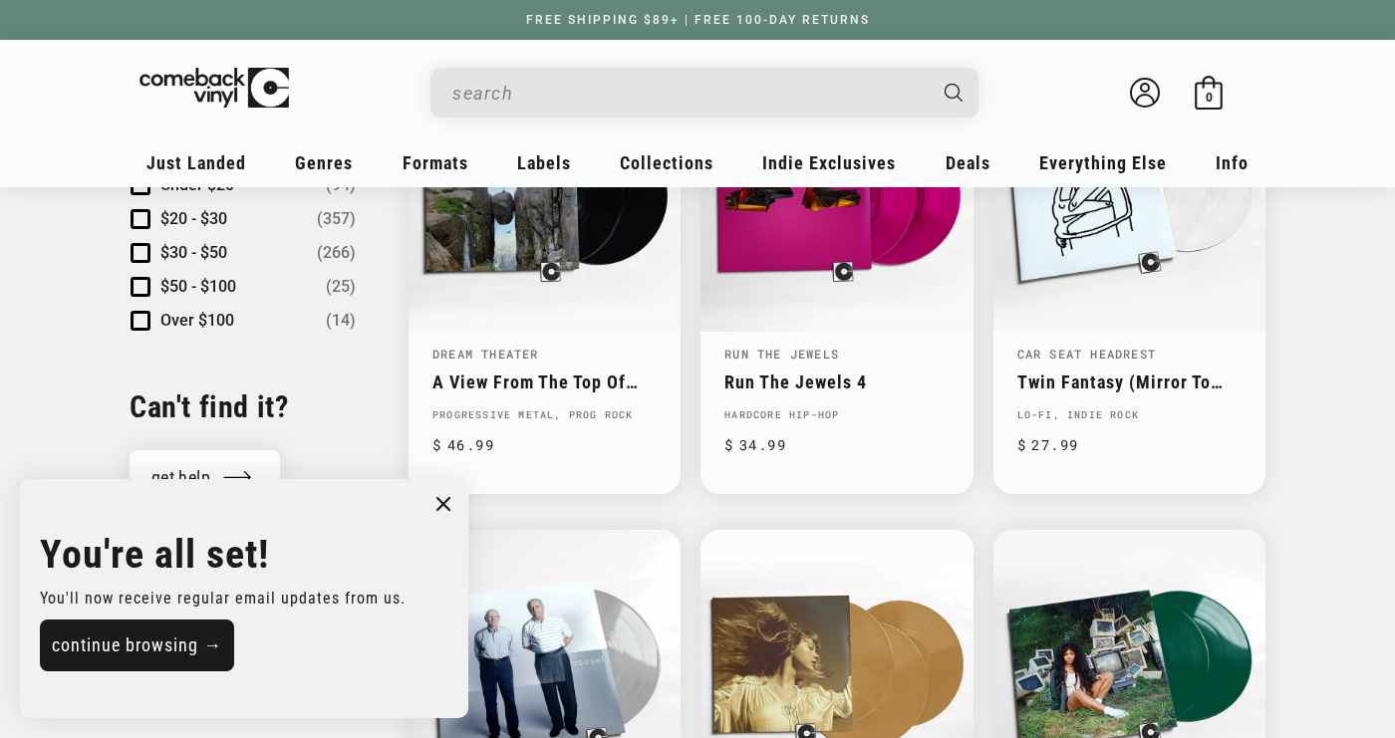
click at [440, 502] on circle "Close dialog" at bounding box center [443, 504] width 29 height 29
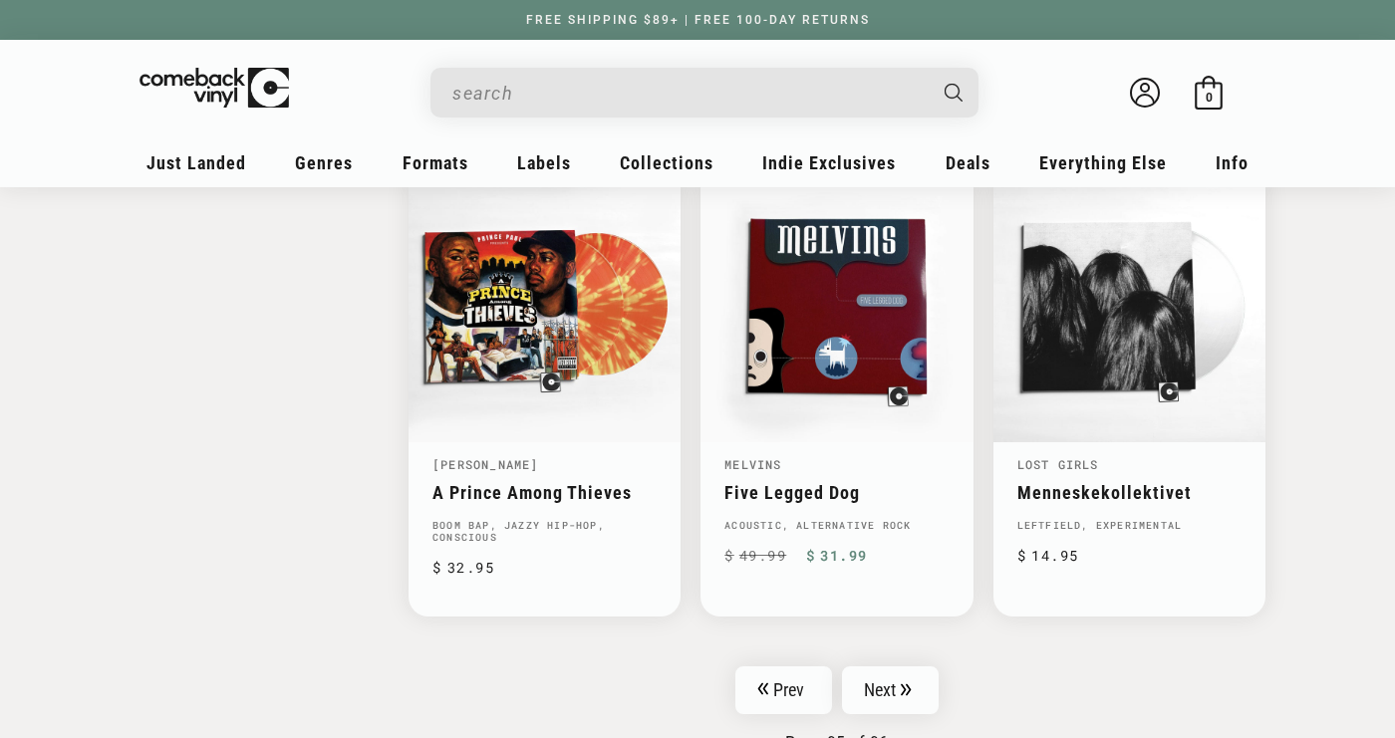
scroll to position [3122, 0]
click at [899, 681] on link "Next" at bounding box center [891, 690] width 98 height 48
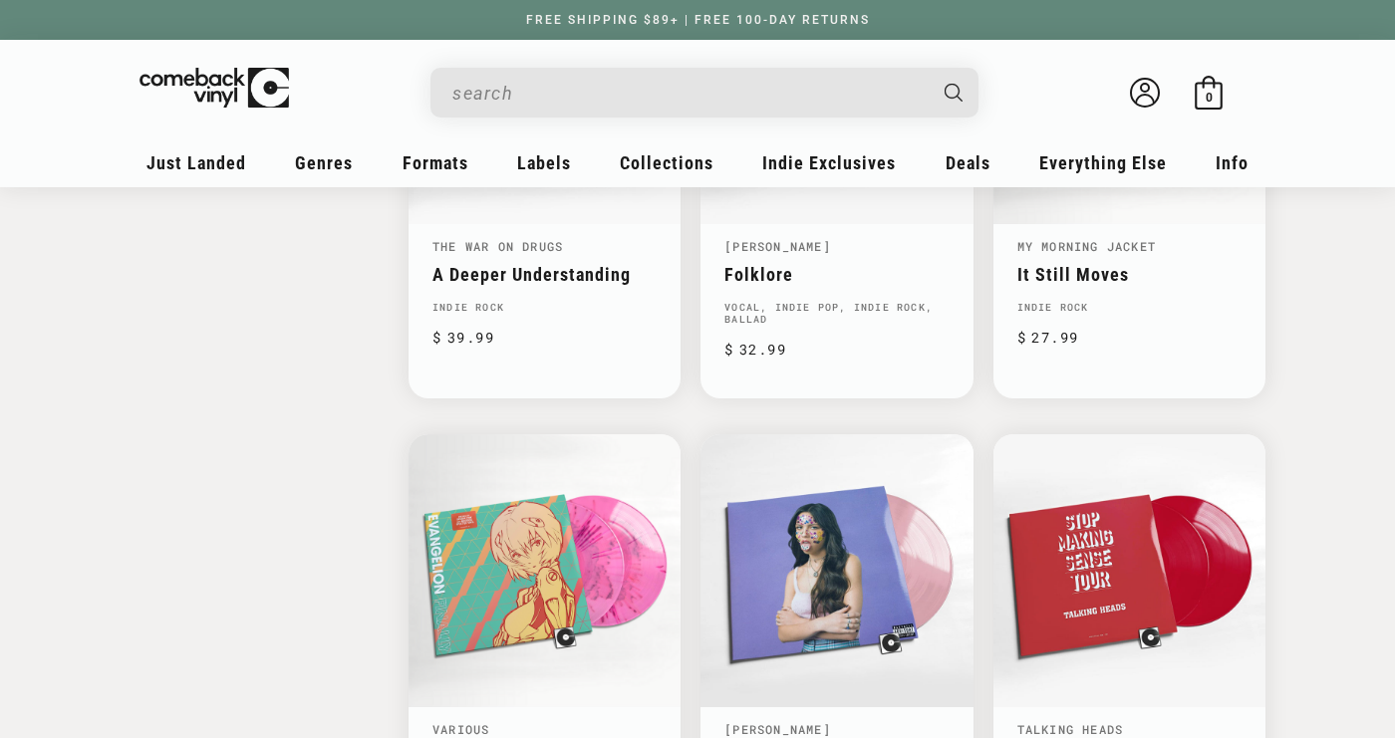
scroll to position [2844, 0]
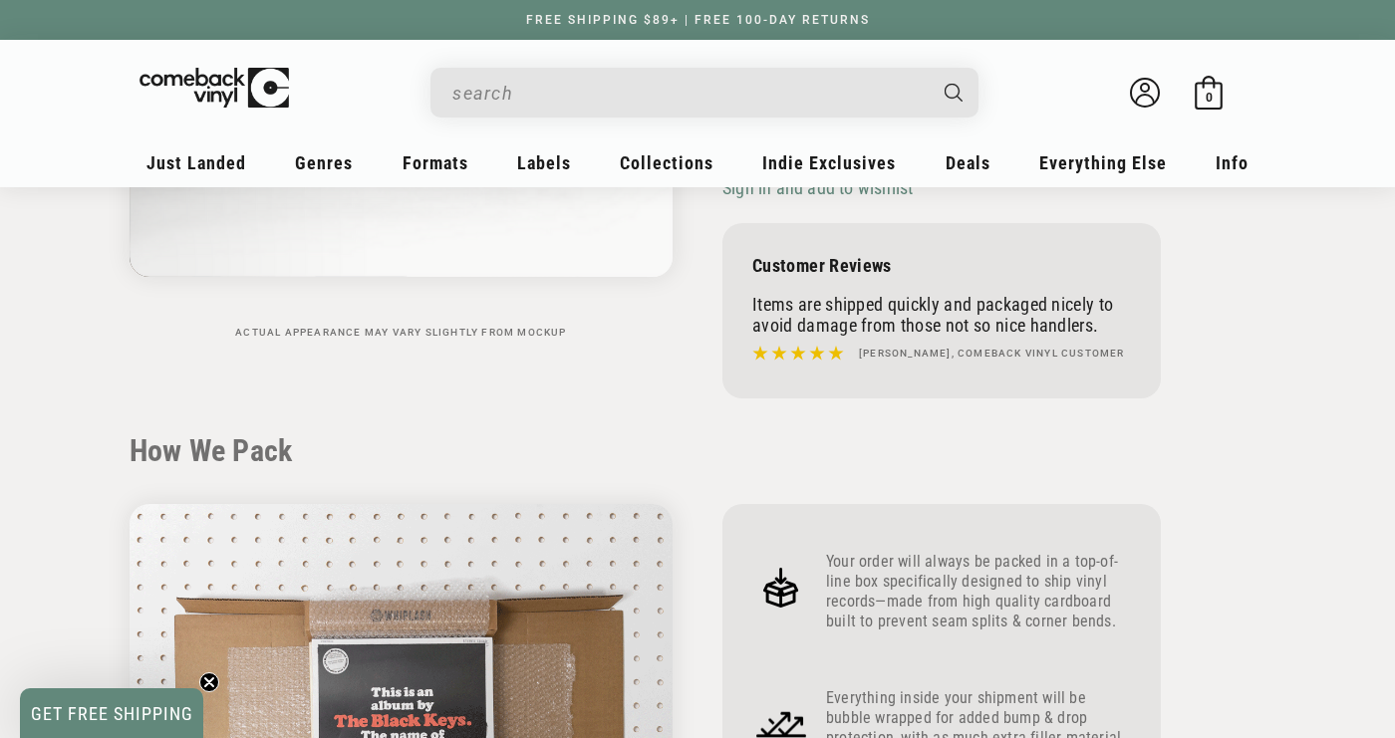
scroll to position [405, 0]
